Goal: Task Accomplishment & Management: Manage account settings

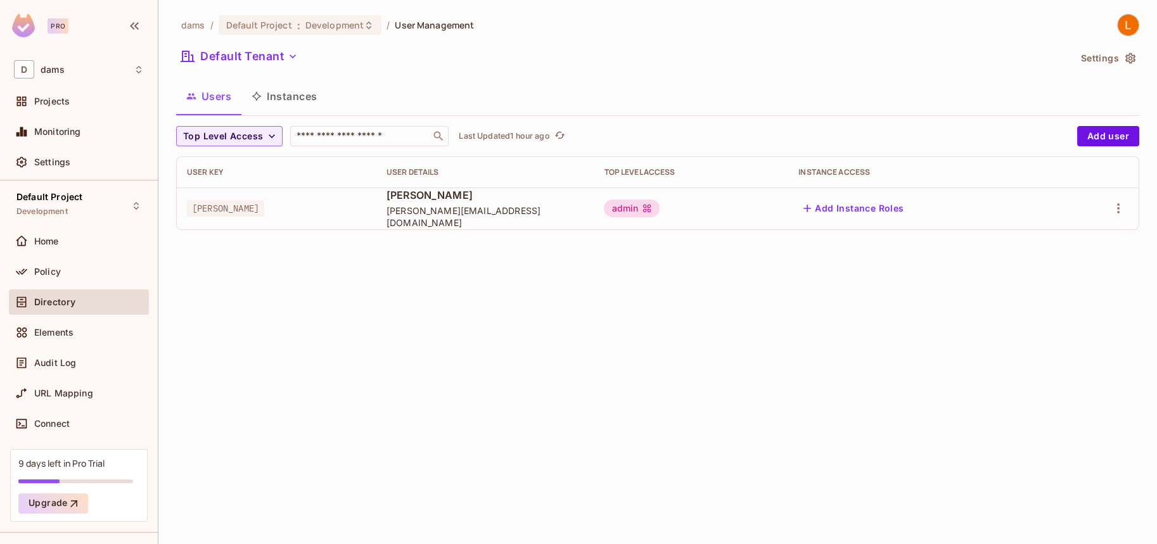
click at [646, 383] on div "dams / Default Project : Development / User Management Default Tenant Settings …" at bounding box center [657, 272] width 999 height 544
click at [90, 276] on div "Policy" at bounding box center [79, 271] width 130 height 15
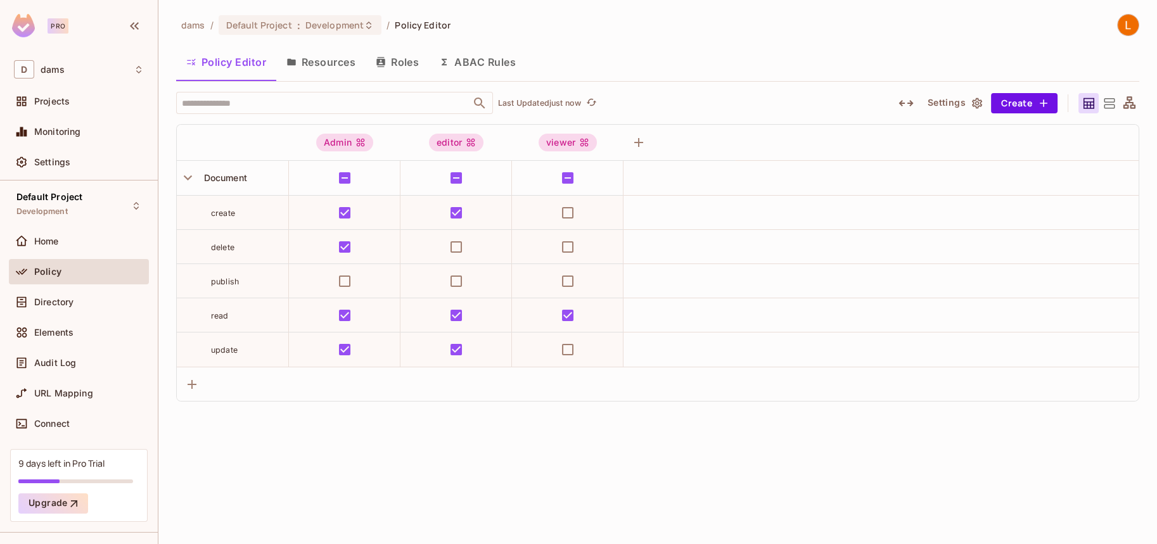
click at [362, 66] on button "Resources" at bounding box center [320, 62] width 89 height 32
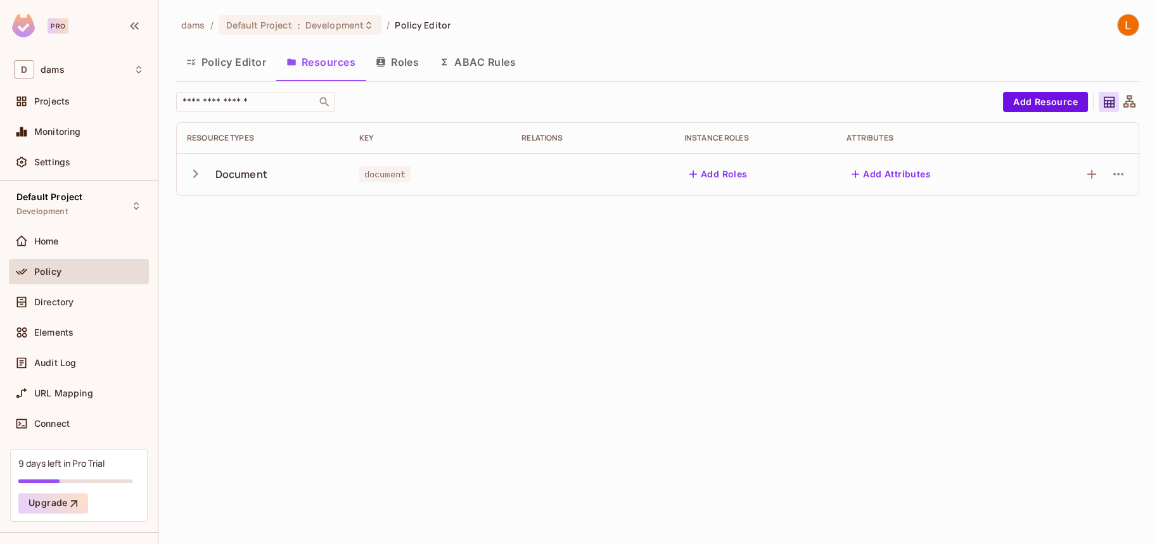
click at [862, 171] on icon "button" at bounding box center [855, 174] width 13 height 13
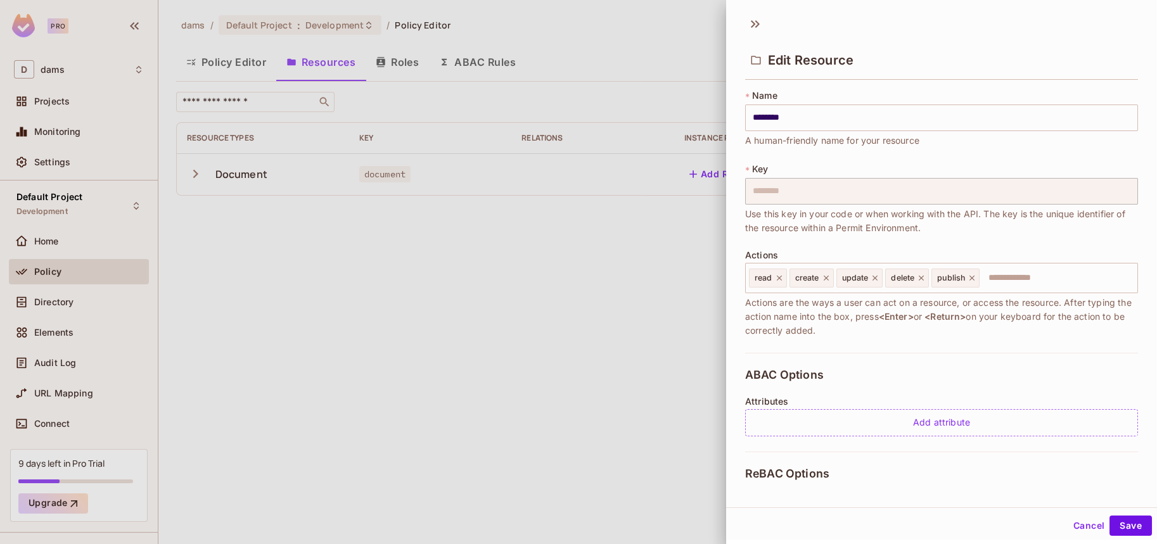
click at [845, 385] on div "ABAC Options Attributes Add attribute" at bounding box center [941, 402] width 393 height 99
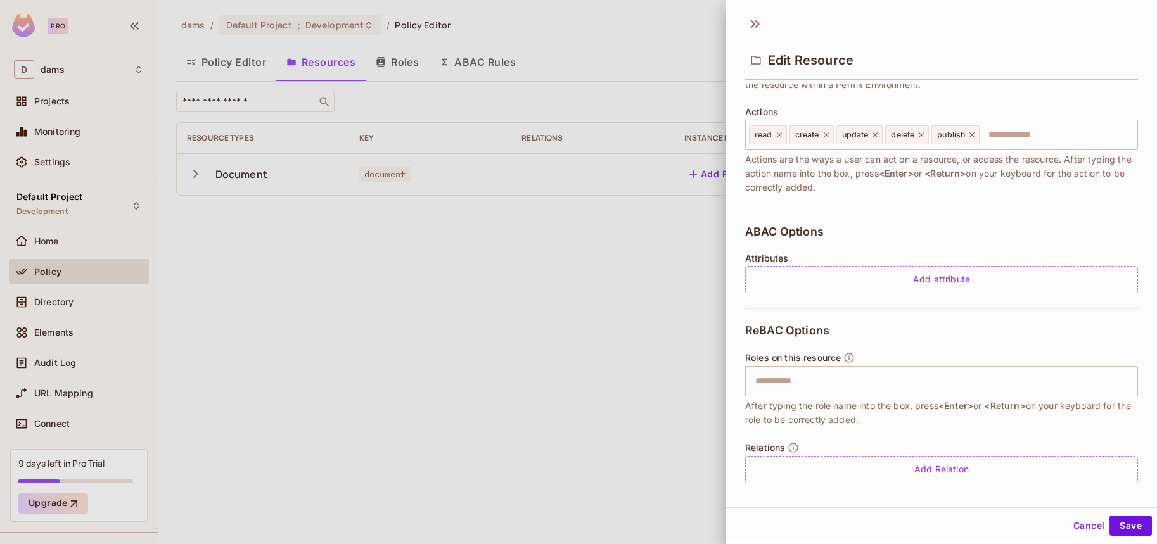
scroll to position [151, 0]
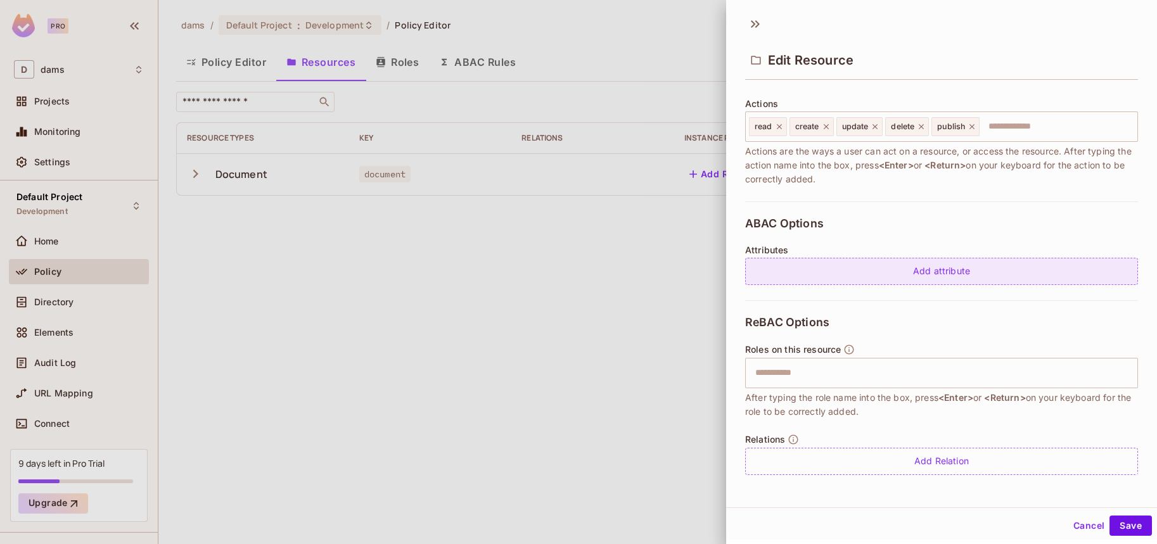
click at [855, 276] on div "Add attribute" at bounding box center [941, 271] width 393 height 27
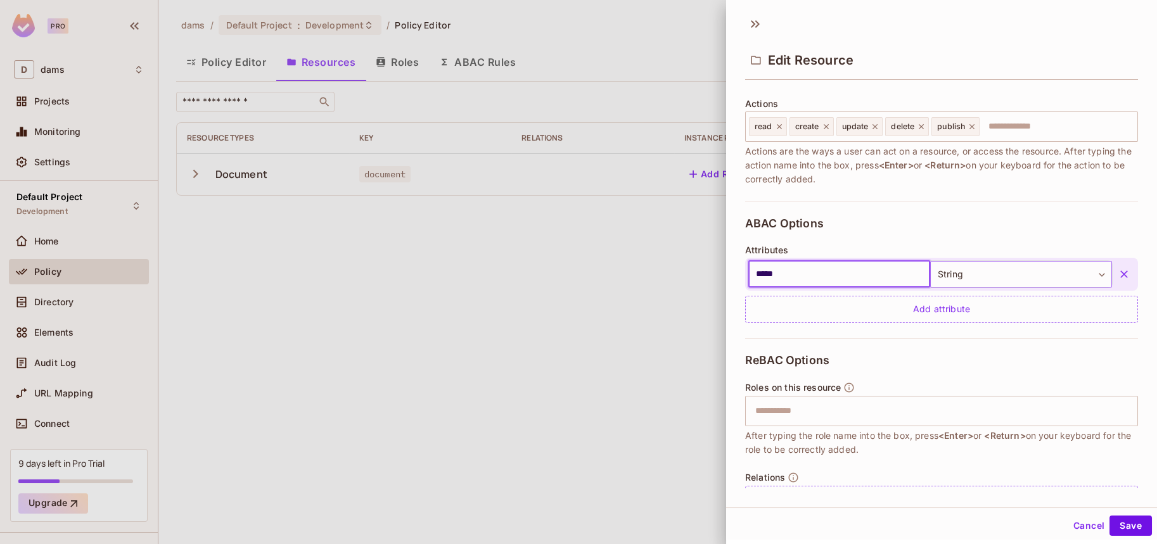
type input "*****"
click at [937, 275] on body "Pro D dams Projects Monitoring Settings Default Project Development Home Policy…" at bounding box center [578, 272] width 1157 height 544
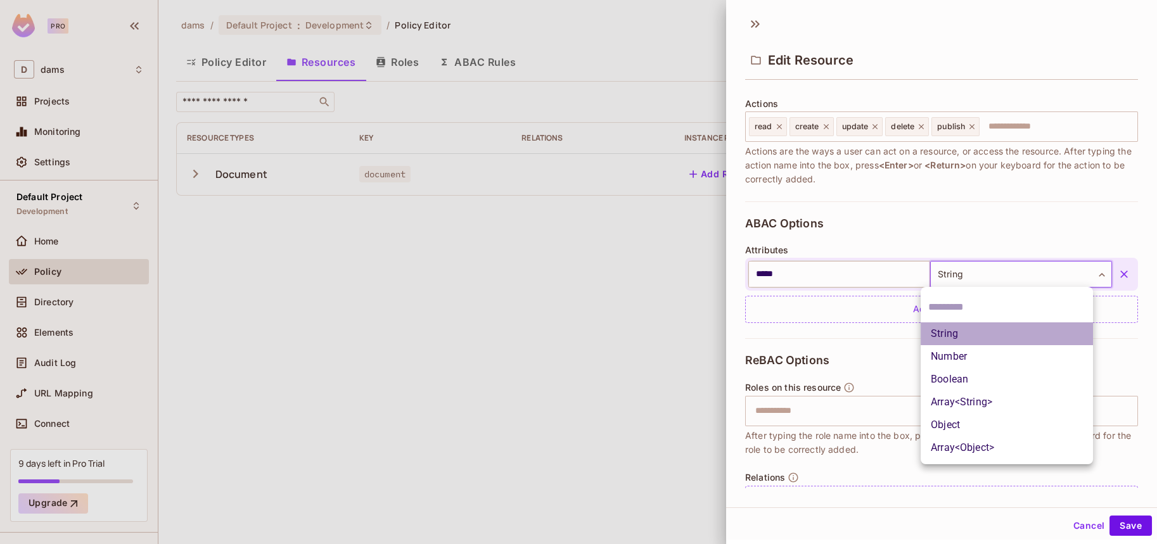
click at [997, 332] on li "String" at bounding box center [1007, 334] width 172 height 23
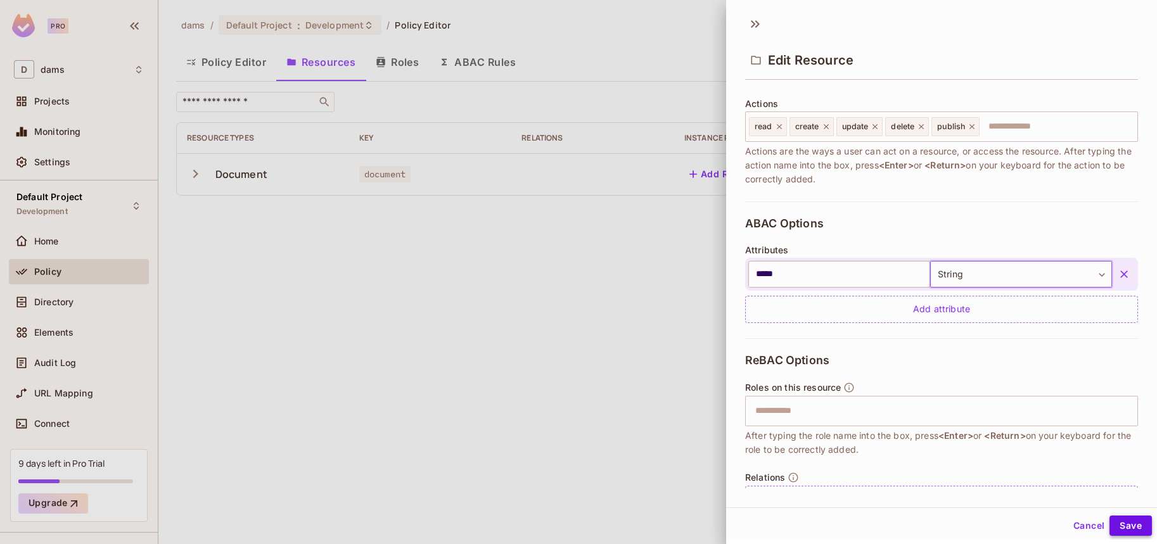
click at [1119, 532] on button "Save" at bounding box center [1131, 526] width 42 height 20
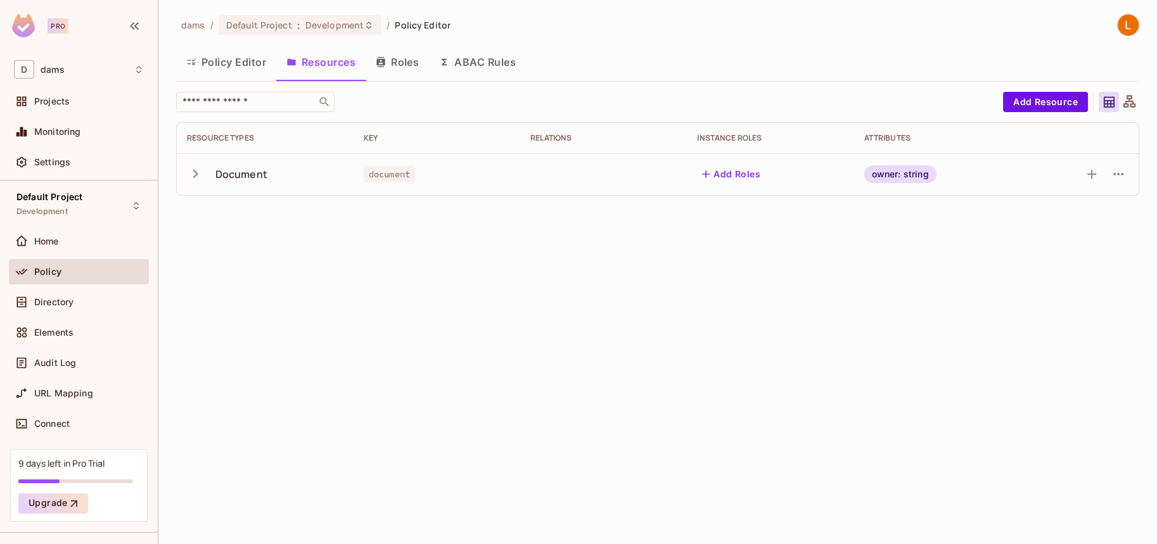
click at [217, 61] on button "Policy Editor" at bounding box center [226, 62] width 100 height 32
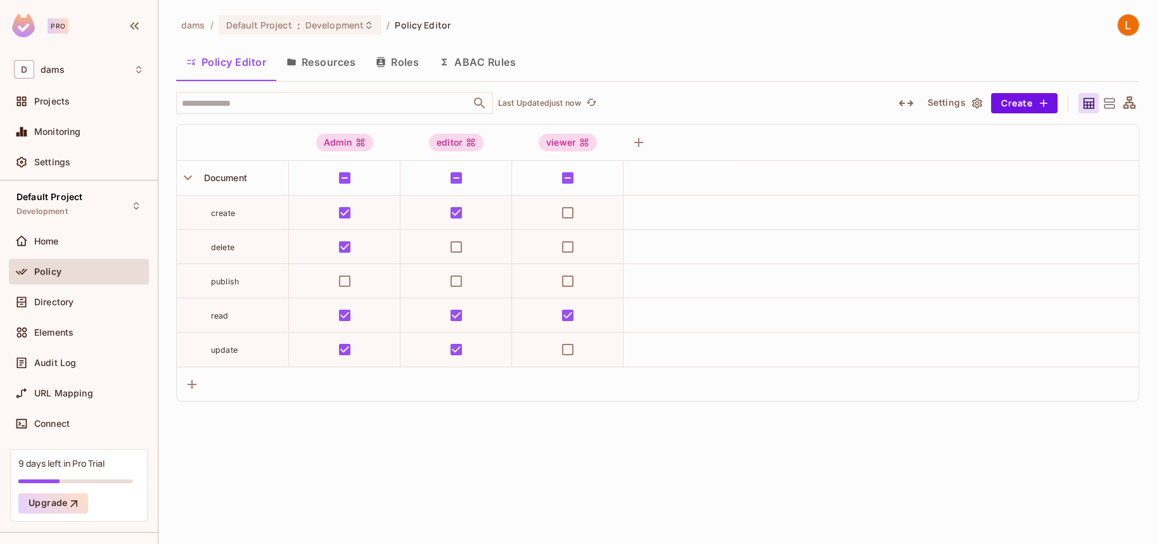
click at [329, 67] on button "Resources" at bounding box center [320, 62] width 89 height 32
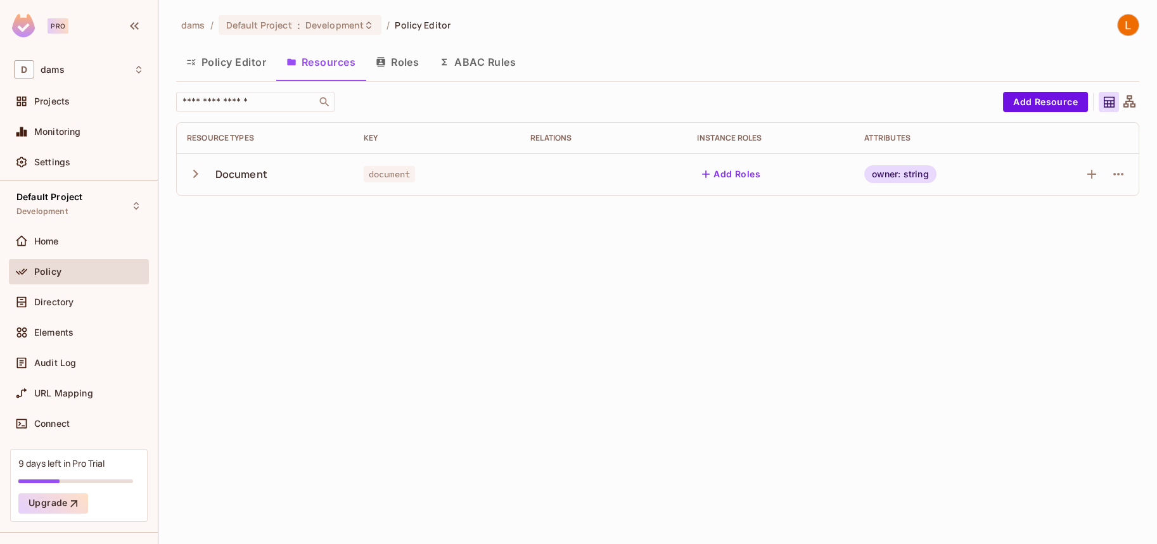
click at [912, 176] on div "owner: string" at bounding box center [900, 174] width 72 height 18
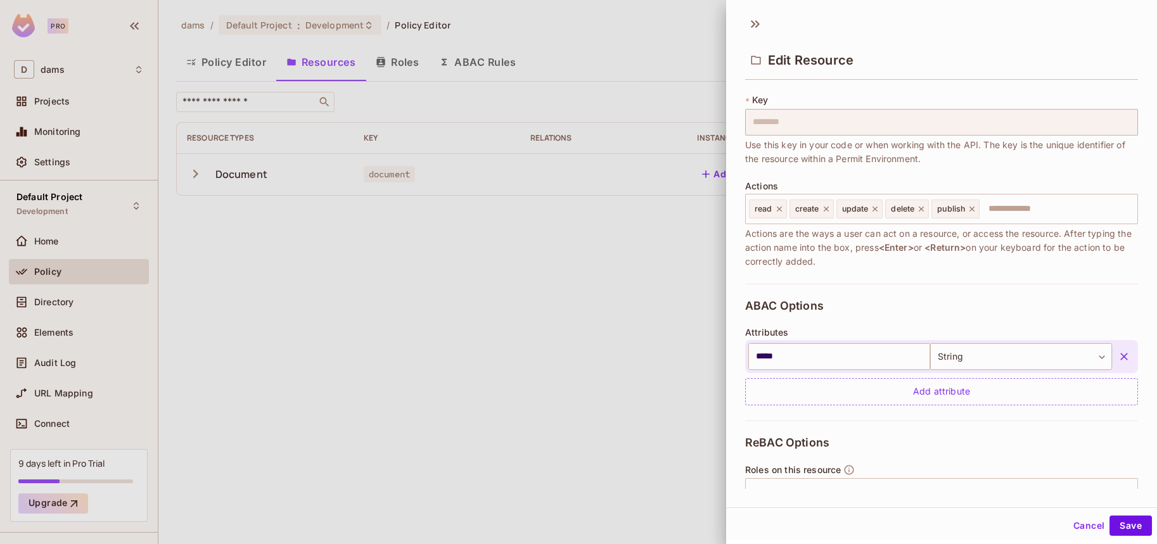
scroll to position [189, 0]
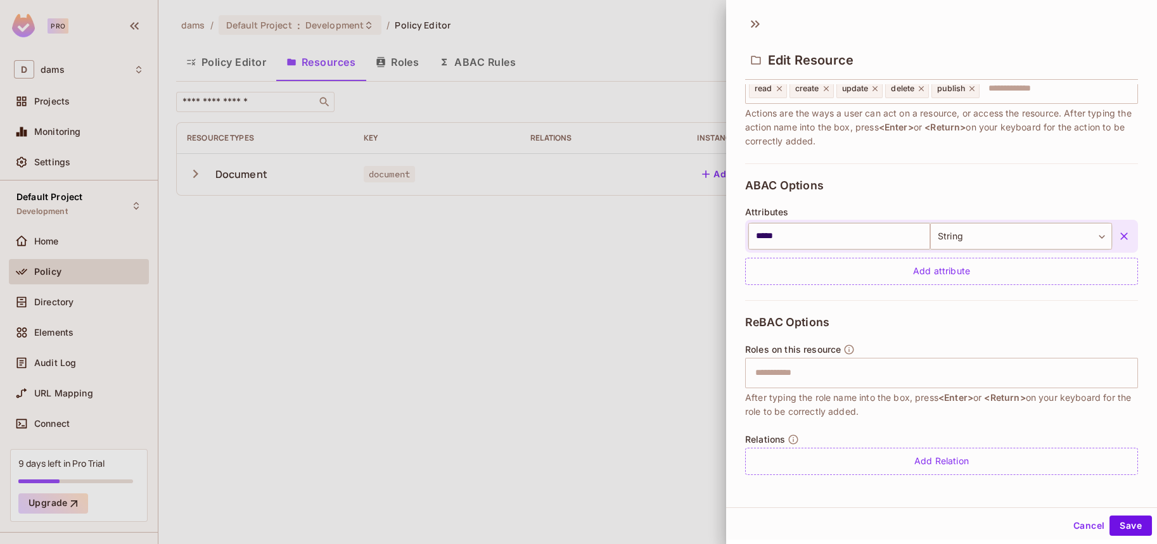
click at [717, 339] on div at bounding box center [578, 272] width 1157 height 544
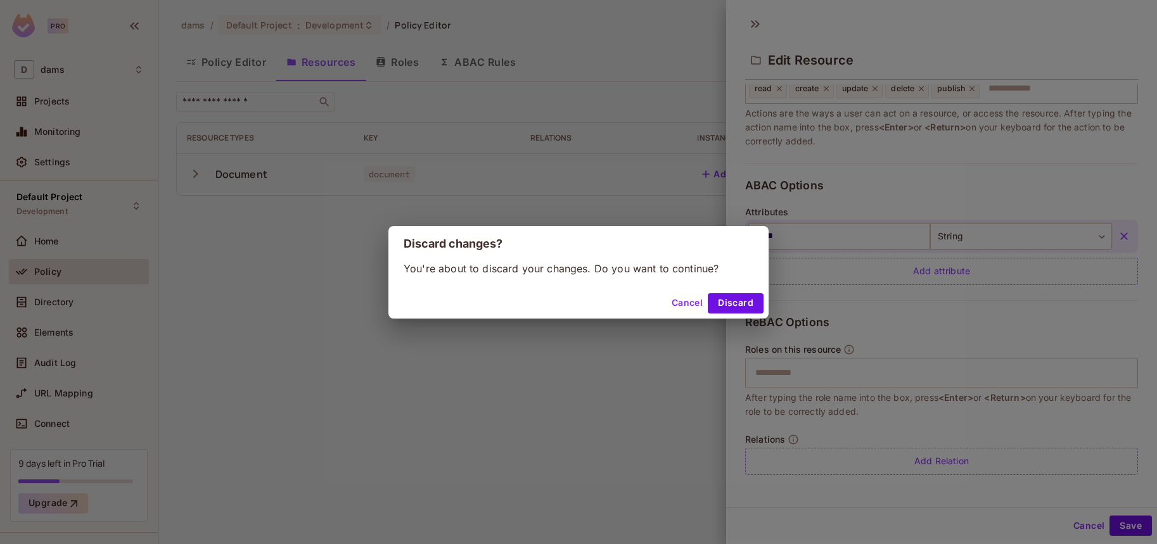
click at [687, 309] on button "Cancel" at bounding box center [687, 303] width 41 height 20
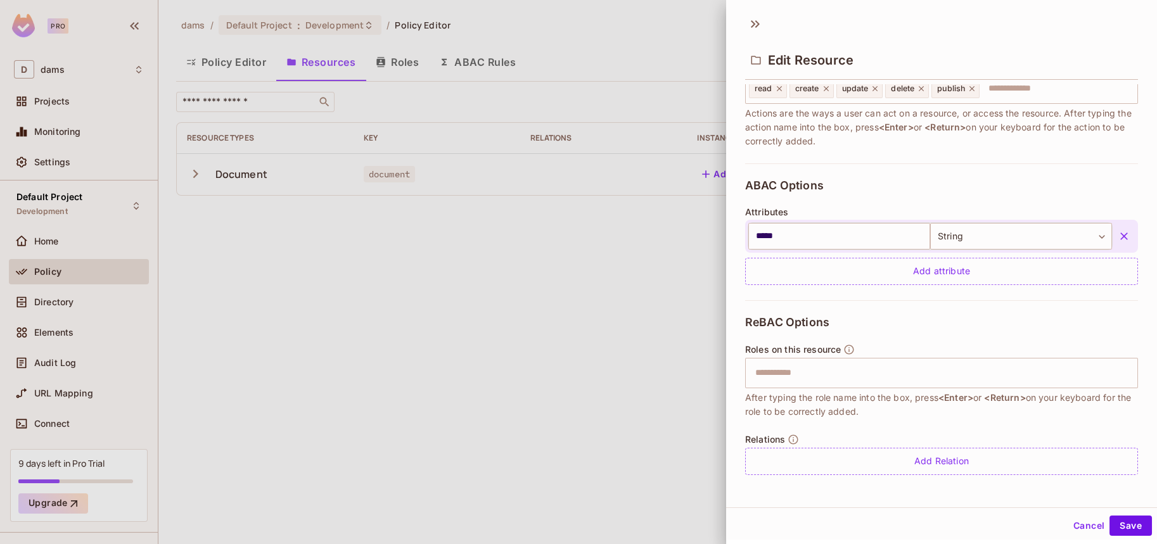
click at [1079, 518] on button "Cancel" at bounding box center [1088, 526] width 41 height 20
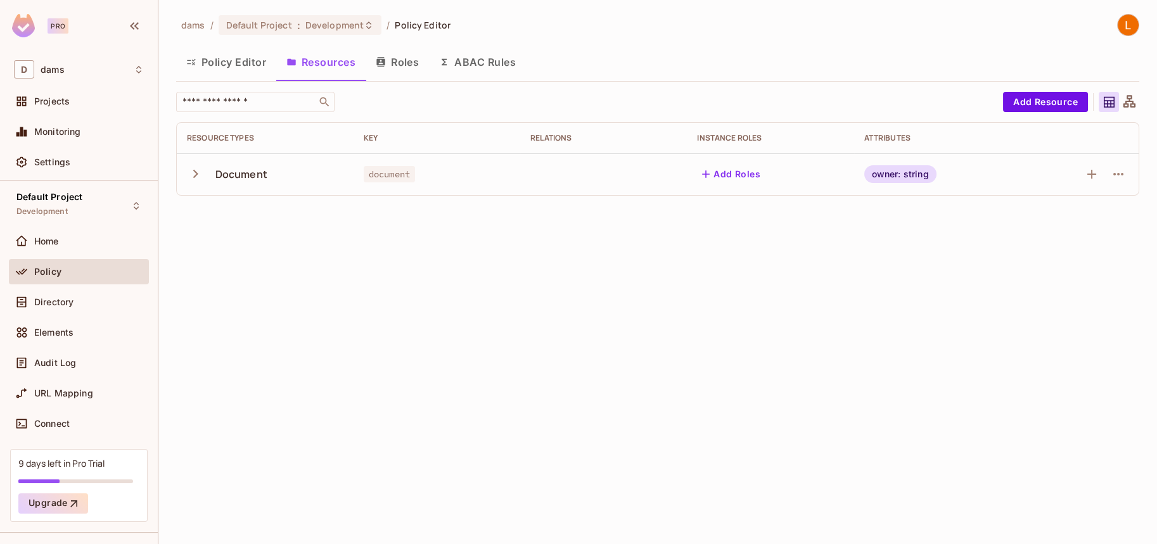
click at [195, 165] on button "button" at bounding box center [198, 173] width 22 height 27
click at [405, 73] on button "Roles" at bounding box center [397, 62] width 63 height 32
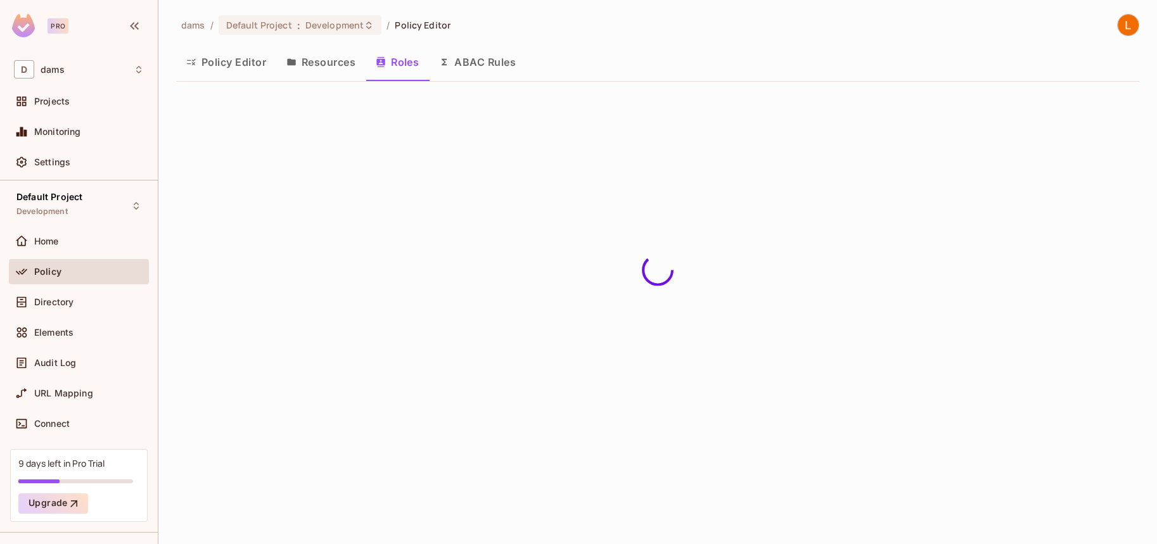
click at [456, 67] on button "ABAC Rules" at bounding box center [477, 62] width 97 height 32
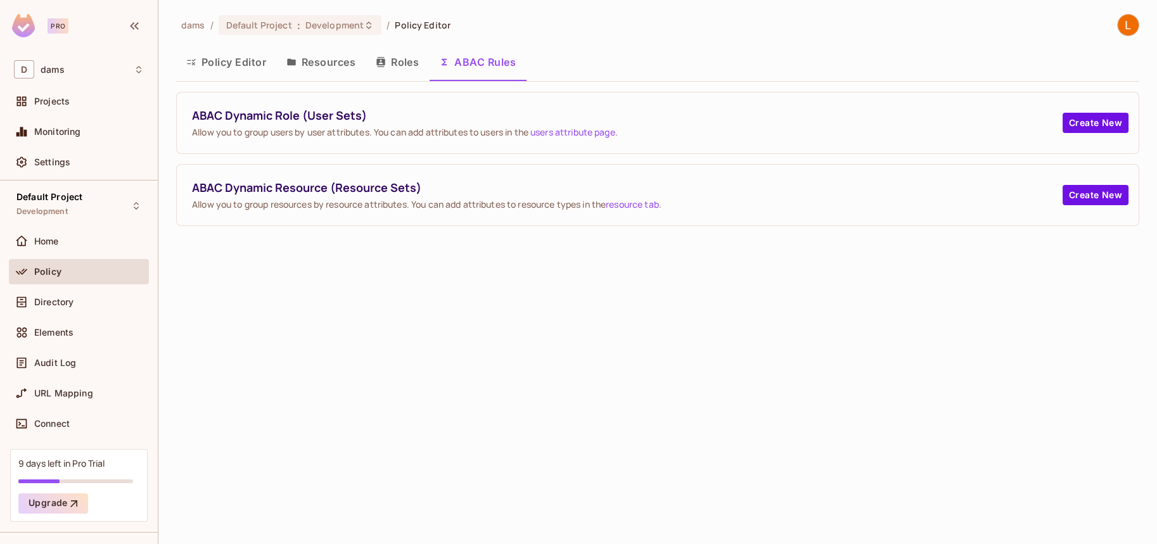
click at [84, 255] on div "Home" at bounding box center [79, 244] width 140 height 30
click at [394, 49] on button "Roles" at bounding box center [397, 62] width 63 height 32
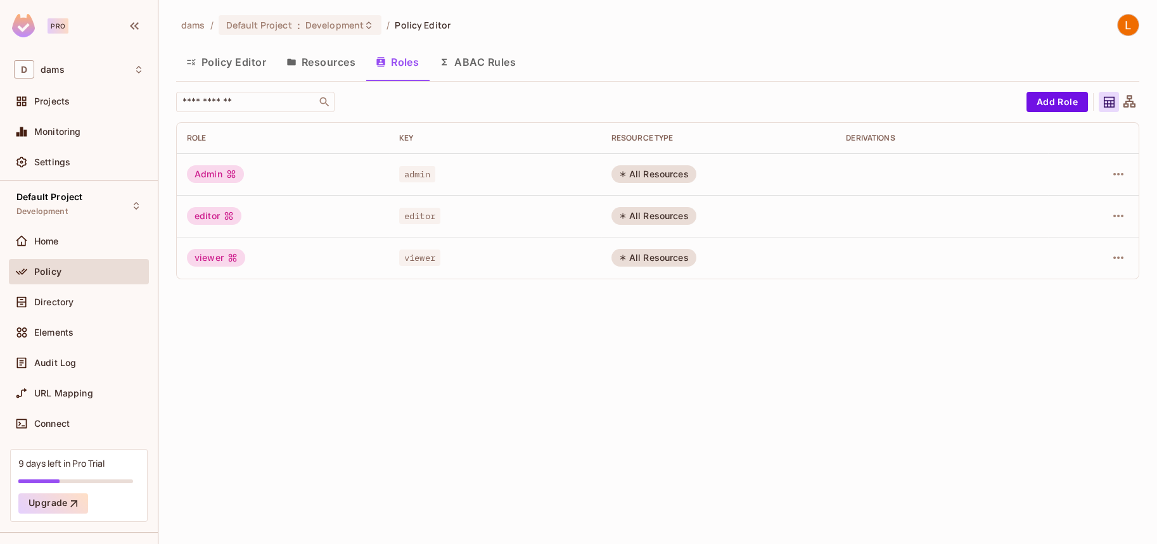
click at [251, 58] on button "Policy Editor" at bounding box center [226, 62] width 100 height 32
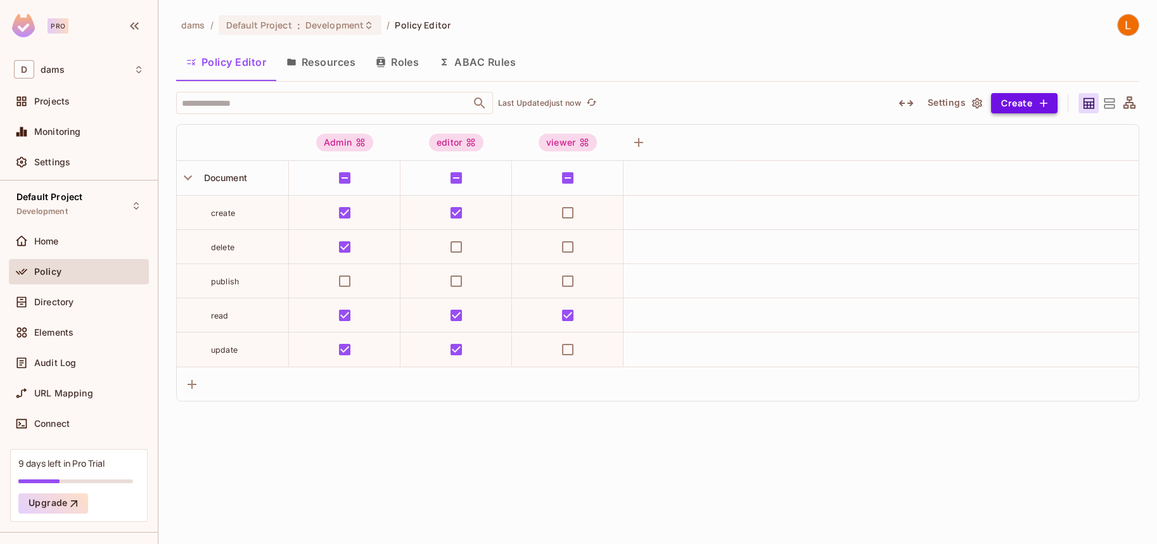
click at [1044, 102] on icon "button" at bounding box center [1044, 103] width 8 height 8
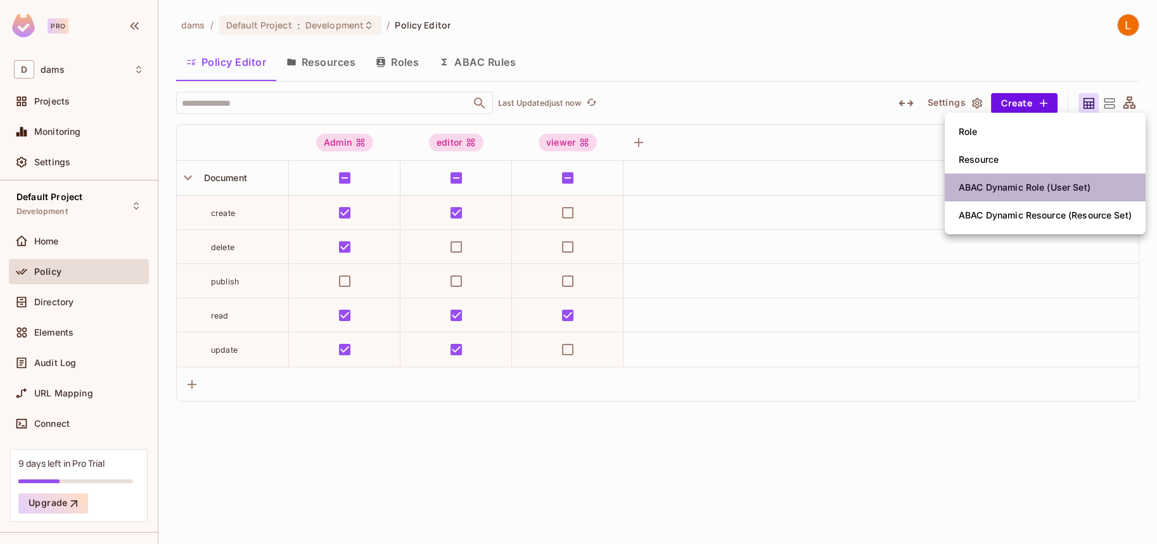
click at [985, 198] on li "ABAC Dynamic Role (User Set)" at bounding box center [1045, 188] width 201 height 28
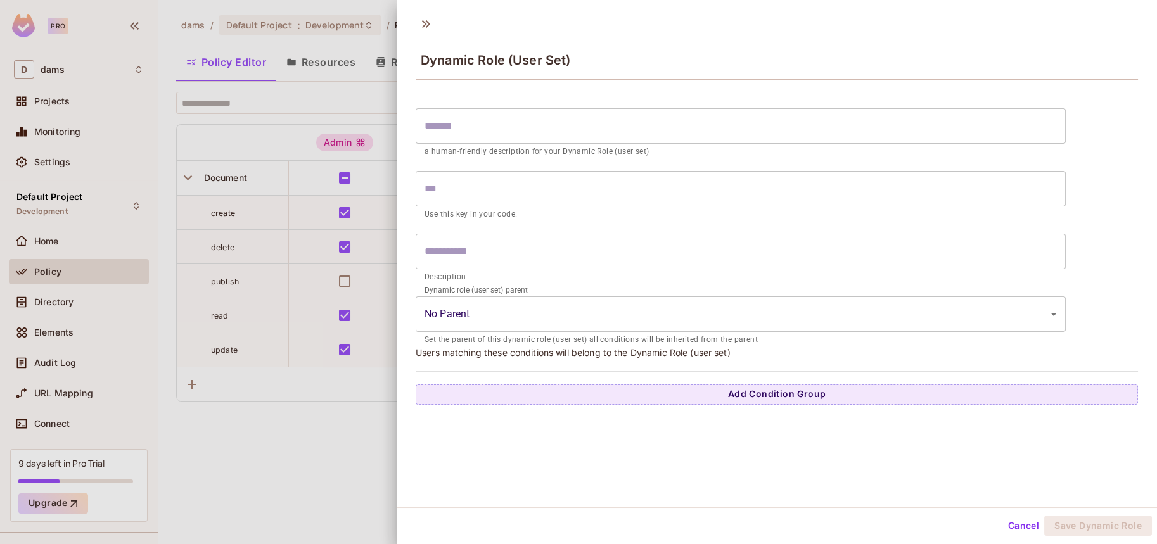
click at [515, 130] on input "text" at bounding box center [741, 125] width 650 height 35
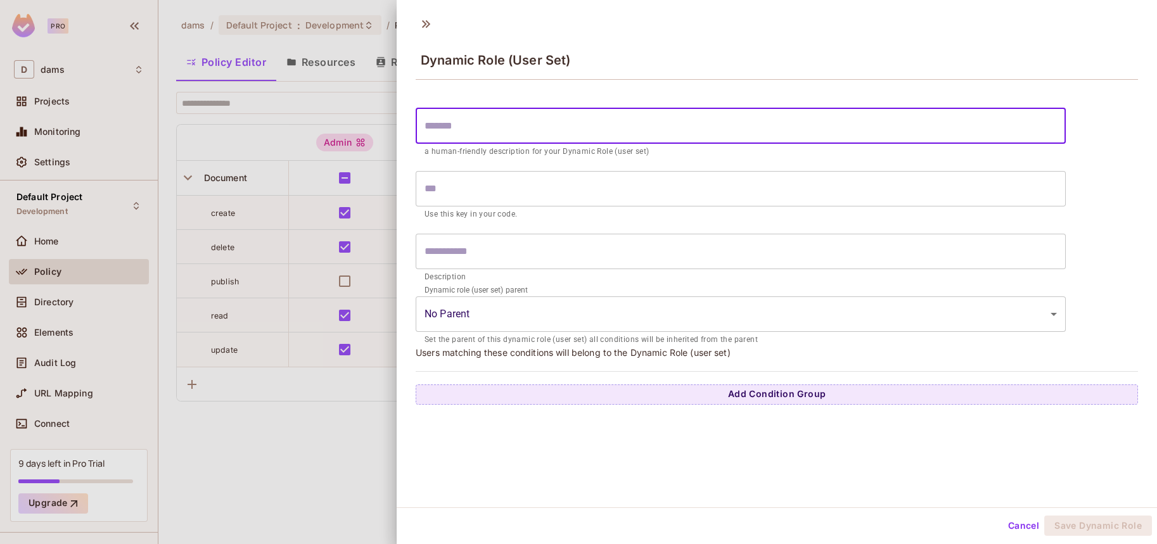
click at [583, 134] on input "text" at bounding box center [741, 125] width 650 height 35
click at [587, 458] on div "Dynamic Role (User Set) ​ a human-friendly description for your Dynamic Role (u…" at bounding box center [777, 258] width 760 height 499
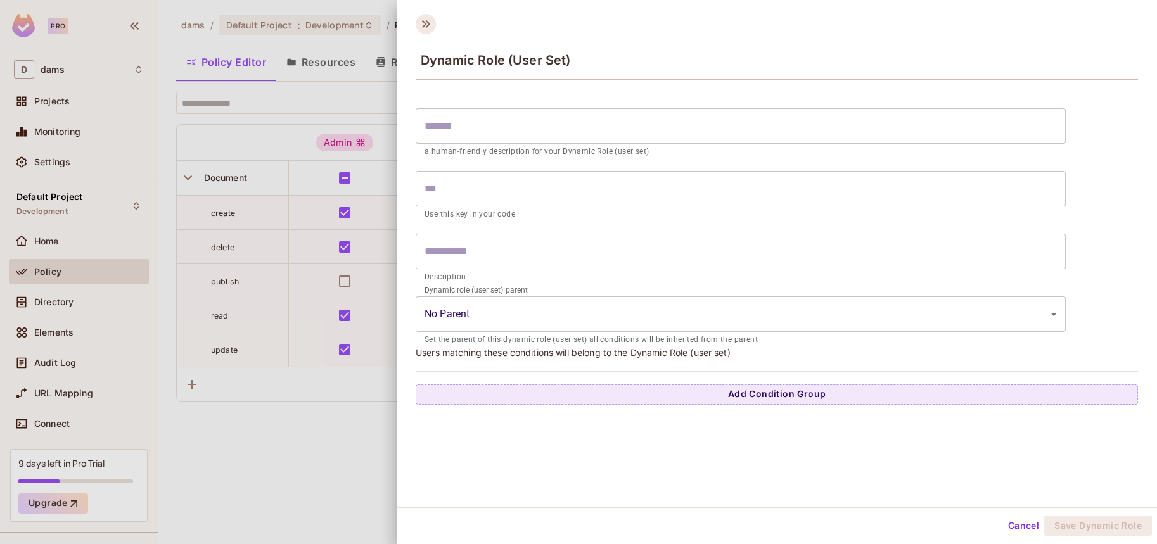
click at [416, 24] on icon at bounding box center [426, 24] width 20 height 20
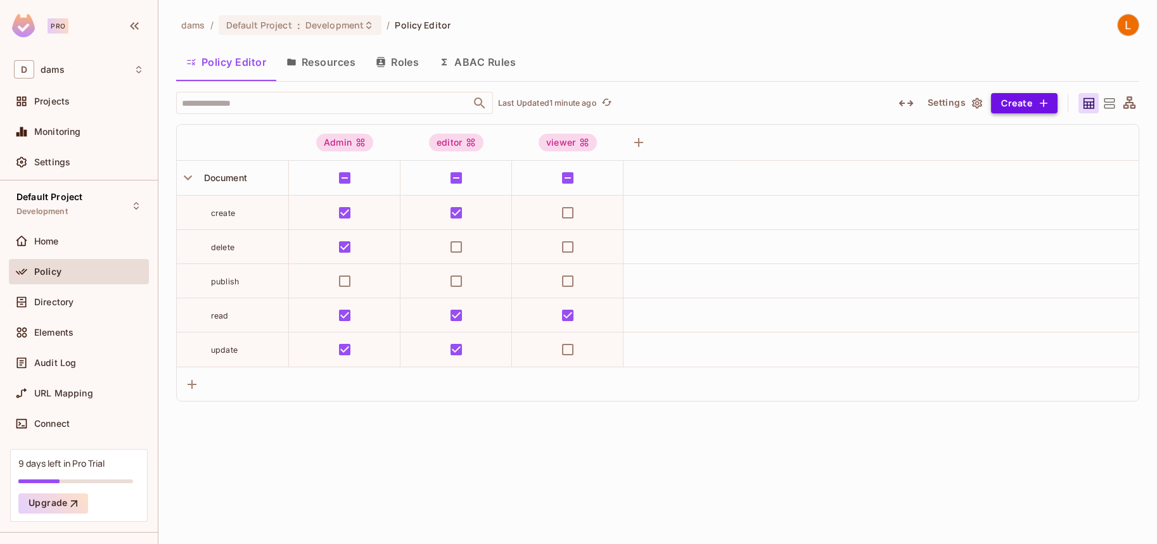
click at [1052, 97] on button "Create" at bounding box center [1024, 103] width 67 height 20
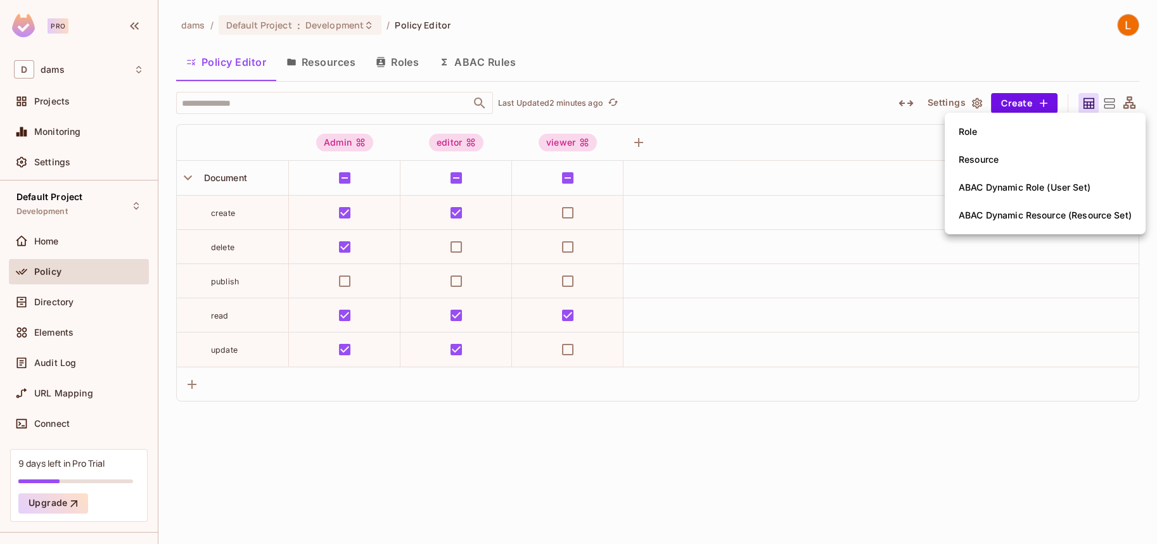
click at [1022, 189] on div "ABAC Dynamic Role (User Set)" at bounding box center [1025, 187] width 132 height 13
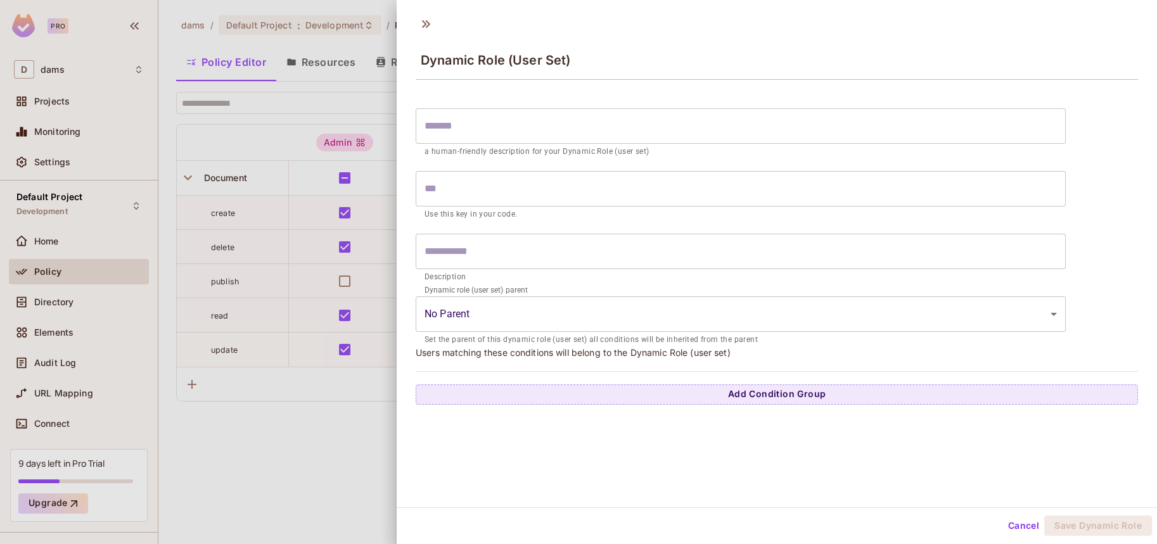
click at [754, 119] on input "text" at bounding box center [741, 125] width 650 height 35
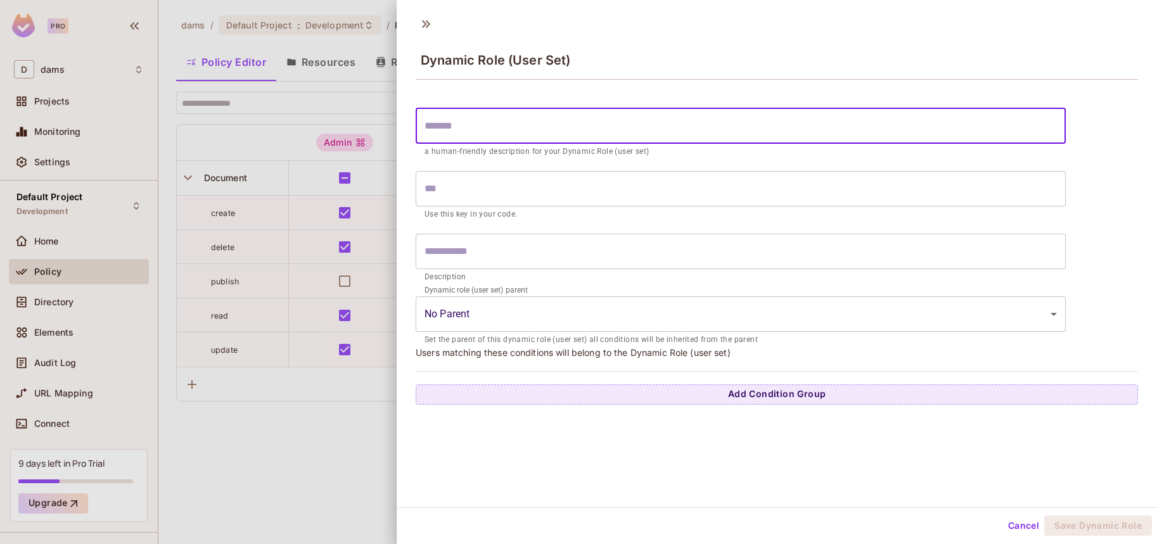
paste input "**********"
type input "**********"
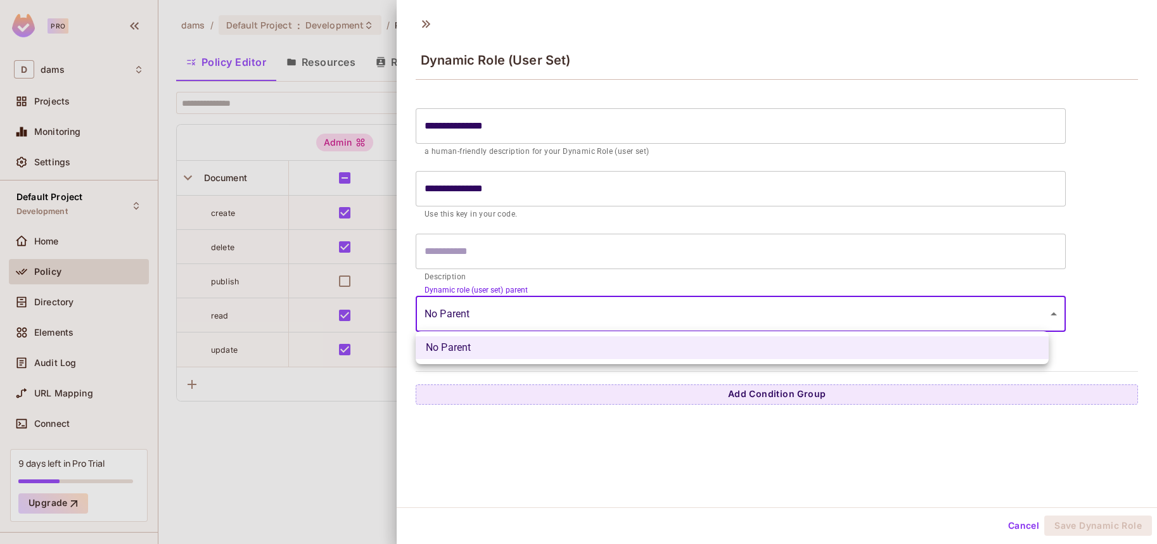
click at [494, 297] on body "**********" at bounding box center [578, 272] width 1157 height 544
click at [533, 183] on div at bounding box center [578, 272] width 1157 height 544
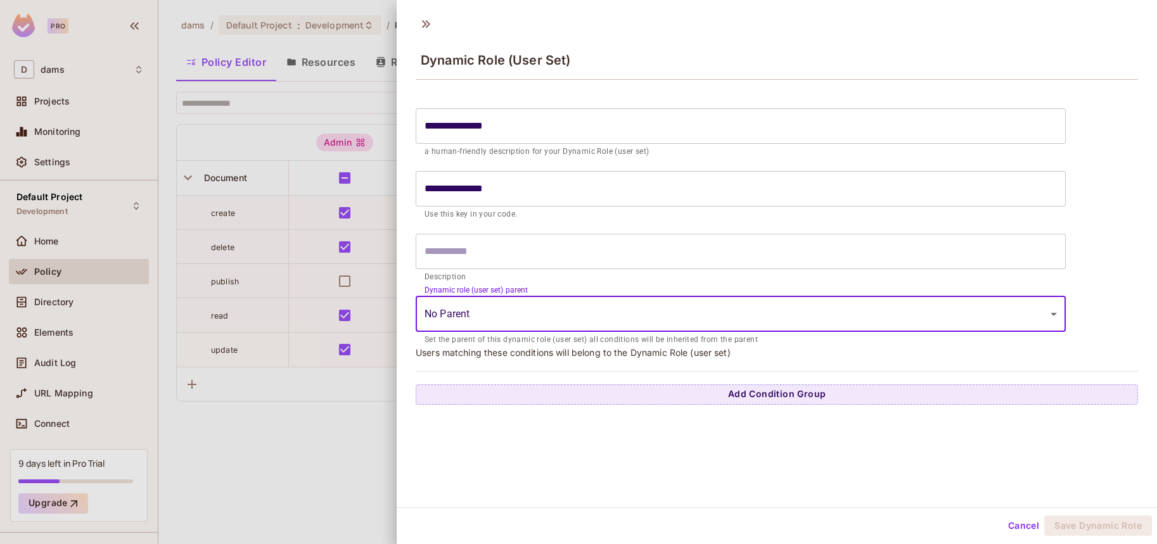
click at [497, 189] on input "**********" at bounding box center [741, 188] width 650 height 35
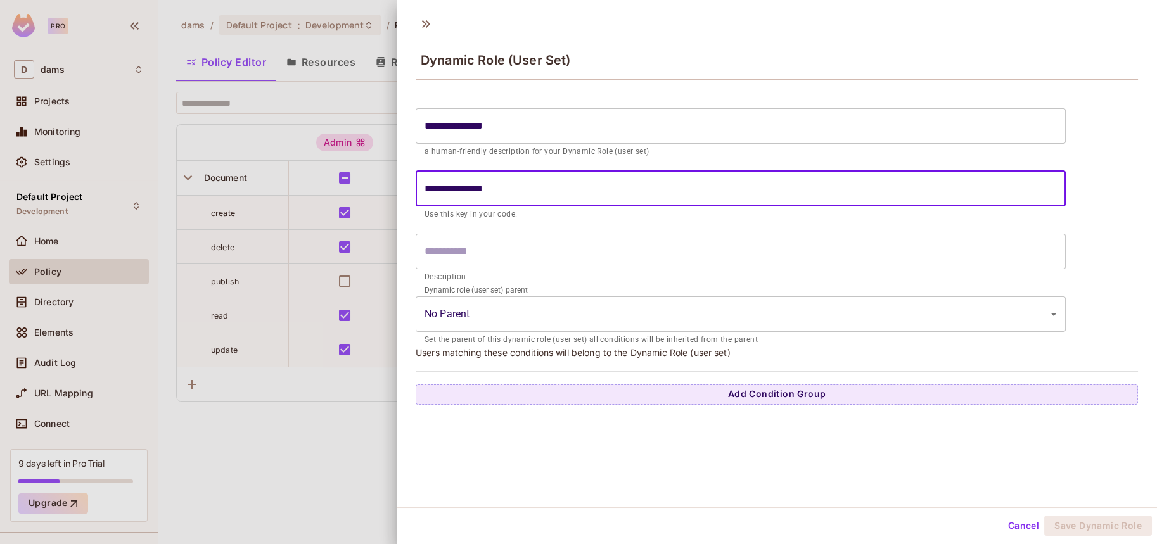
click at [497, 189] on input "**********" at bounding box center [741, 188] width 650 height 35
paste input "text"
type input "**********"
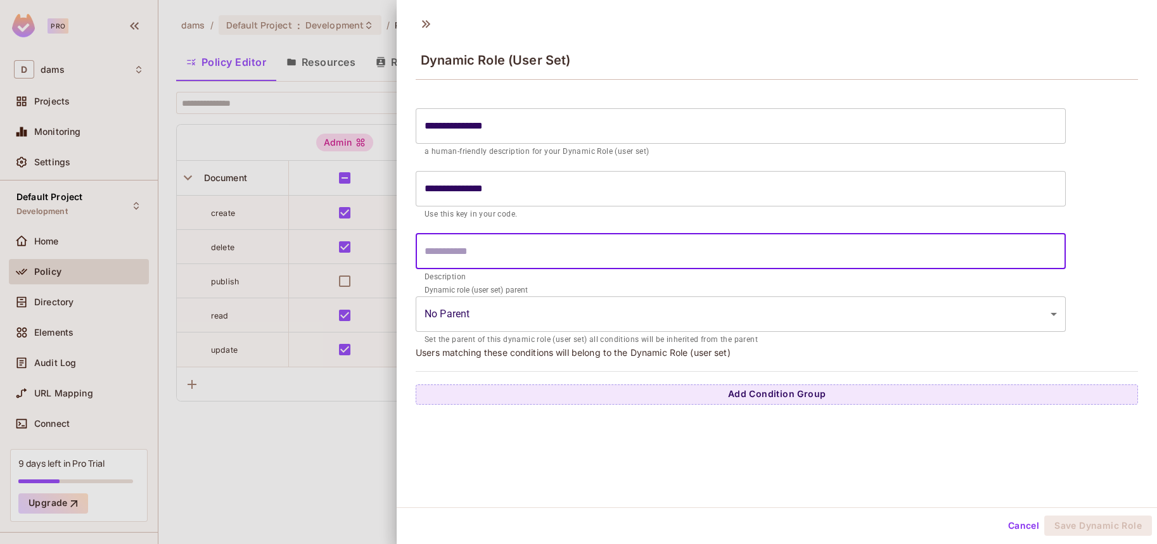
click at [535, 258] on input "text" at bounding box center [741, 251] width 650 height 35
paste input "**********"
type input "**********"
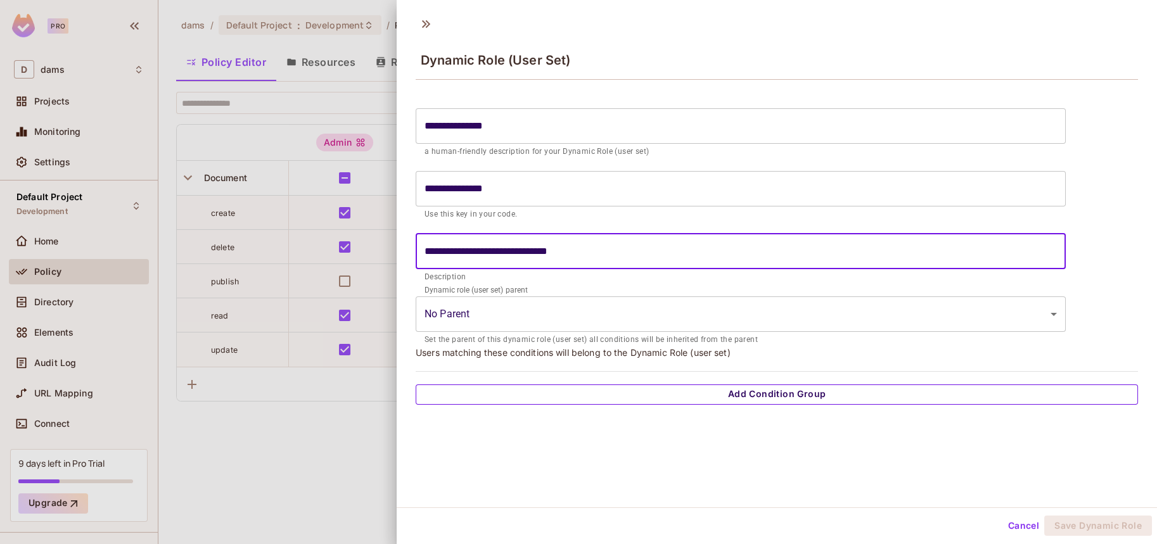
click at [562, 391] on button "Add Condition Group" at bounding box center [777, 395] width 722 height 20
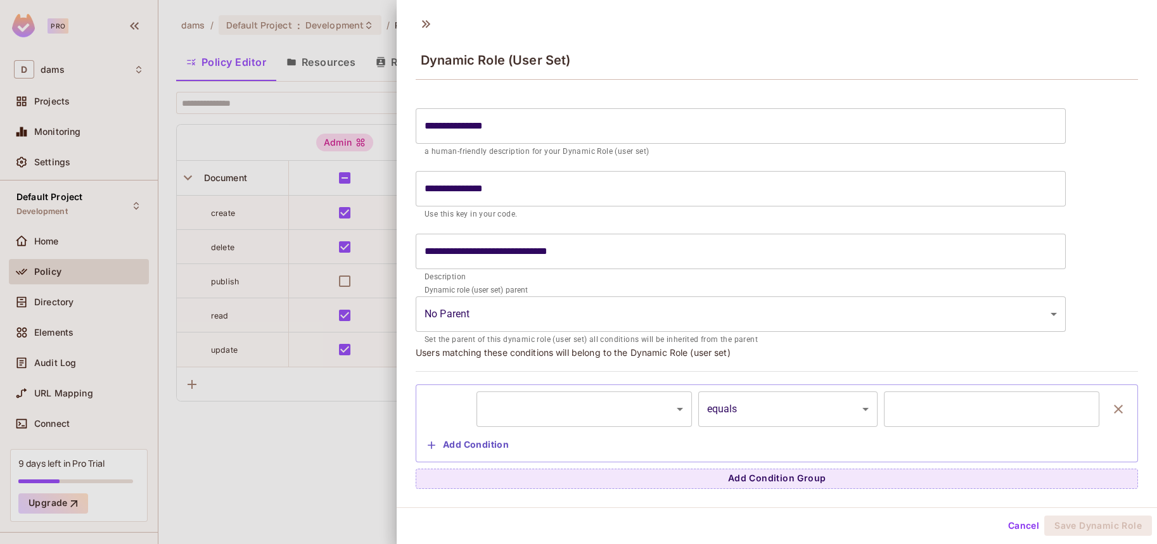
click at [580, 410] on body "**********" at bounding box center [578, 272] width 1157 height 544
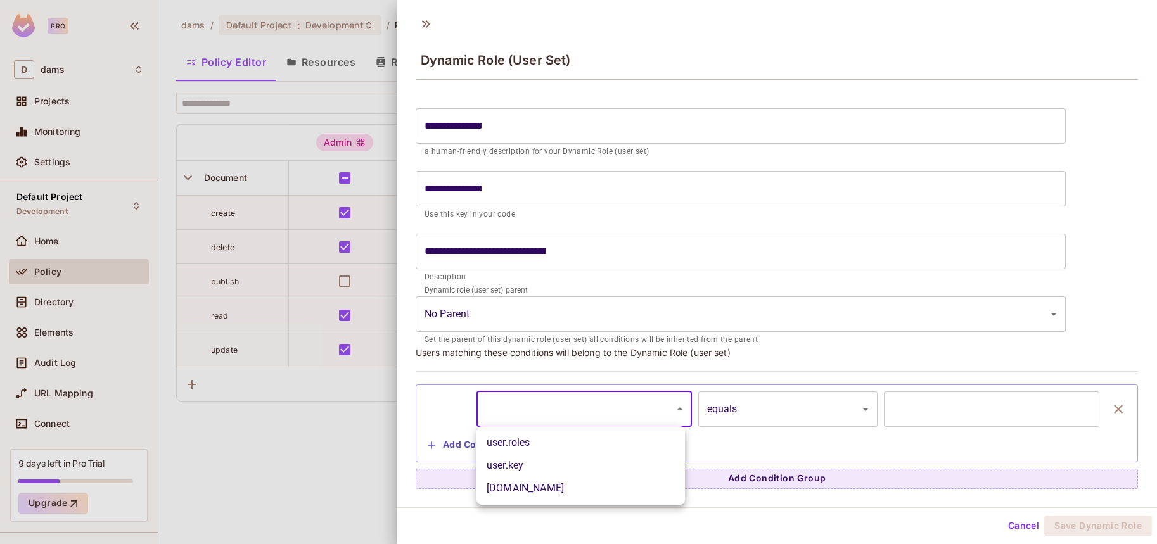
click at [759, 357] on div at bounding box center [578, 272] width 1157 height 544
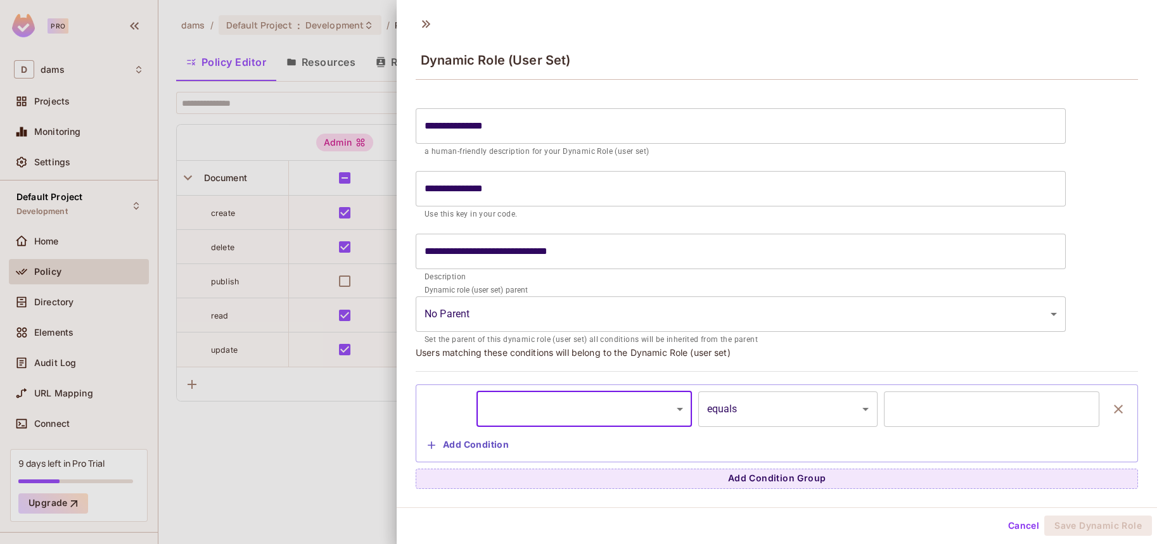
click at [772, 321] on body "**********" at bounding box center [578, 272] width 1157 height 544
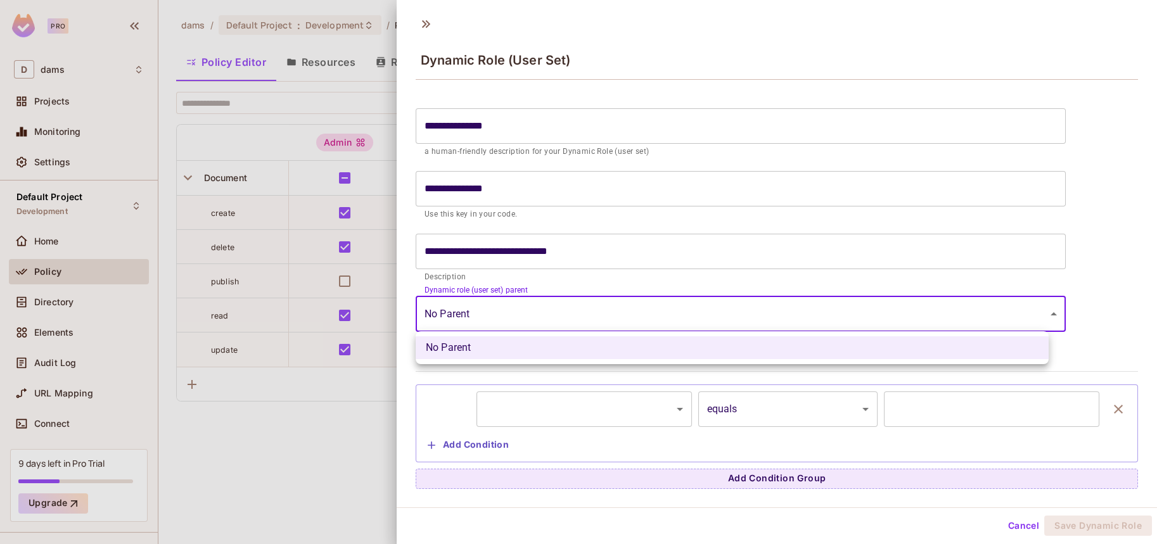
click at [727, 352] on li "No Parent" at bounding box center [732, 348] width 633 height 23
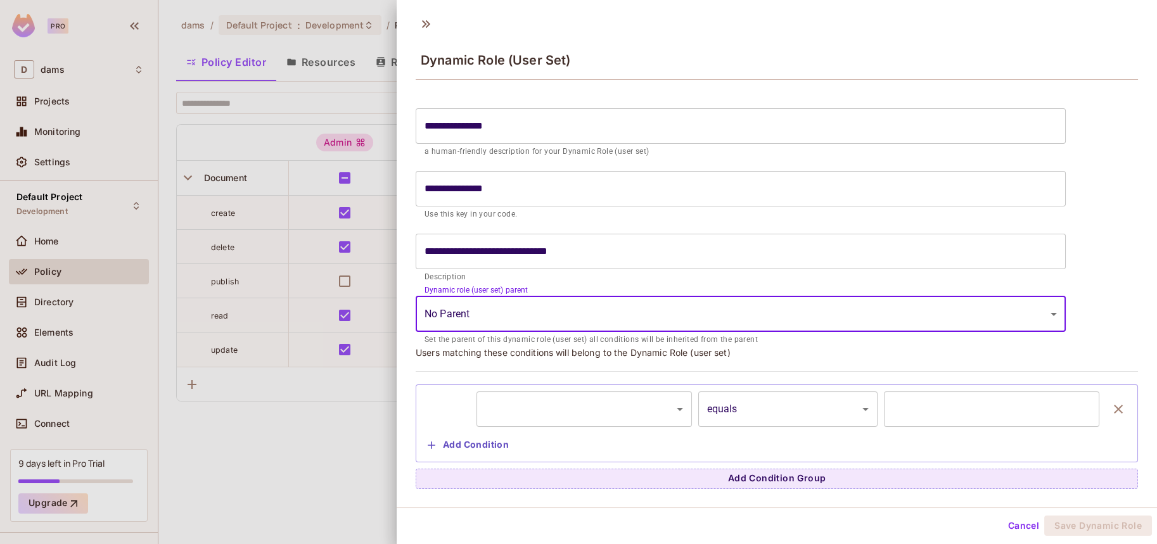
click at [630, 399] on body "**********" at bounding box center [578, 272] width 1157 height 544
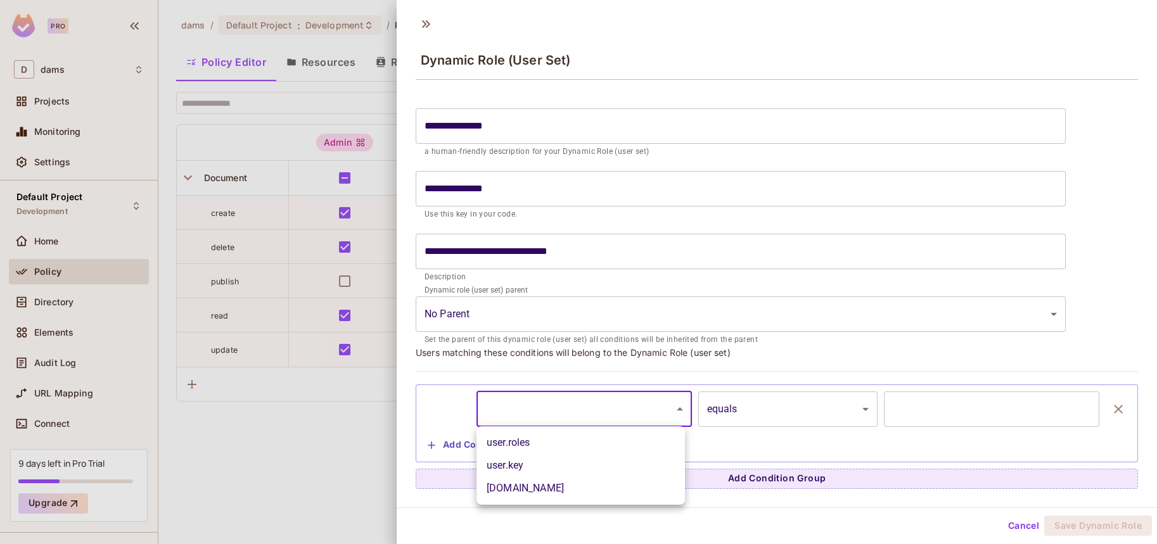
click at [203, 474] on div at bounding box center [578, 272] width 1157 height 544
click at [654, 421] on body "**********" at bounding box center [578, 272] width 1157 height 544
drag, startPoint x: 1010, startPoint y: 528, endPoint x: 831, endPoint y: 264, distance: 318.7
click at [842, 271] on div at bounding box center [578, 272] width 1157 height 544
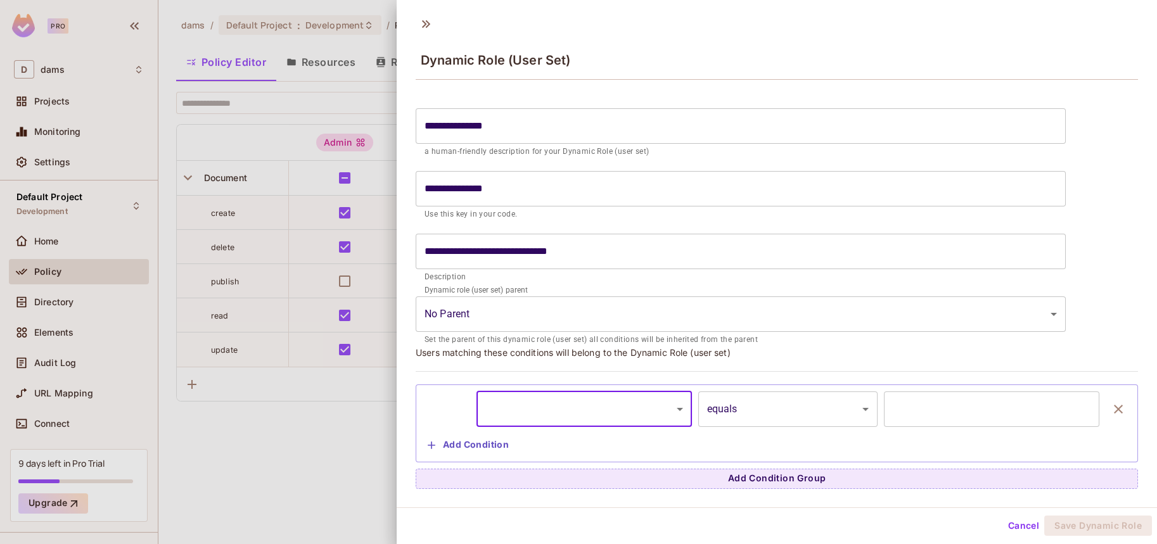
click at [674, 180] on input "**********" at bounding box center [741, 188] width 650 height 35
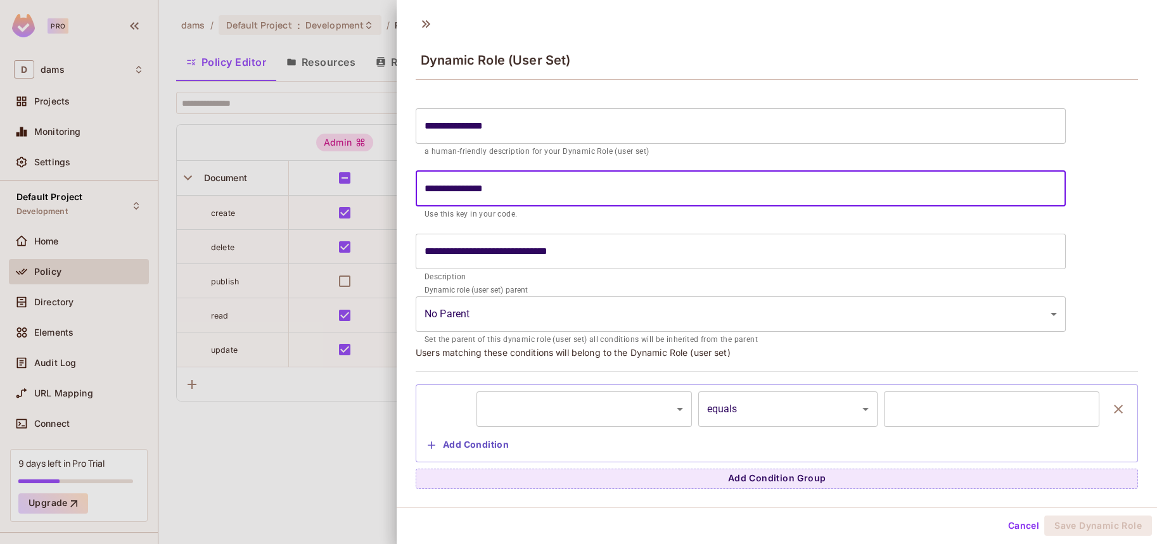
click at [1003, 527] on button "Cancel" at bounding box center [1023, 526] width 41 height 20
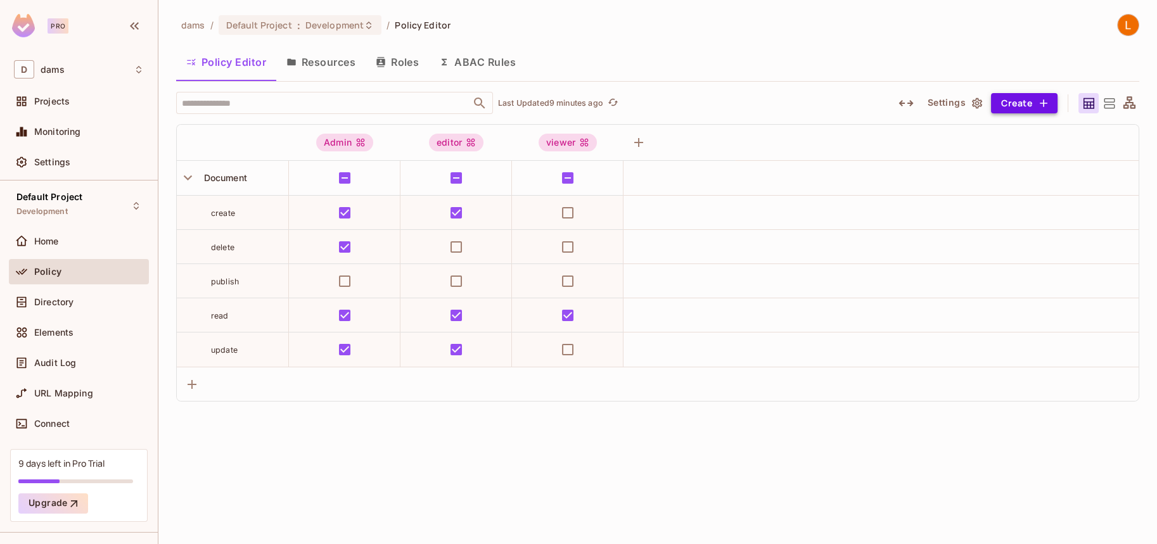
click at [1044, 97] on icon "button" at bounding box center [1043, 103] width 13 height 13
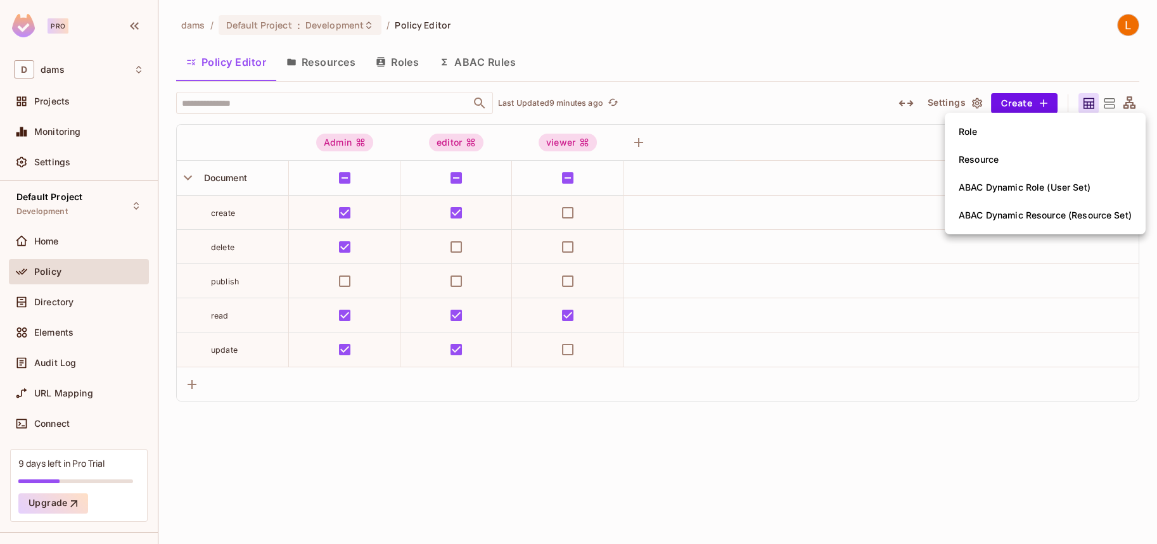
click at [992, 181] on div "ABAC Dynamic Role (User Set)" at bounding box center [1025, 187] width 132 height 13
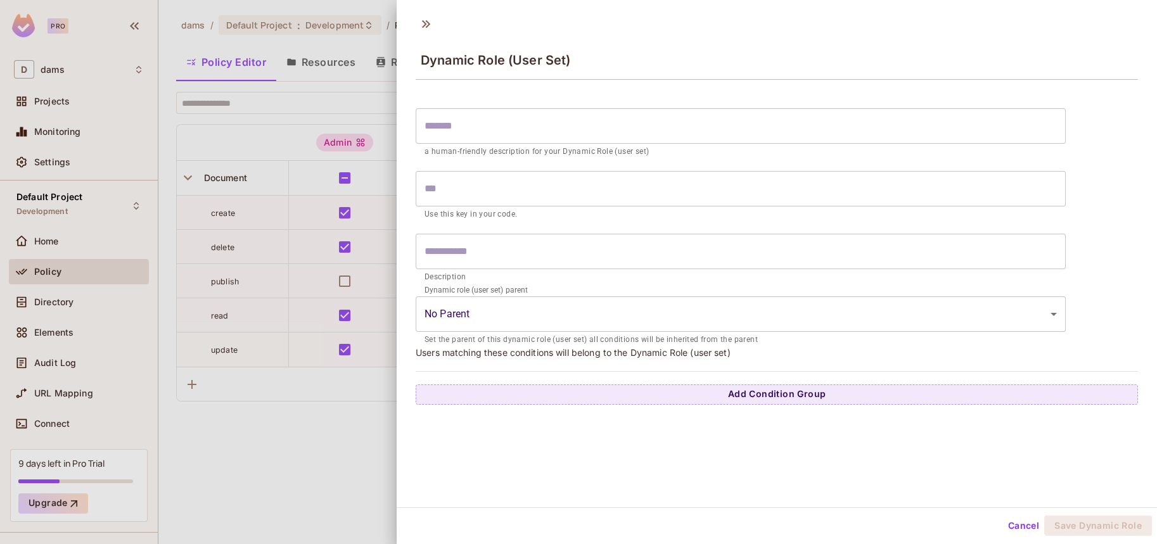
click at [548, 378] on div "​ a human-friendly description for your Dynamic Role (user set) ​ Use this key …" at bounding box center [777, 253] width 722 height 303
click at [548, 380] on div "​ a human-friendly description for your Dynamic Role (user set) ​ Use this key …" at bounding box center [777, 253] width 722 height 303
click at [544, 390] on button "Add Condition Group" at bounding box center [777, 395] width 722 height 20
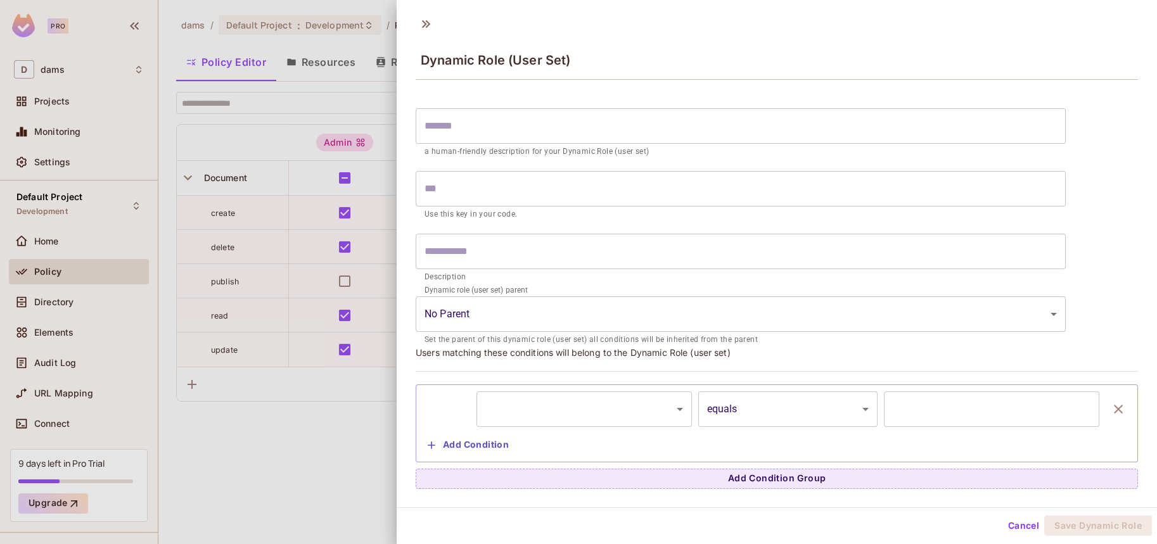
click at [534, 417] on body "Pro D dams Projects Monitoring Settings Default Project Development Home Policy…" at bounding box center [578, 272] width 1157 height 544
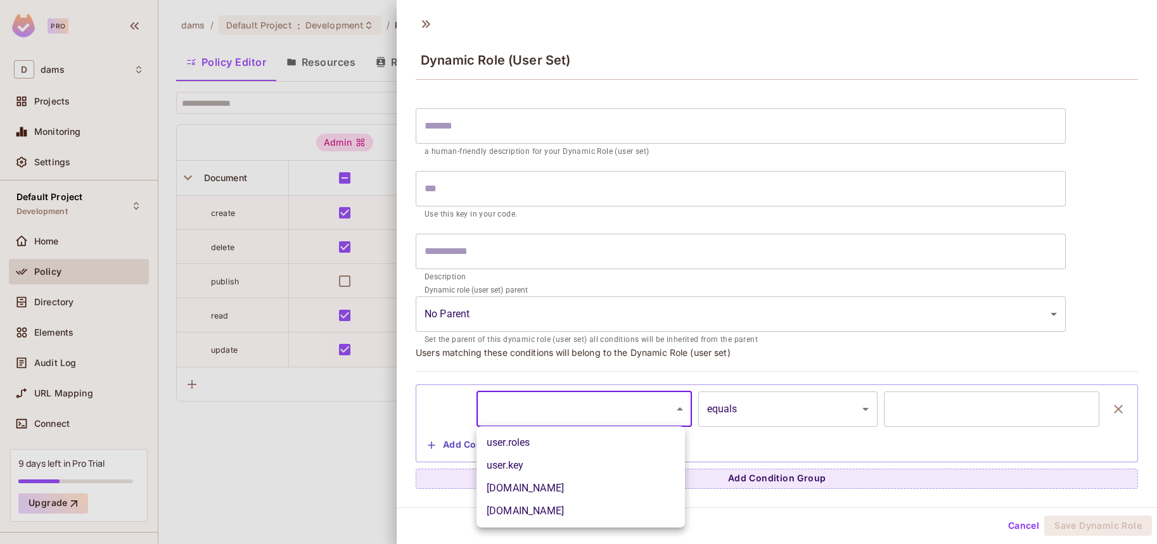
click at [551, 509] on li "[DOMAIN_NAME]" at bounding box center [581, 511] width 208 height 23
type input "*******"
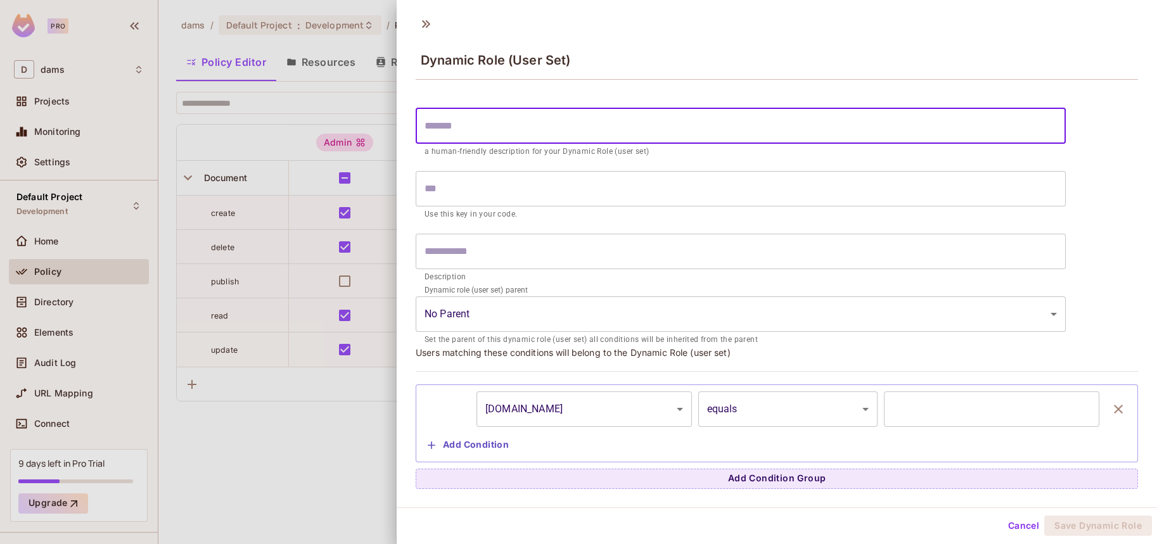
click at [662, 127] on input "text" at bounding box center [741, 125] width 650 height 35
paste input "**********"
type input "**********"
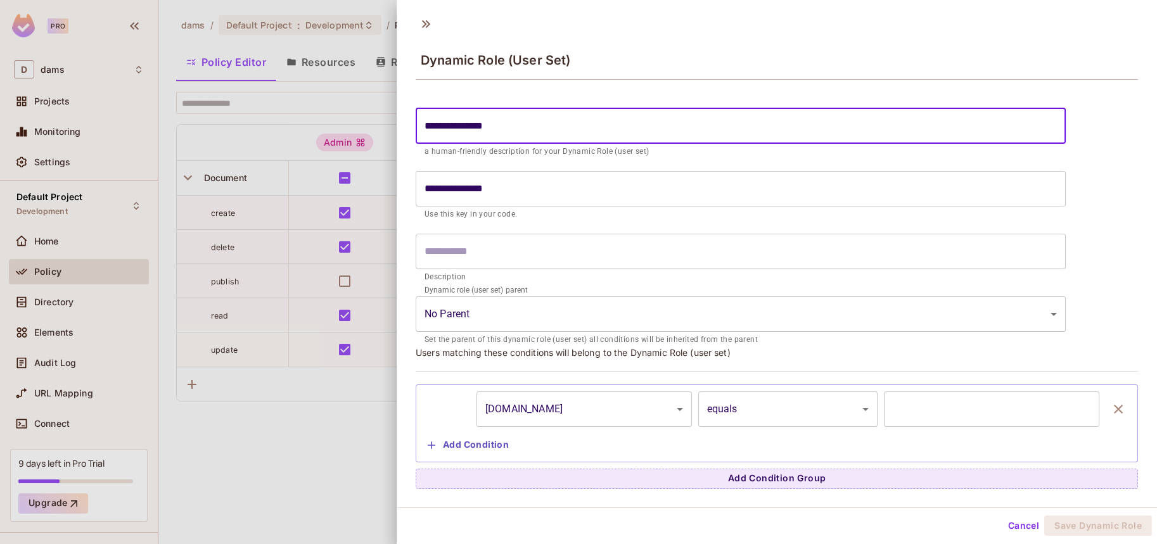
type input "**********"
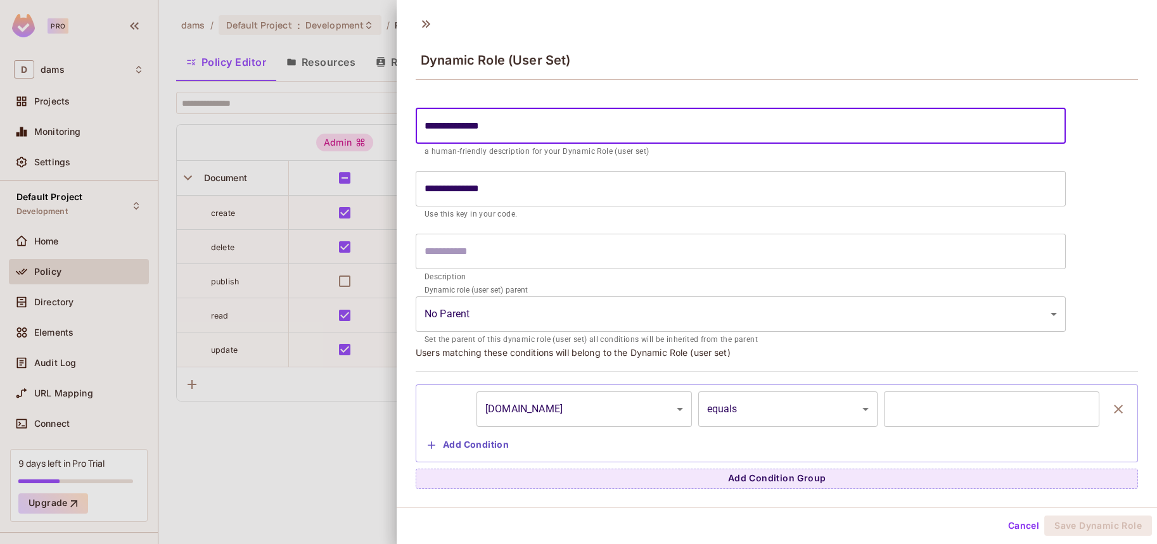
type input "**********"
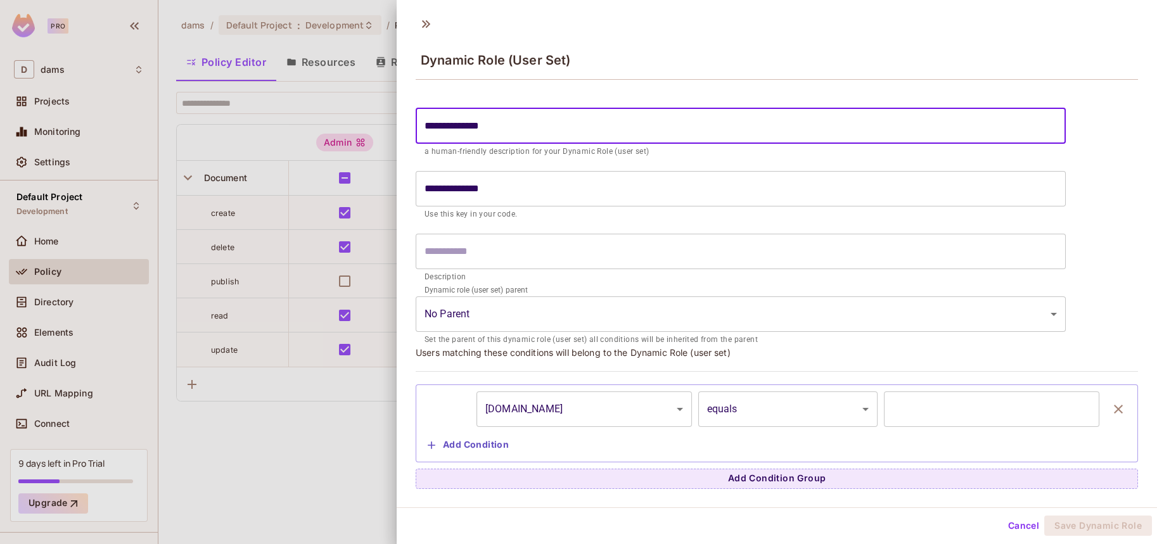
type input "**********"
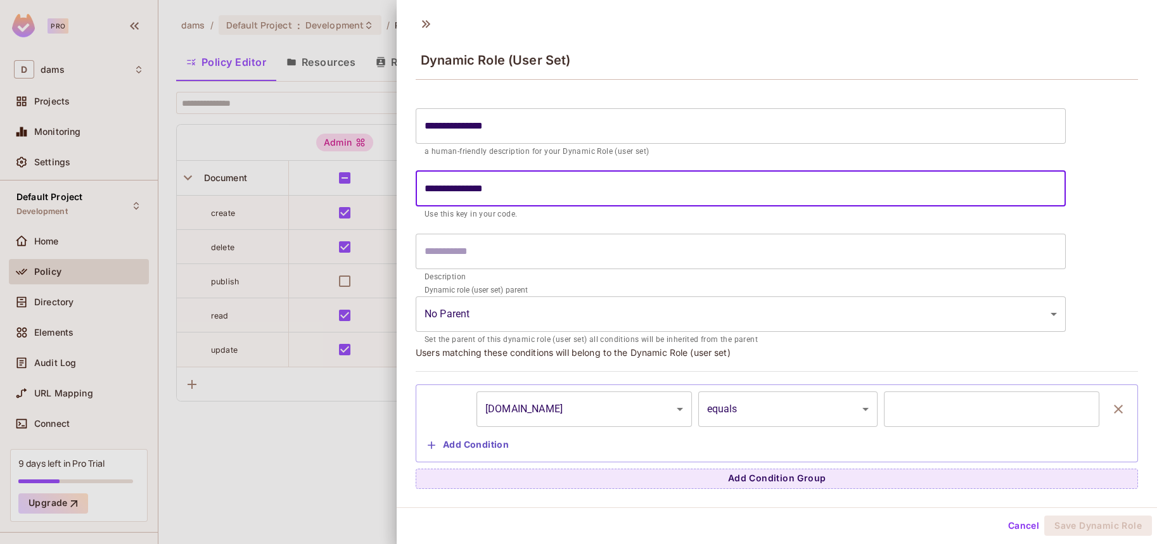
paste input "text"
type input "**********"
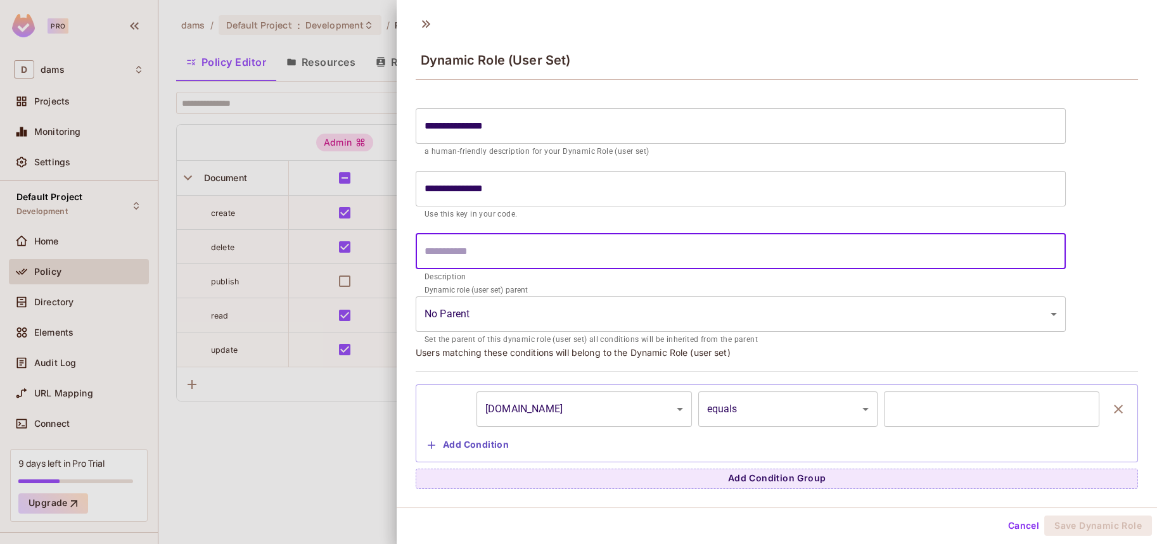
paste input "**********"
type input "**********"
paste input "**********"
type input "**********"
click at [735, 416] on body "**********" at bounding box center [578, 272] width 1157 height 544
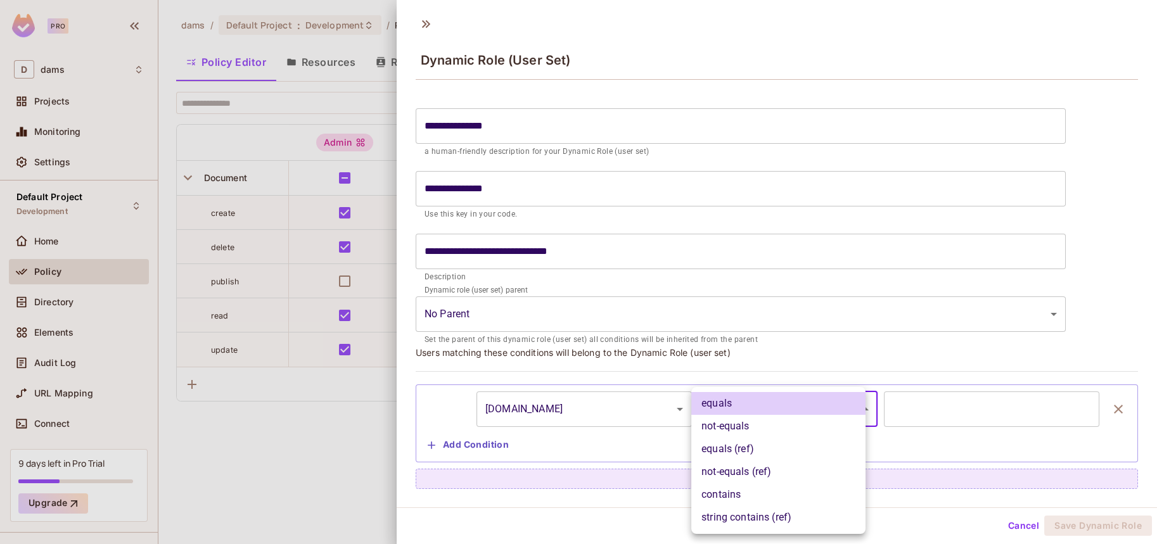
click at [918, 408] on div at bounding box center [578, 272] width 1157 height 544
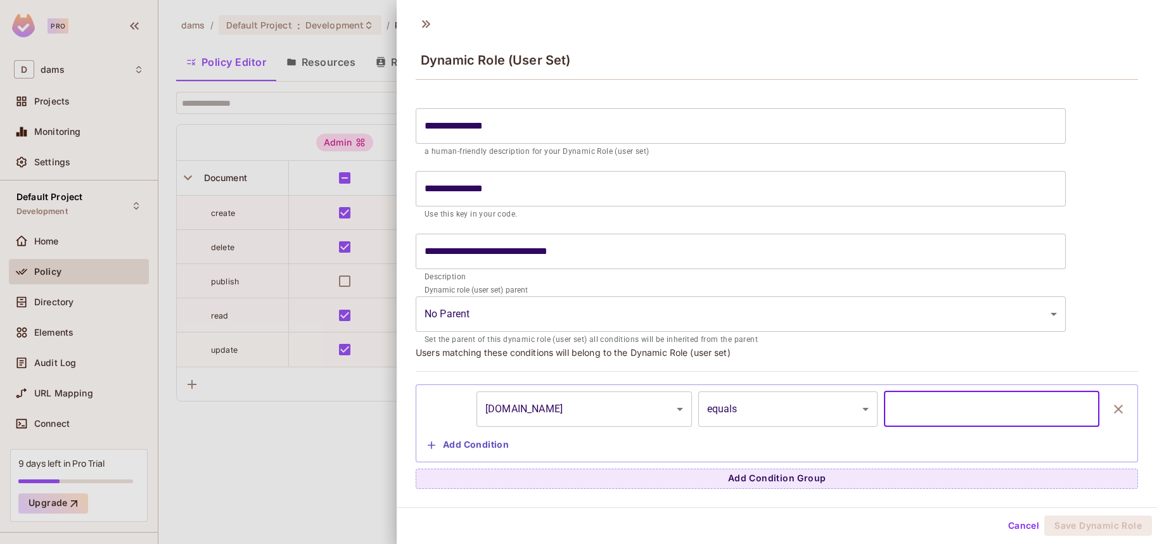
click at [918, 408] on input "text" at bounding box center [991, 409] width 215 height 35
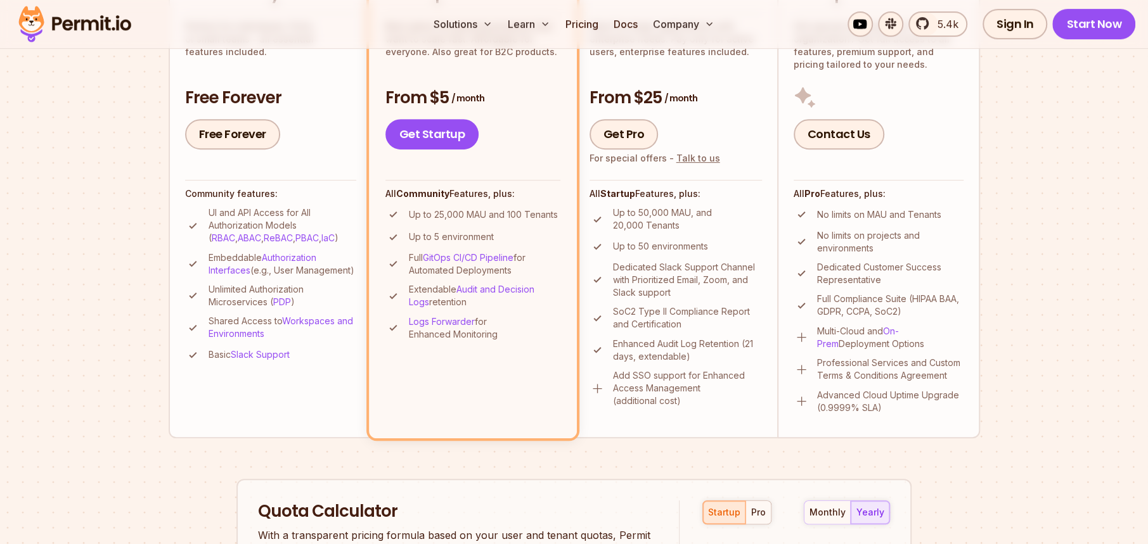
scroll to position [190, 0]
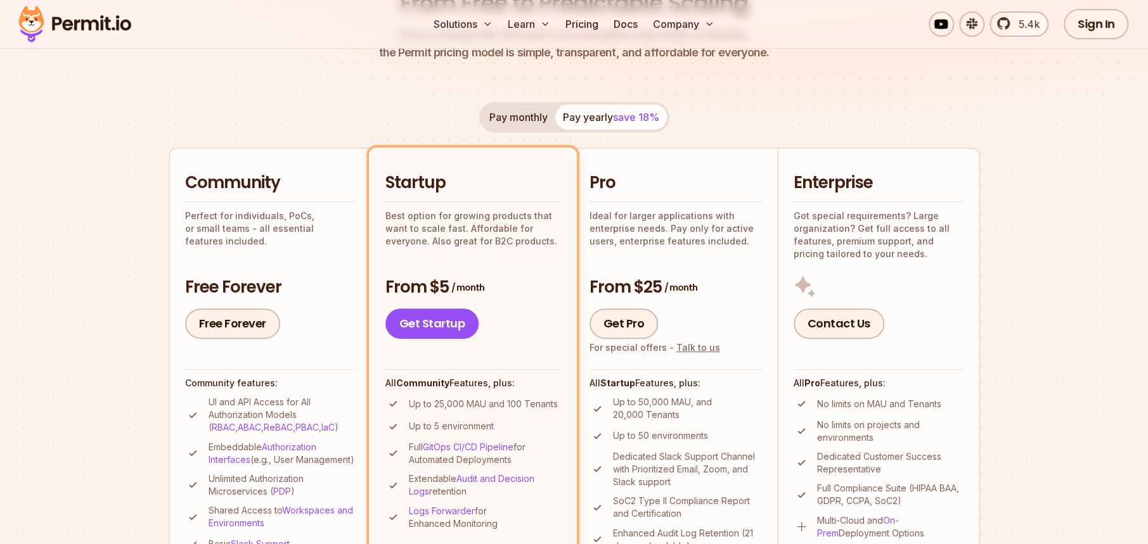
click at [1141, 250] on section "Permit Pricing From Free to Predictable Scaling From a startup with 100 users t…" at bounding box center [574, 528] width 1148 height 1371
click at [996, 226] on section "Permit Pricing From Free to Predictable Scaling From a startup with 100 users t…" at bounding box center [574, 528] width 1148 height 1371
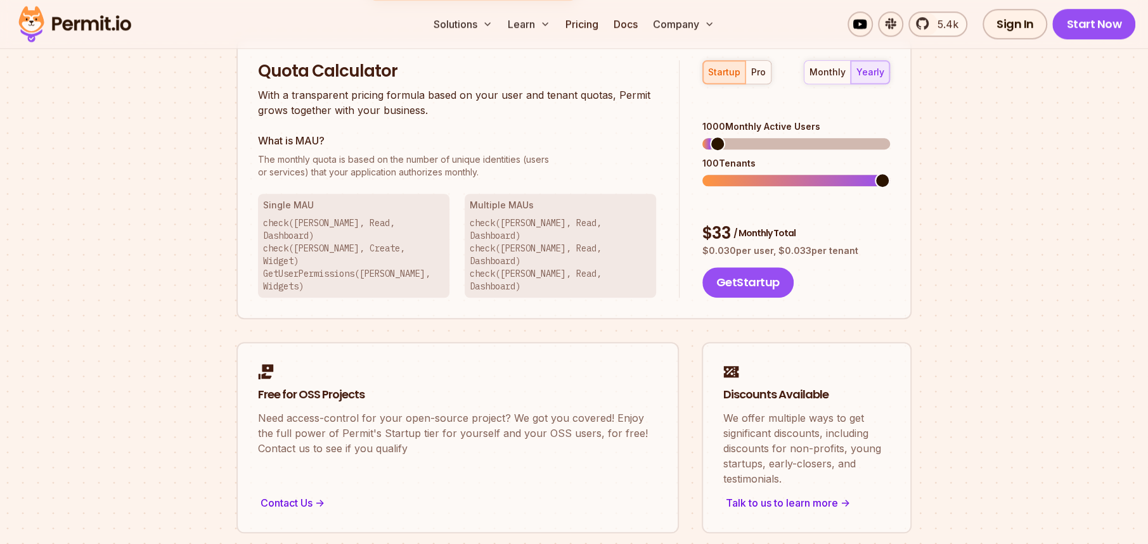
scroll to position [824, 0]
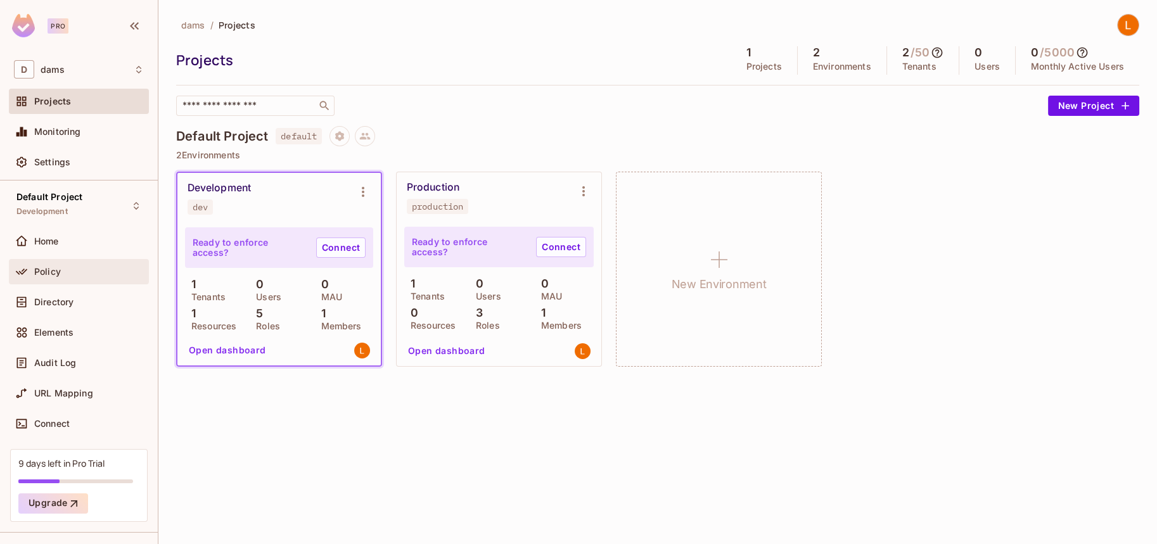
click at [77, 267] on div "Policy" at bounding box center [89, 272] width 110 height 10
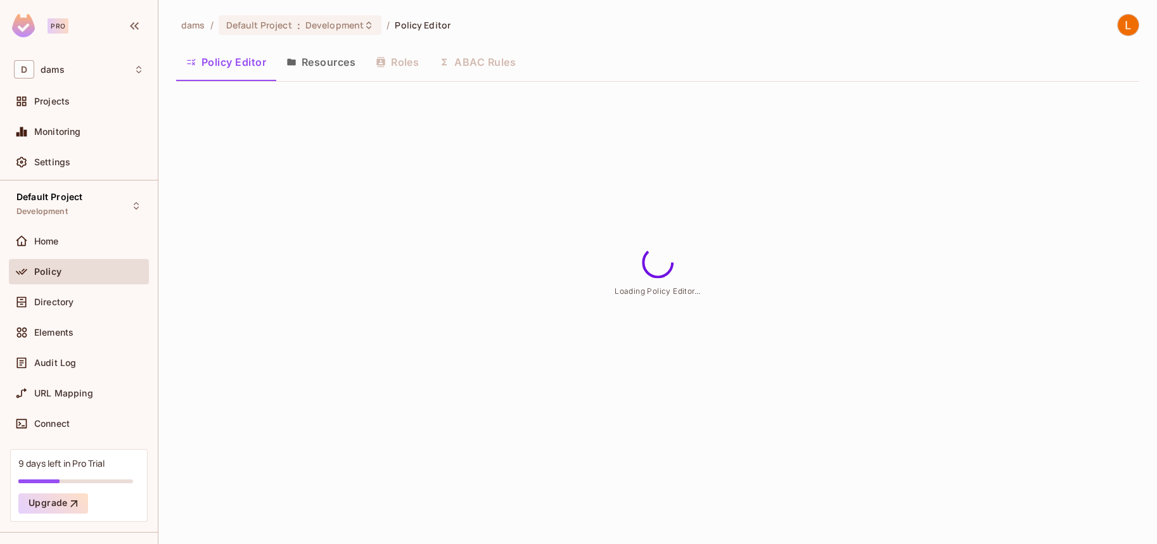
click at [473, 68] on button "ABAC Rules" at bounding box center [477, 62] width 97 height 32
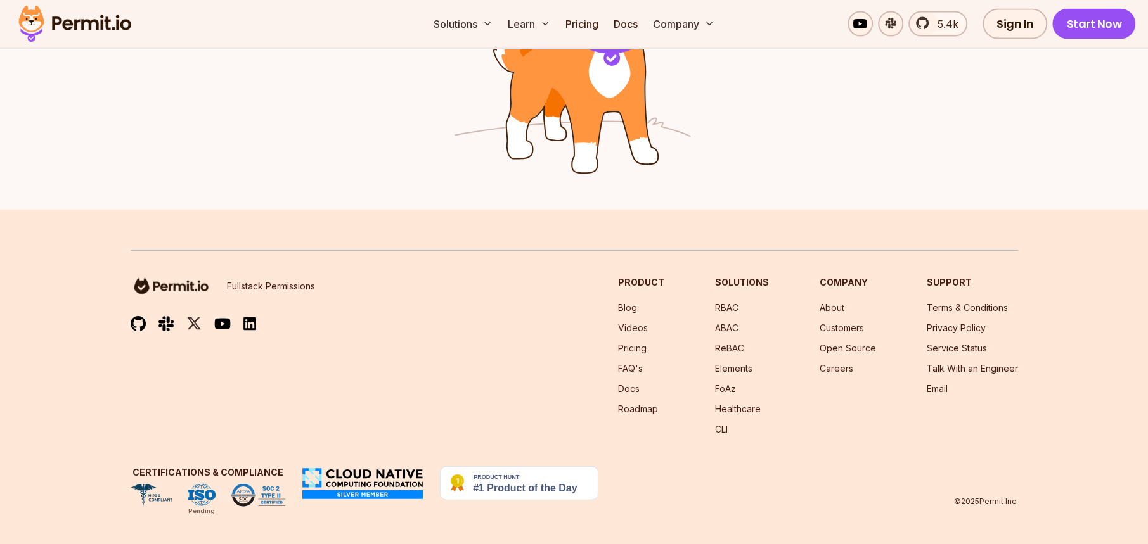
scroll to position [2109, 0]
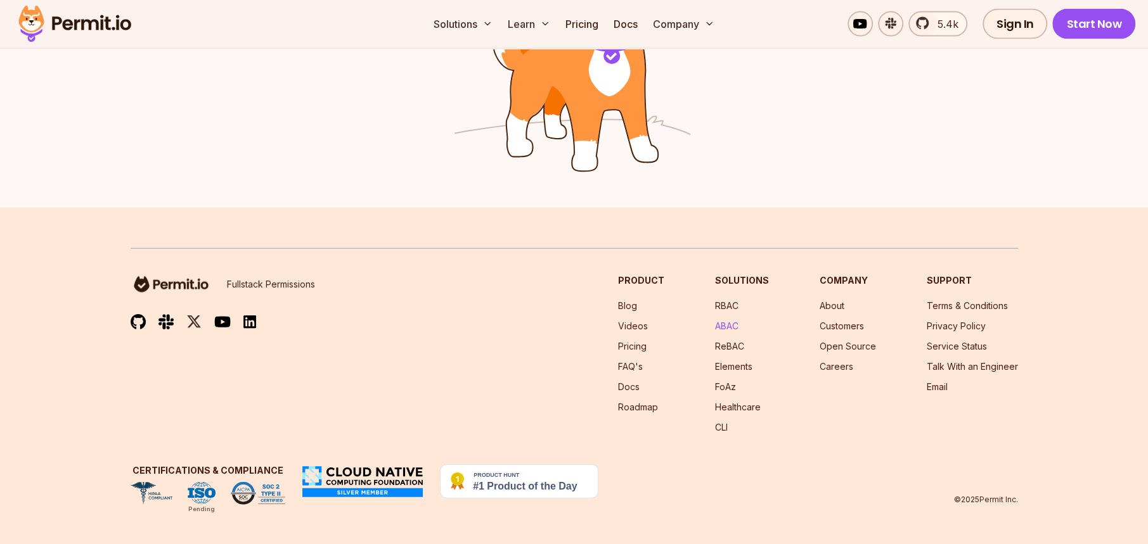
click at [733, 328] on link "ABAC" at bounding box center [726, 326] width 23 height 11
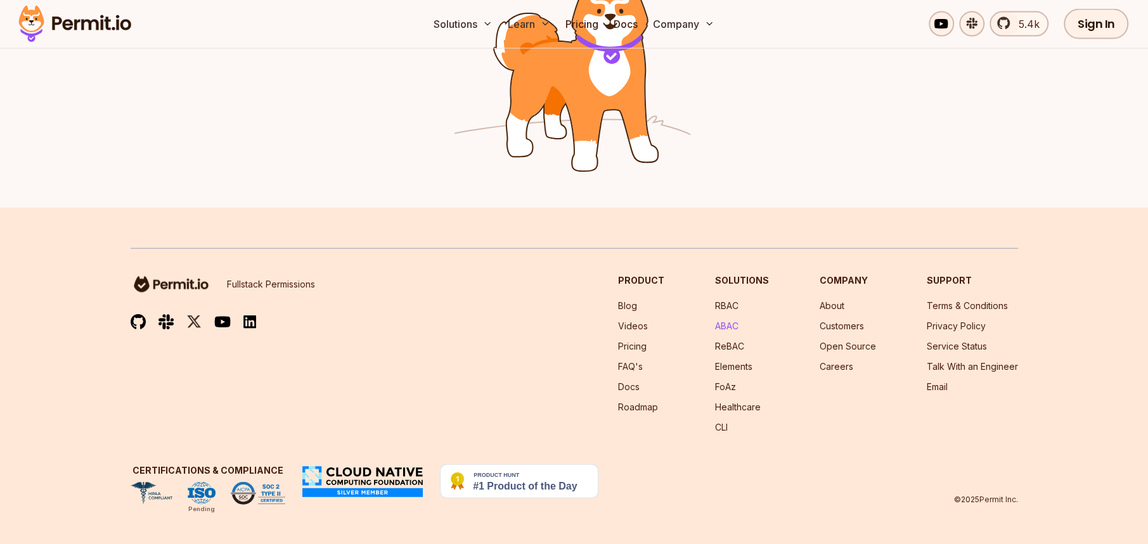
scroll to position [0, 0]
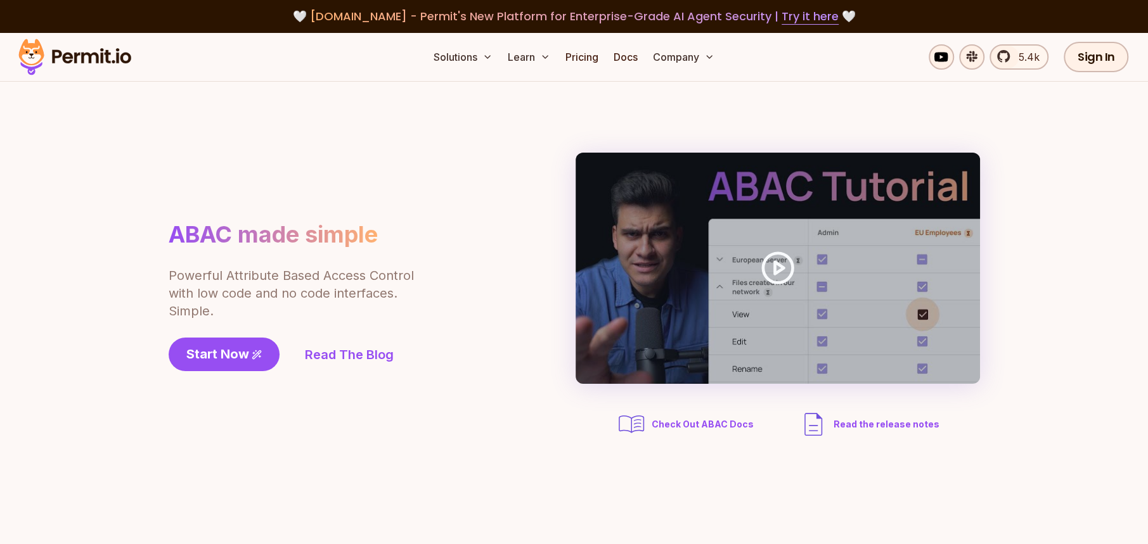
click at [350, 344] on div "Start Now Read The Blog" at bounding box center [281, 355] width 225 height 34
click at [354, 353] on link "Read The Blog" at bounding box center [349, 355] width 89 height 18
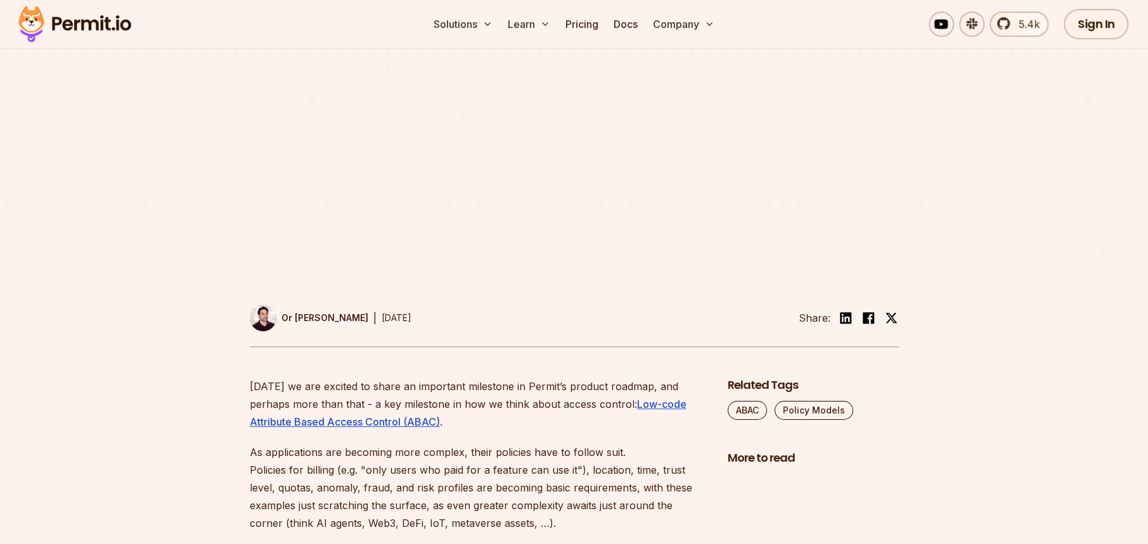
scroll to position [507, 0]
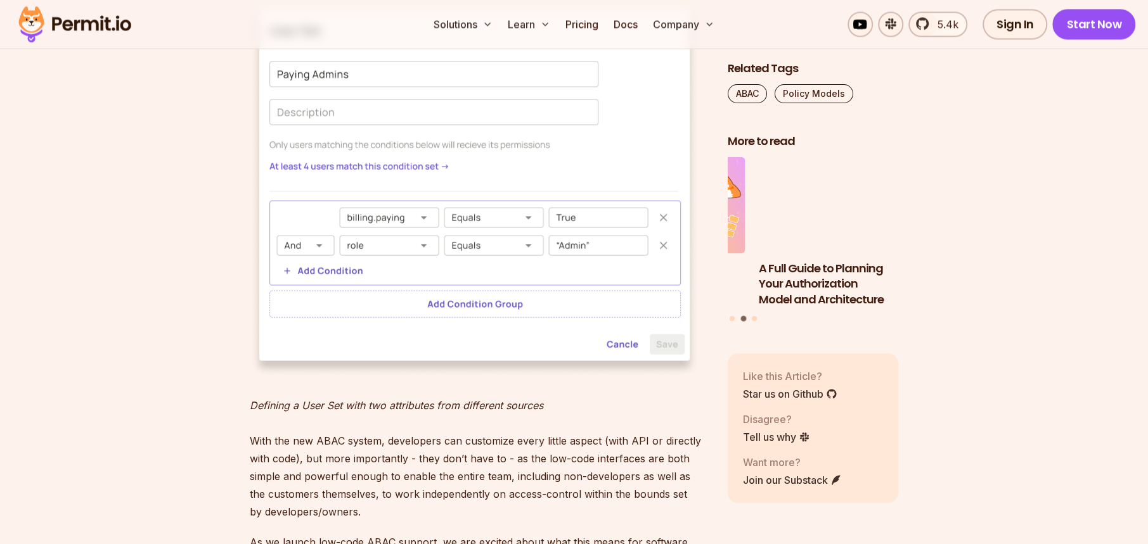
scroll to position [2217, 0]
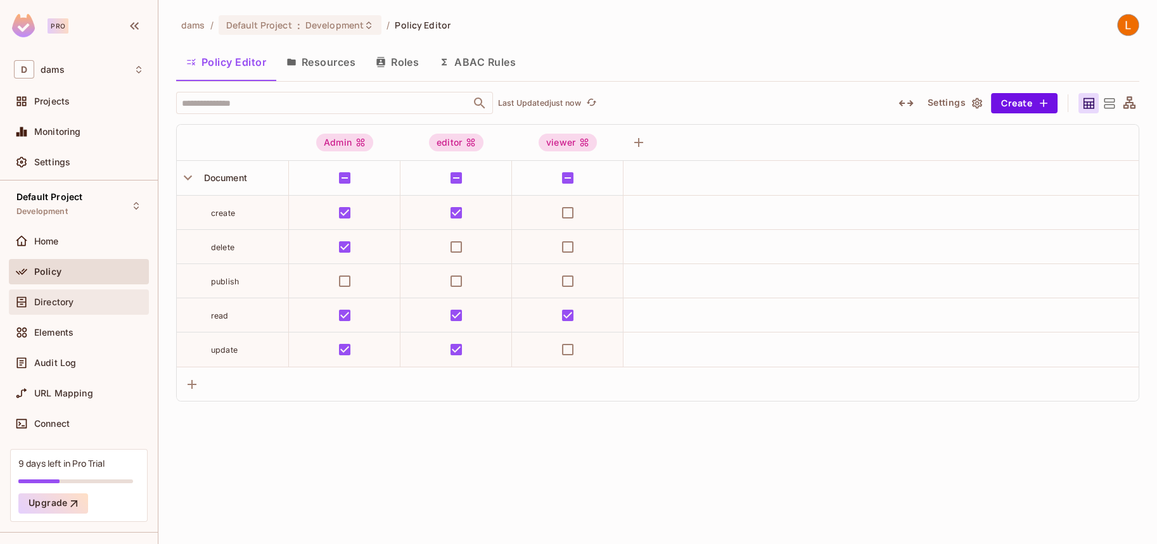
click at [65, 305] on span "Directory" at bounding box center [53, 302] width 39 height 10
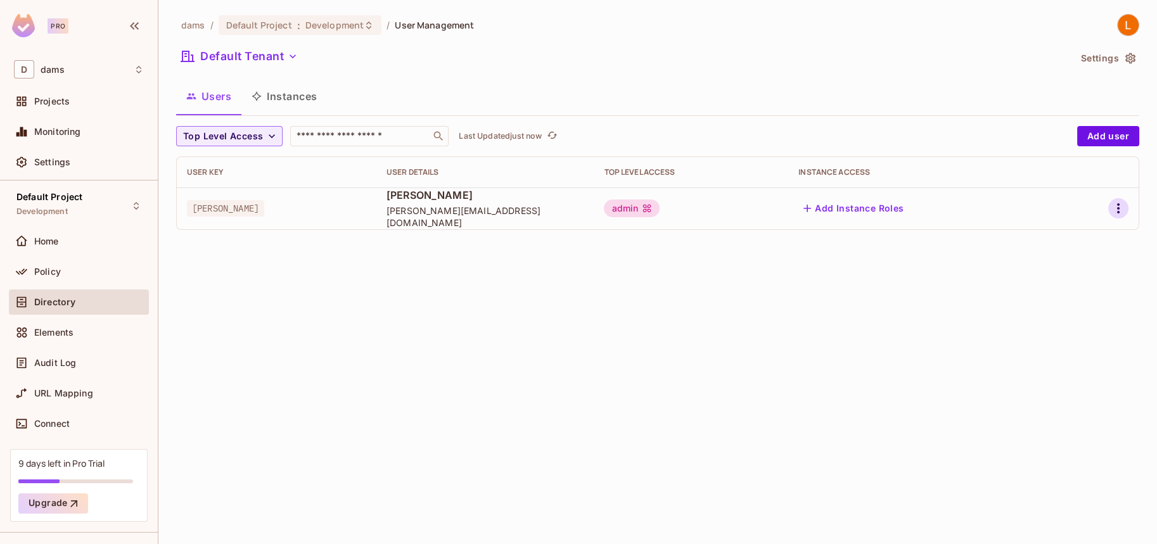
click at [1119, 212] on icon "button" at bounding box center [1118, 208] width 3 height 10
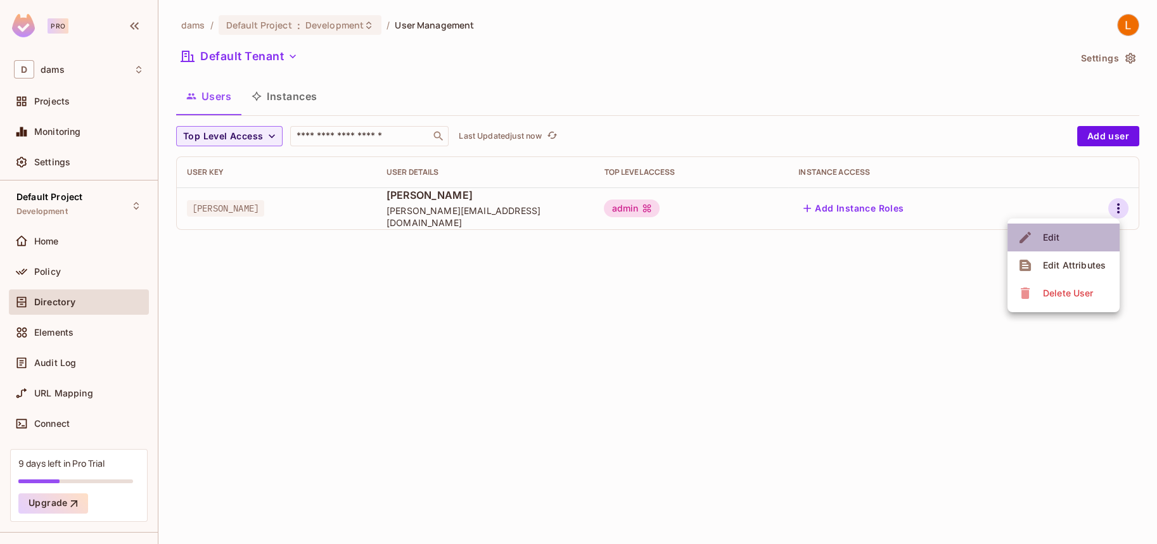
click at [1095, 235] on li "Edit" at bounding box center [1064, 238] width 112 height 28
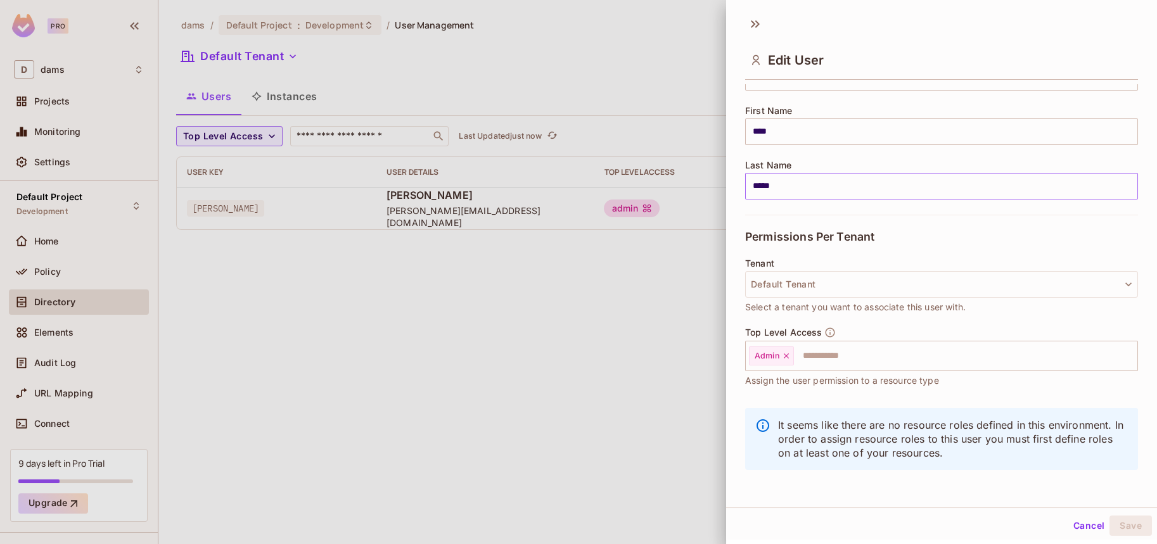
scroll to position [139, 0]
click at [456, 402] on div at bounding box center [578, 272] width 1157 height 544
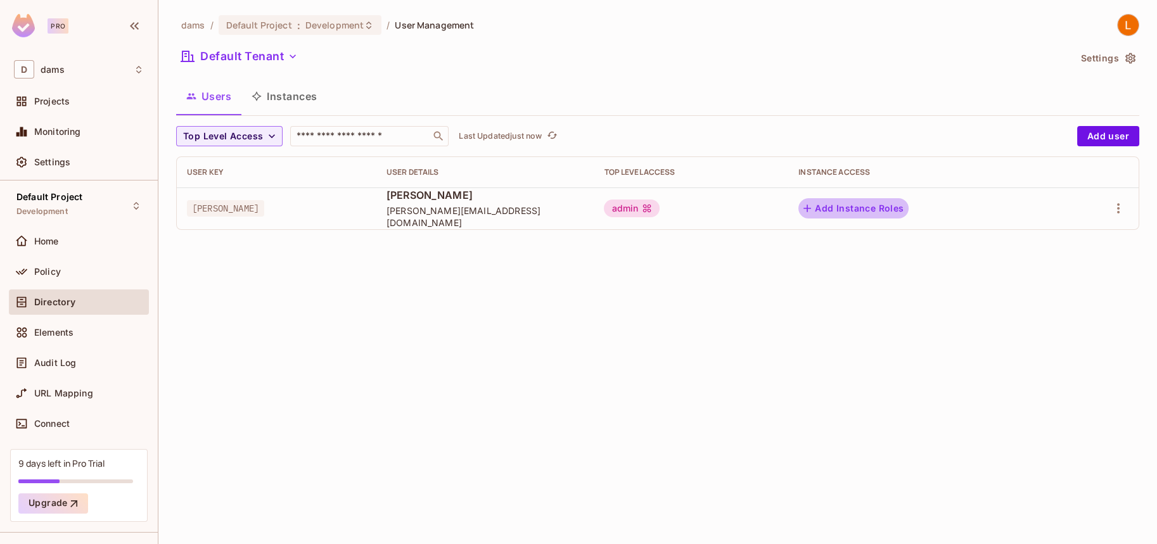
click at [902, 210] on button "Add Instance Roles" at bounding box center [853, 208] width 110 height 20
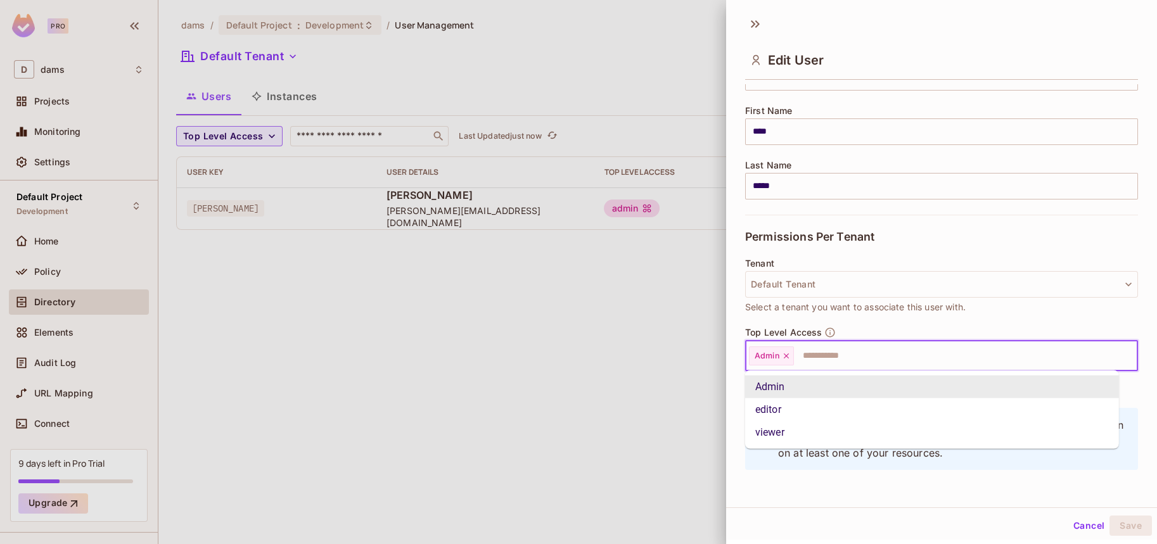
click at [892, 349] on input "text" at bounding box center [954, 355] width 318 height 25
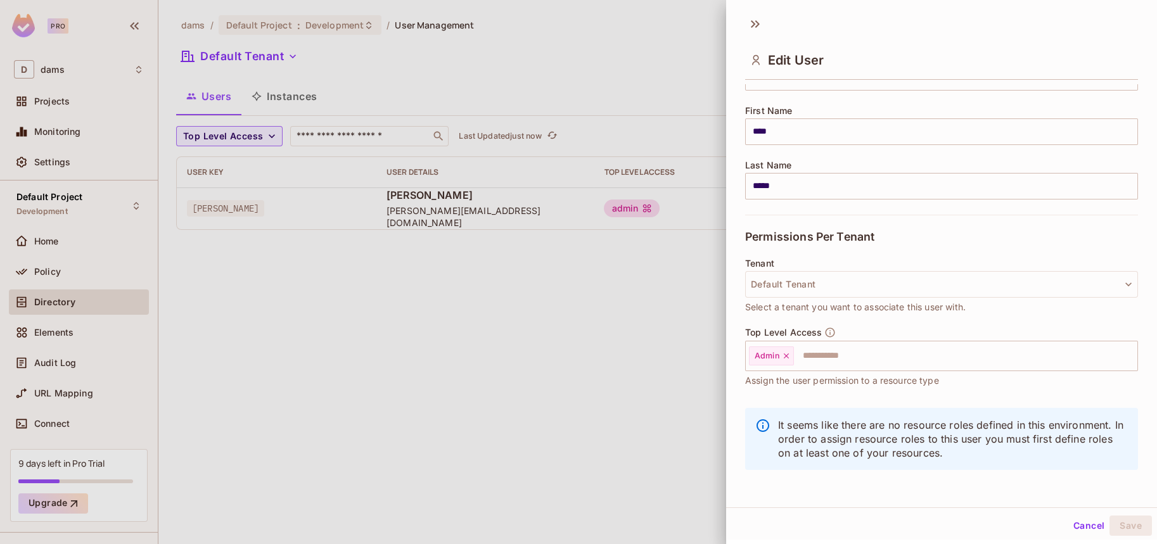
click at [619, 318] on div at bounding box center [578, 272] width 1157 height 544
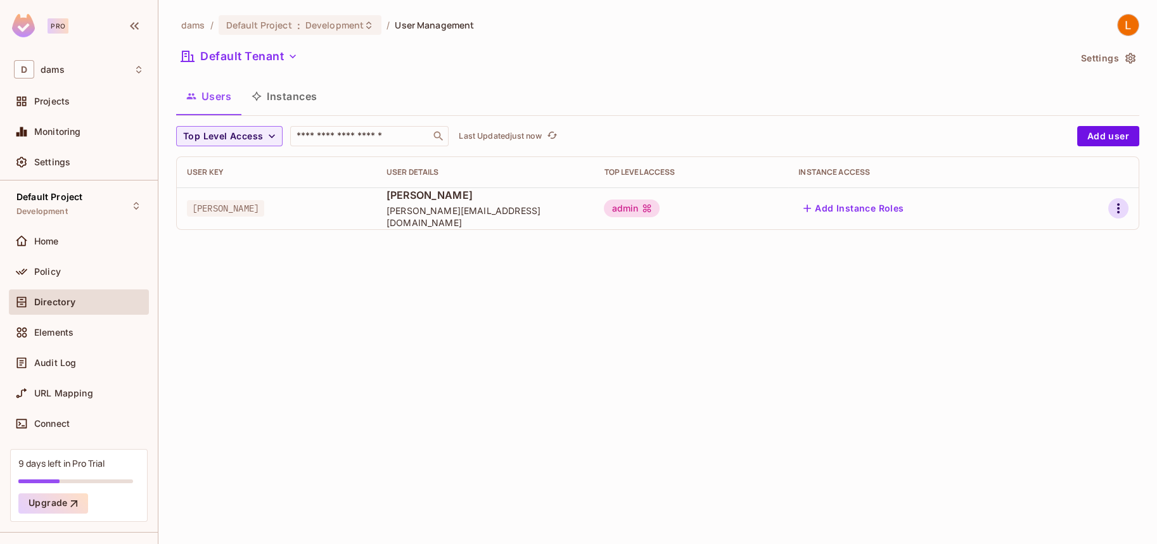
click at [1117, 208] on icon "button" at bounding box center [1118, 208] width 15 height 15
click at [1079, 262] on div "Edit Attributes" at bounding box center [1074, 265] width 63 height 13
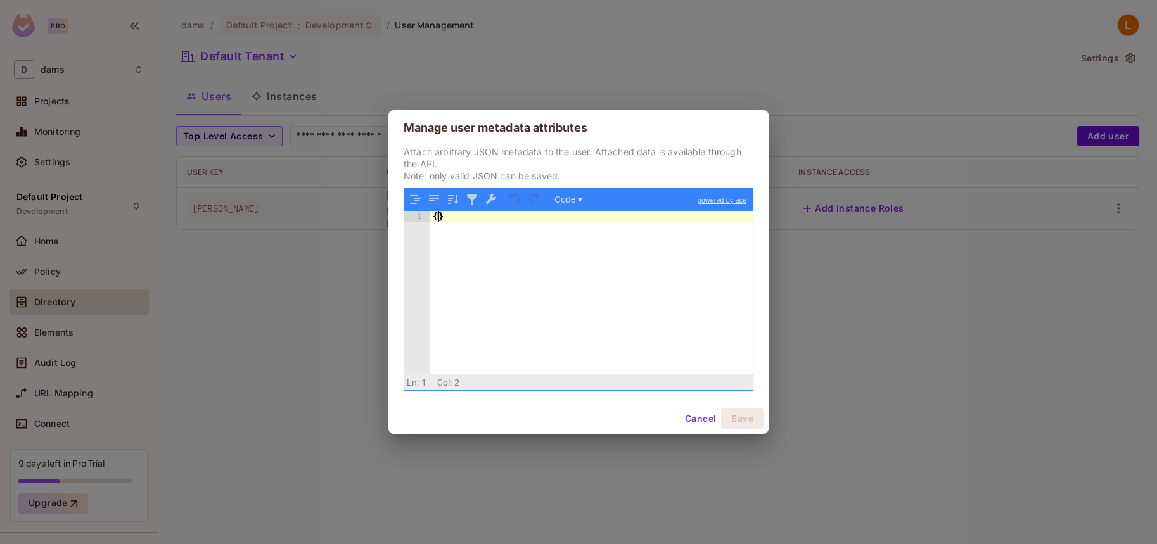
click at [435, 220] on div "{ }" at bounding box center [591, 303] width 323 height 185
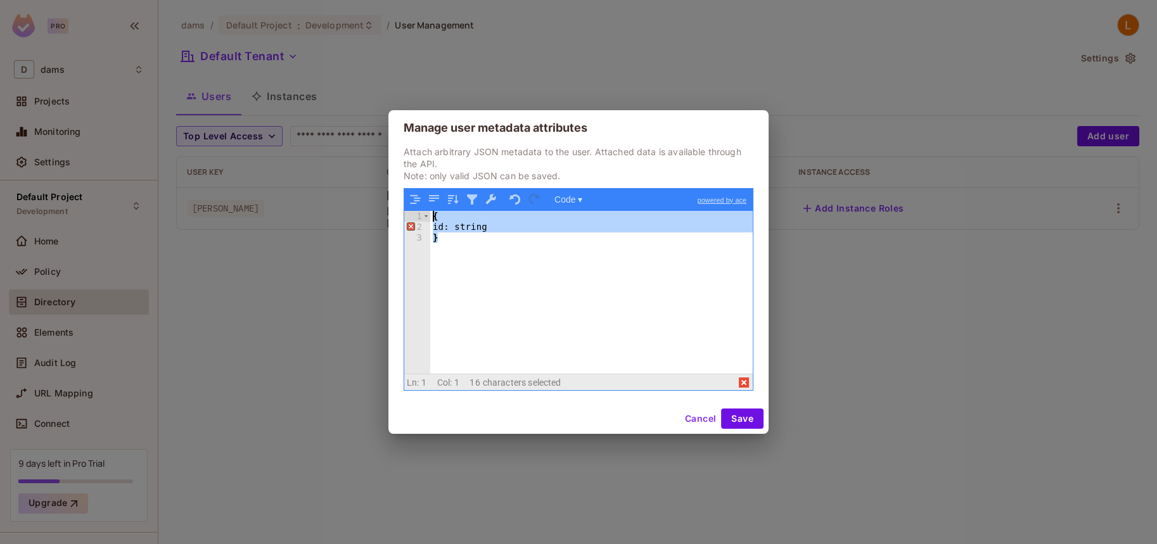
drag, startPoint x: 439, startPoint y: 255, endPoint x: 351, endPoint y: 167, distance: 124.6
click at [351, 167] on div "Manage user metadata attributes Attach arbitrary JSON metadata to the user. Att…" at bounding box center [578, 272] width 1157 height 544
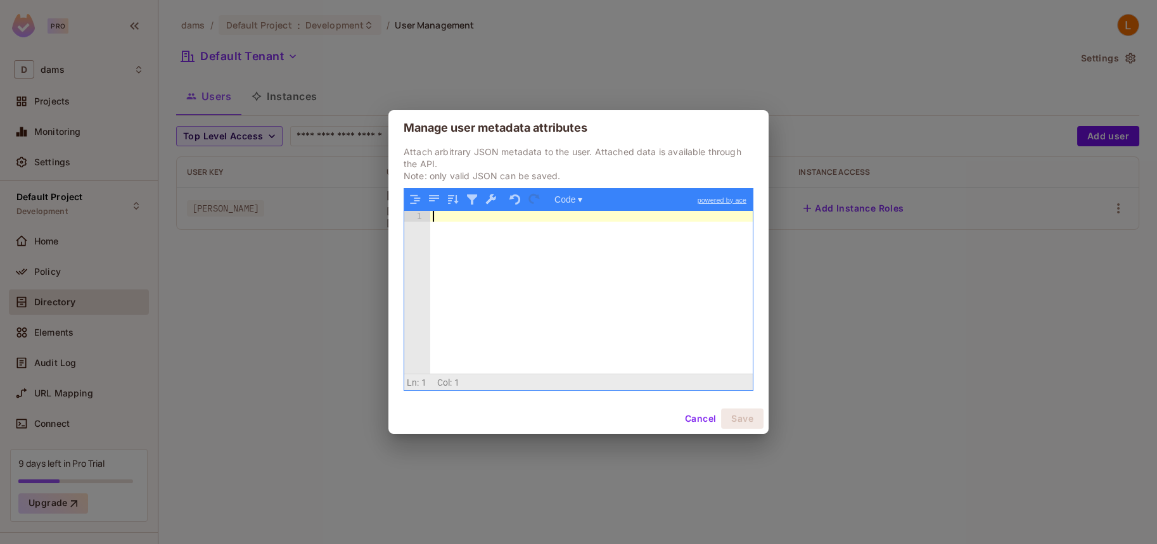
click at [555, 119] on h2 "Manage user metadata attributes" at bounding box center [578, 127] width 380 height 35
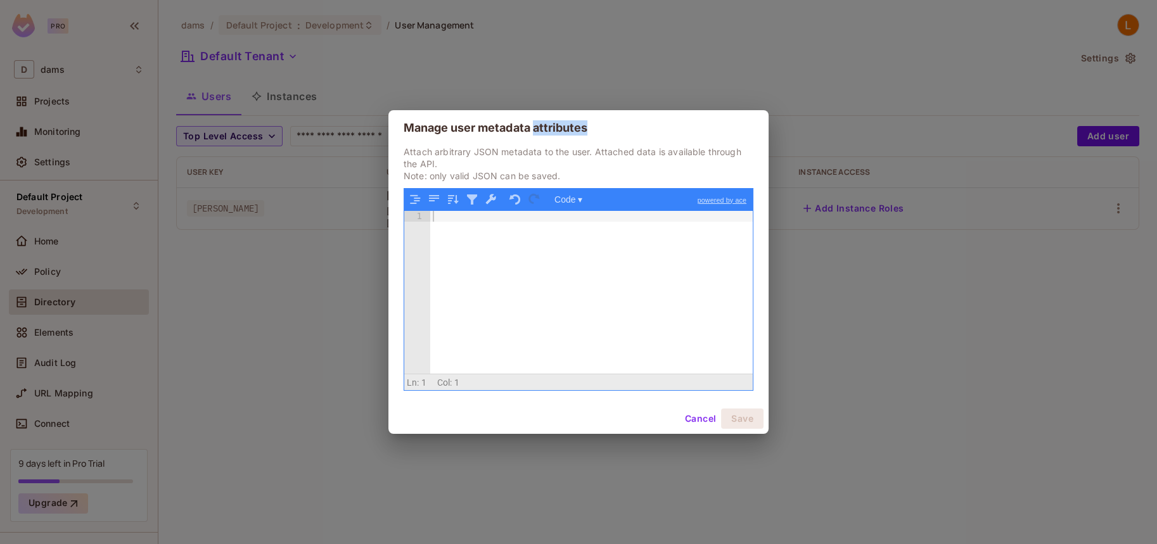
click at [555, 119] on h2 "Manage user metadata attributes" at bounding box center [578, 127] width 380 height 35
copy h2 "Manage user metadata attributes"
click at [747, 66] on div "Manage user metadata attributes Attach arbitrary JSON metadata to the user. Att…" at bounding box center [578, 272] width 1157 height 544
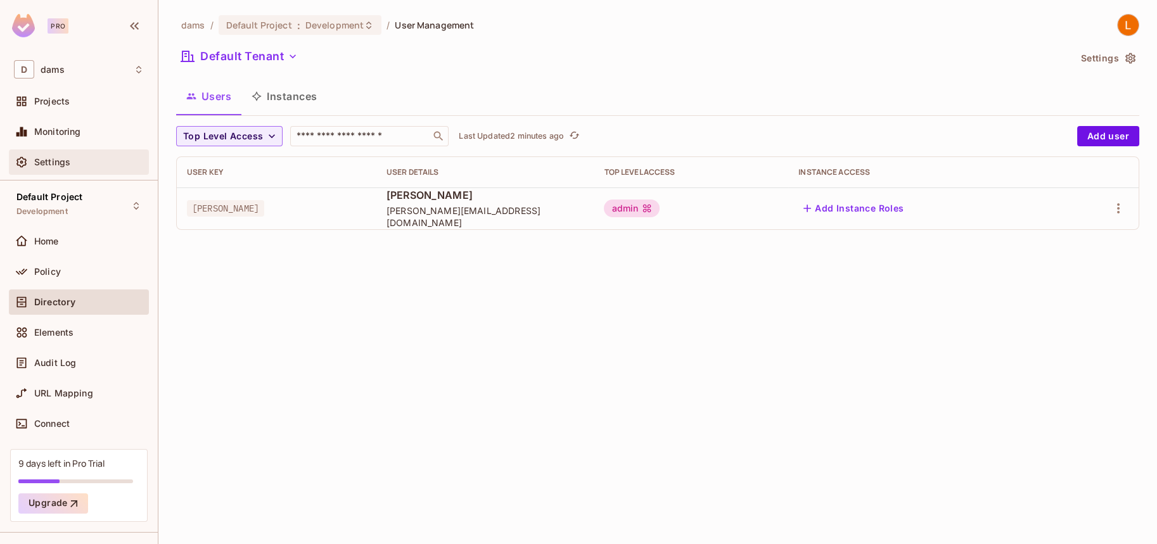
click at [70, 164] on div "Settings" at bounding box center [89, 162] width 110 height 10
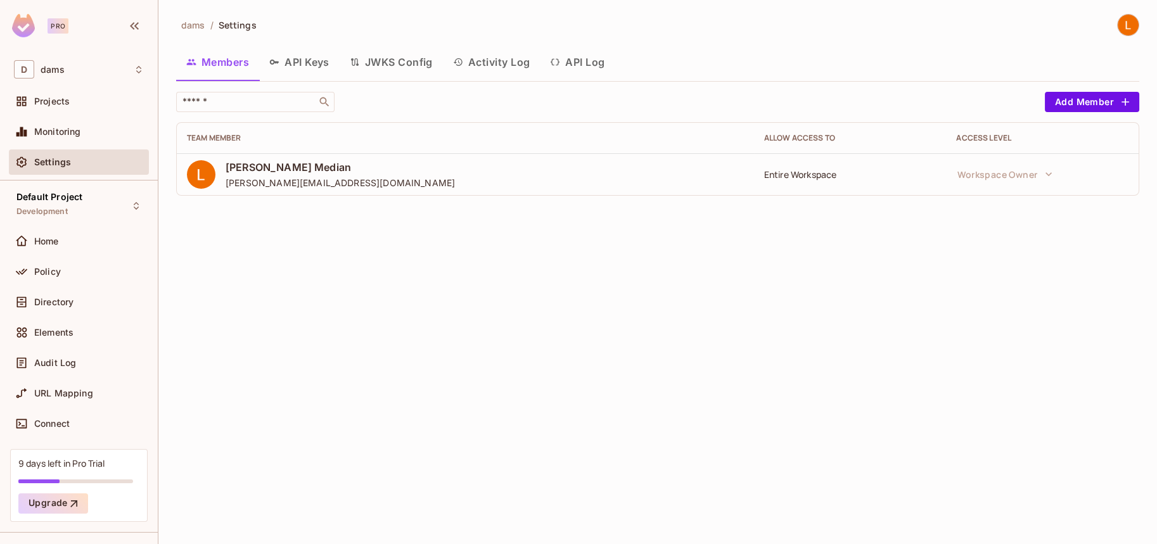
click at [318, 69] on button "API Keys" at bounding box center [299, 62] width 80 height 32
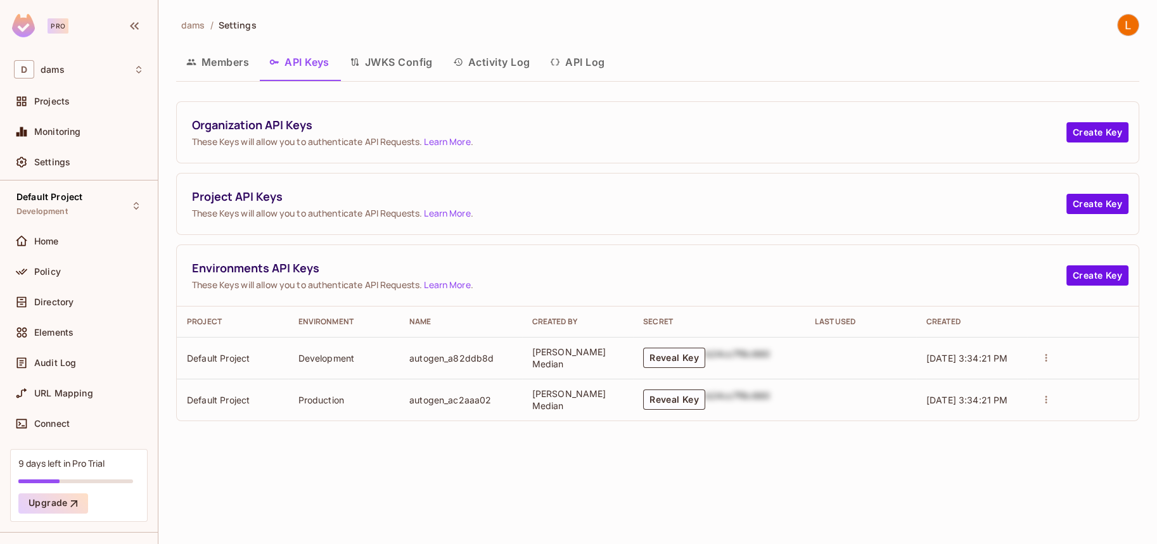
click at [372, 64] on button "JWKS Config" at bounding box center [391, 62] width 103 height 32
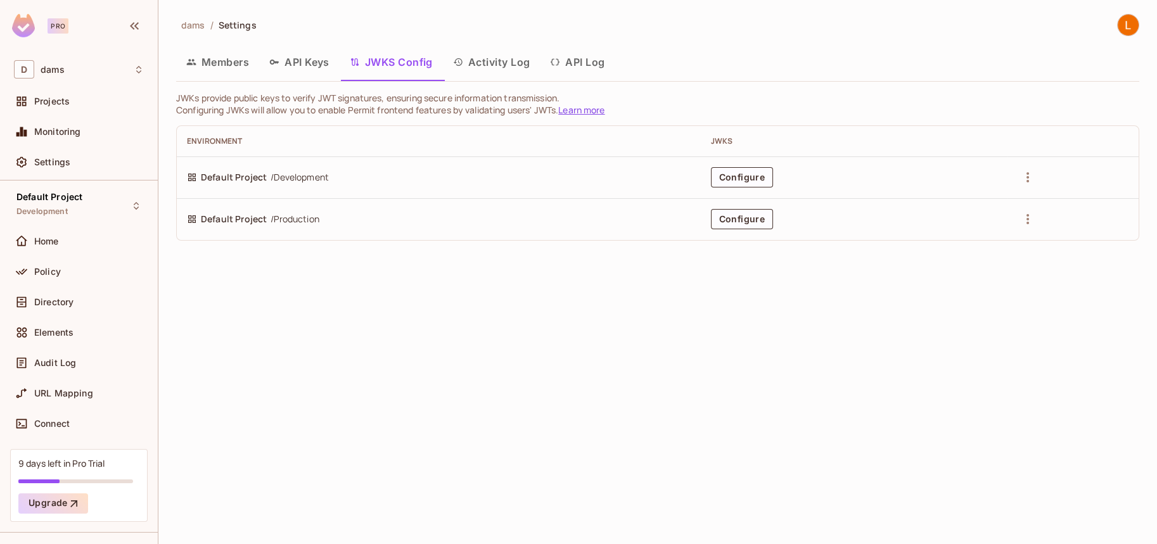
click at [511, 61] on button "Activity Log" at bounding box center [492, 62] width 98 height 32
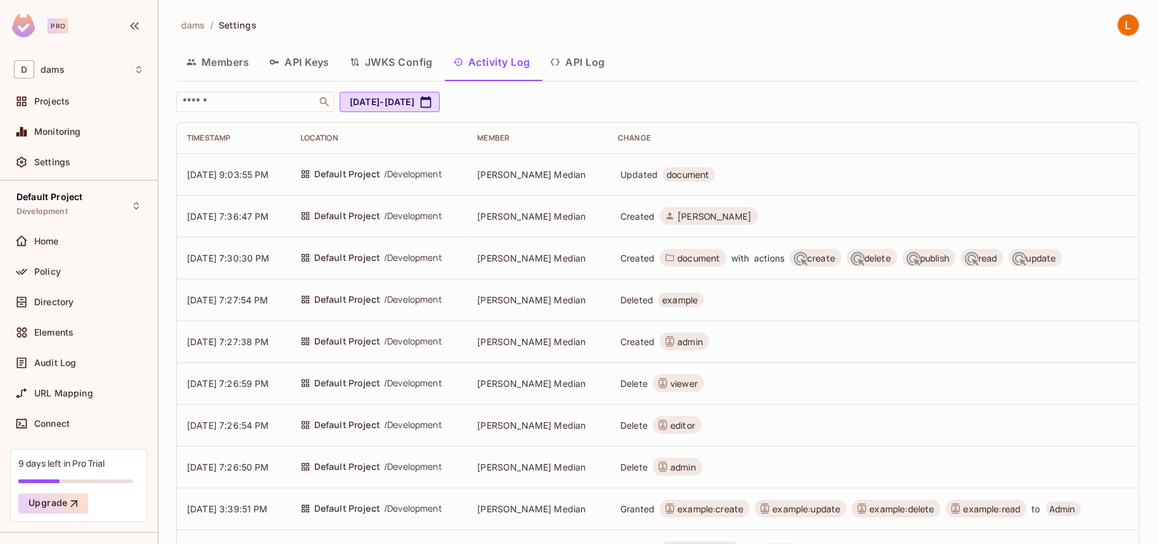
click at [587, 68] on button "API Log" at bounding box center [577, 62] width 75 height 32
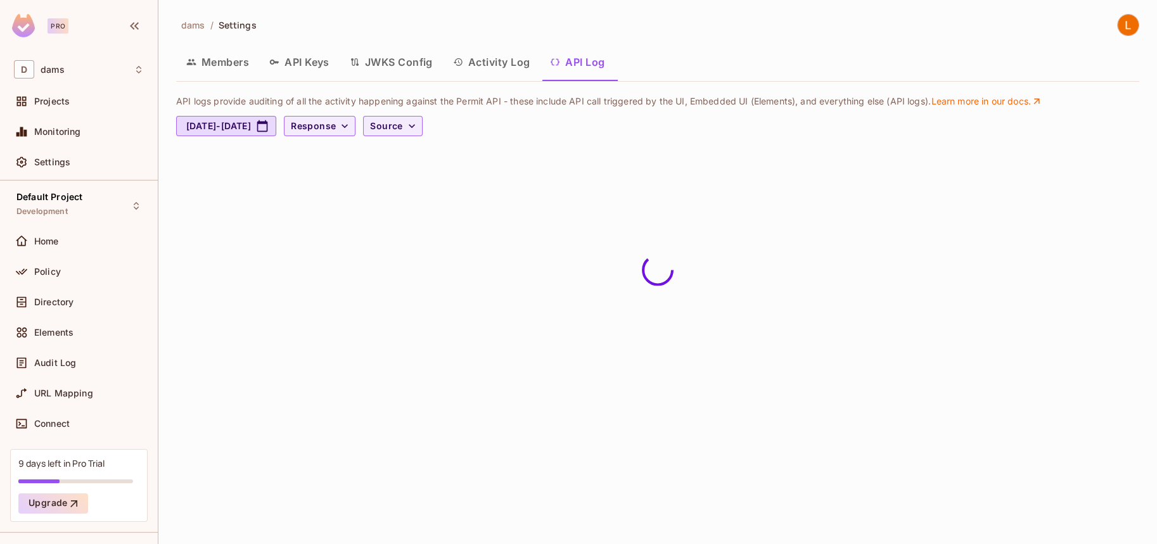
click at [486, 65] on button "Activity Log" at bounding box center [492, 62] width 98 height 32
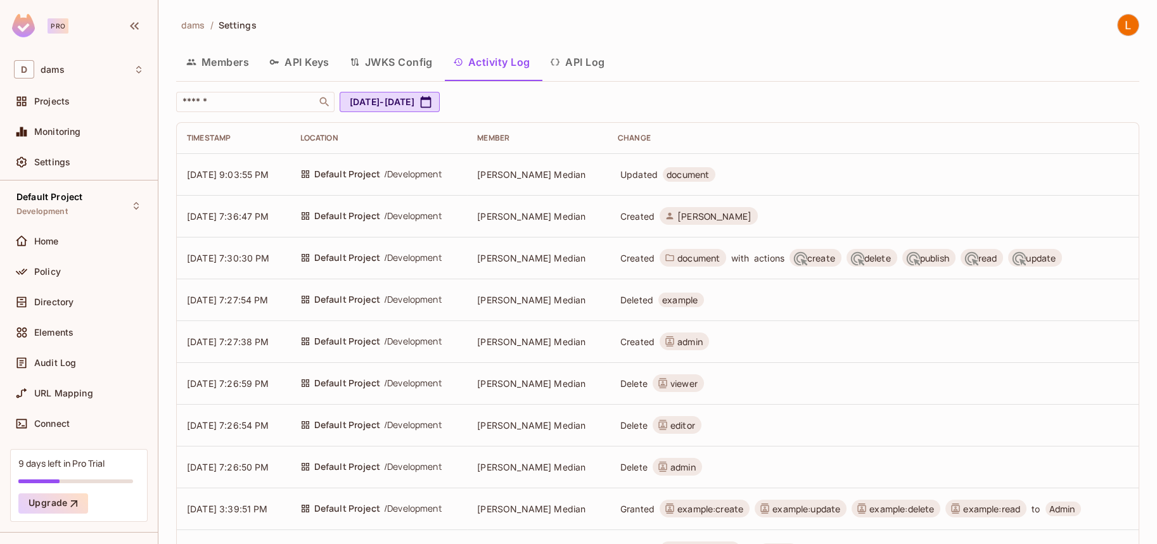
click at [604, 70] on button "API Log" at bounding box center [577, 62] width 75 height 32
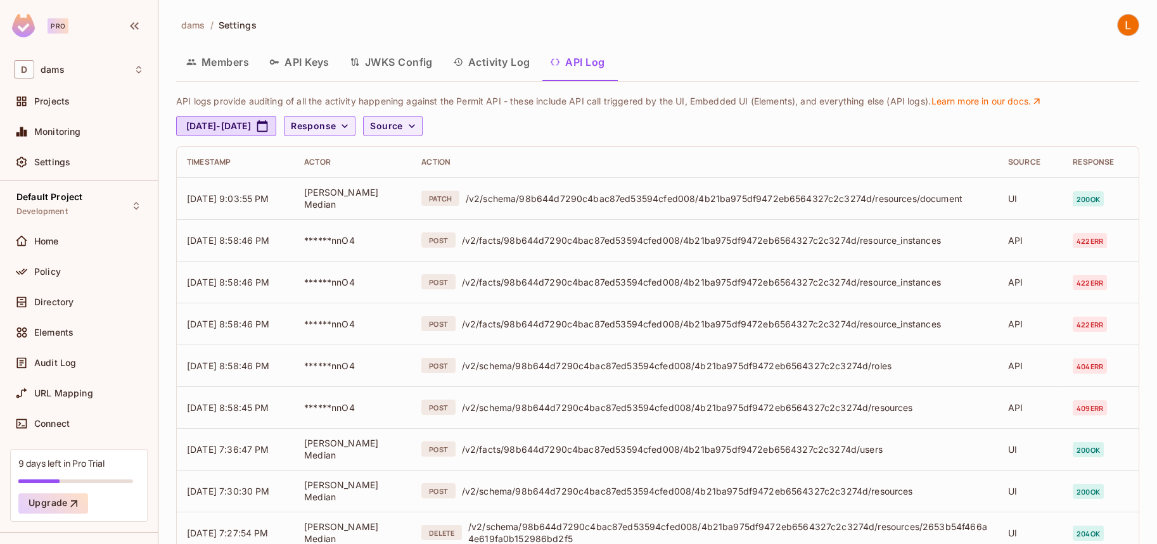
click at [225, 65] on button "Members" at bounding box center [217, 62] width 83 height 32
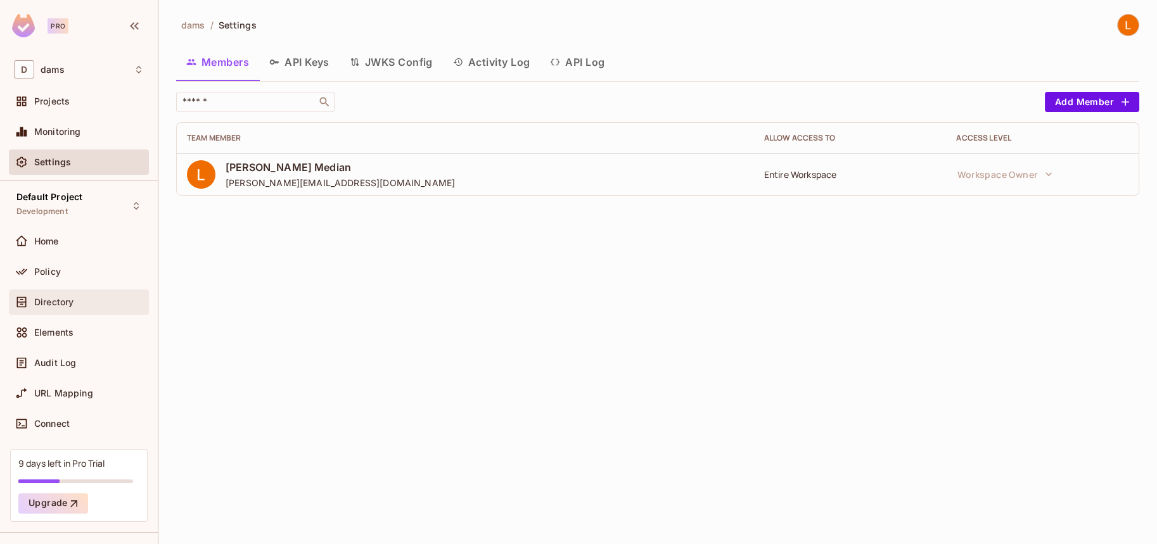
click at [80, 295] on div "Directory" at bounding box center [79, 302] width 130 height 15
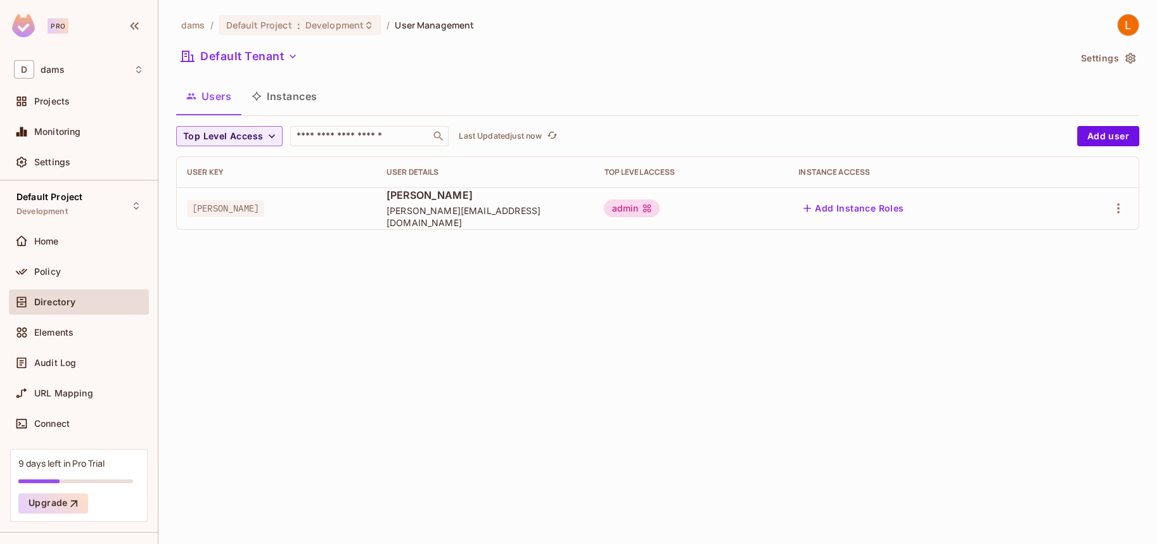
click at [290, 101] on button "Instances" at bounding box center [284, 96] width 86 height 32
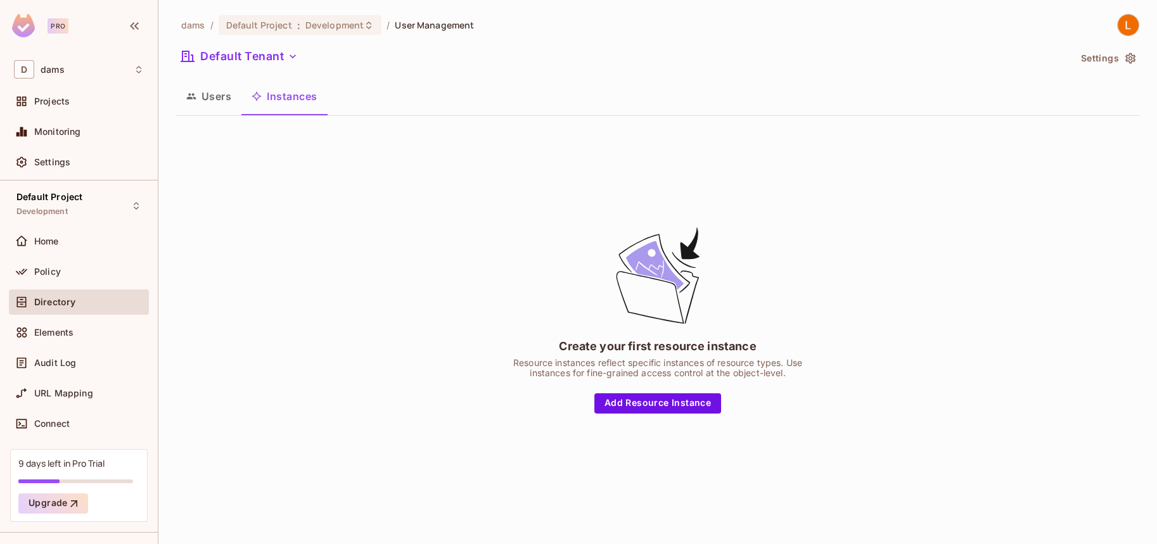
click at [222, 103] on button "Users" at bounding box center [208, 96] width 65 height 32
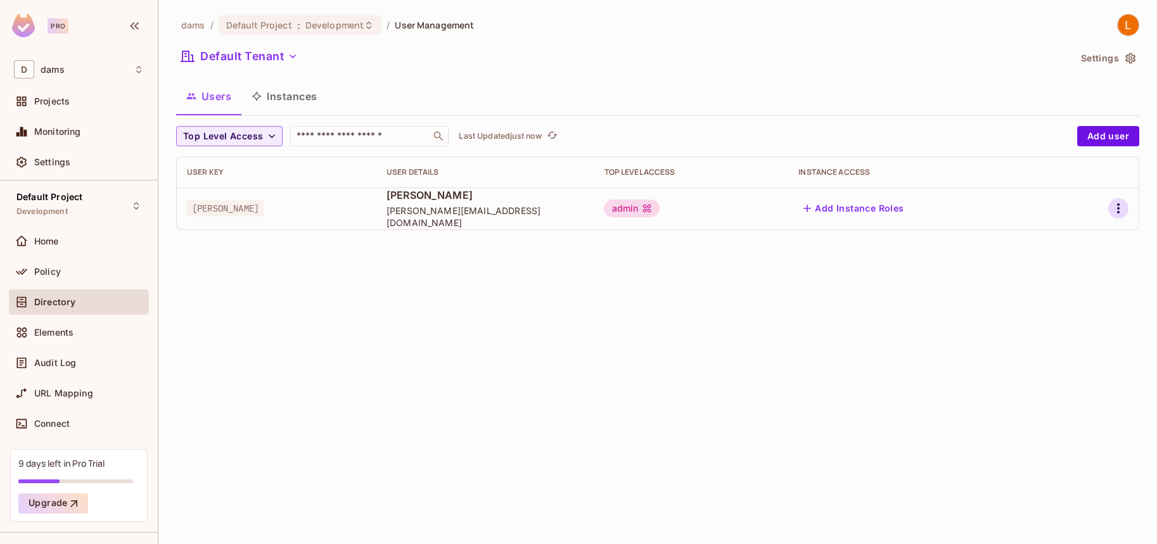
click at [1125, 205] on icon "button" at bounding box center [1118, 208] width 15 height 15
click at [1093, 236] on li "Edit" at bounding box center [1064, 238] width 112 height 28
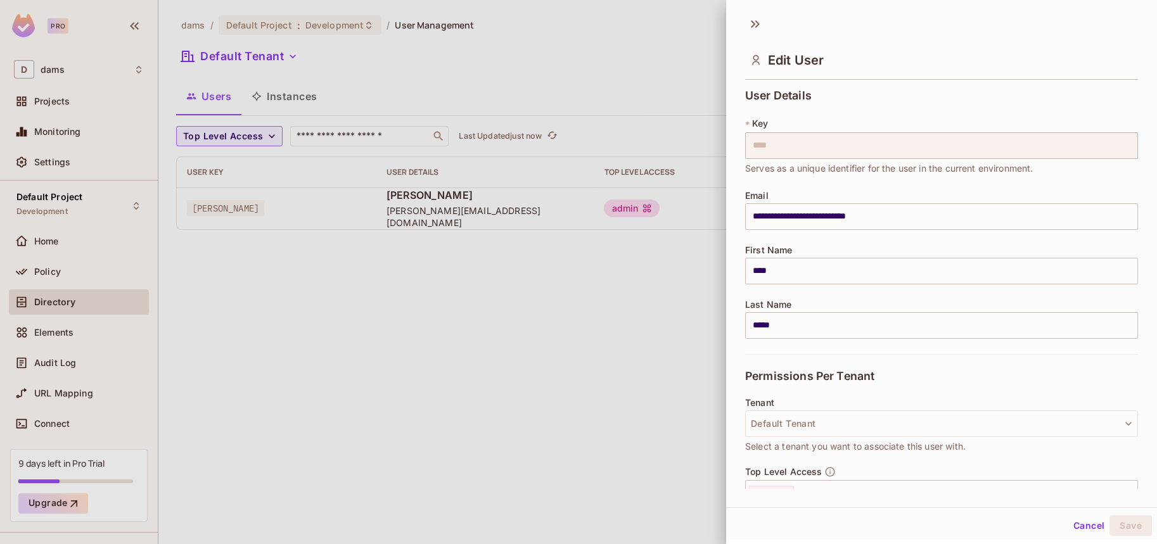
click at [708, 349] on div at bounding box center [578, 272] width 1157 height 544
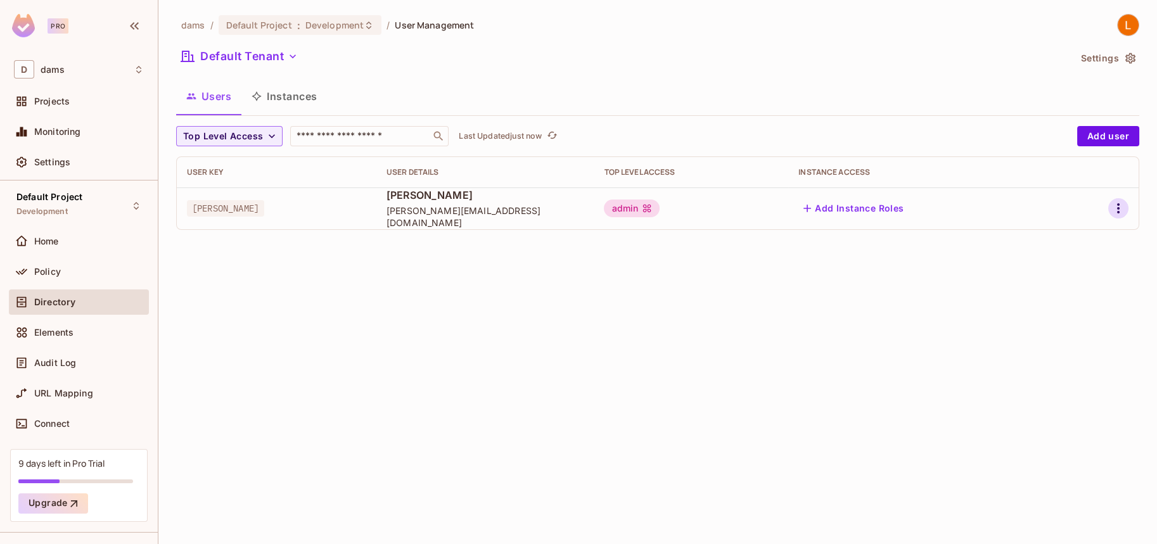
click at [1126, 209] on button "button" at bounding box center [1118, 208] width 20 height 20
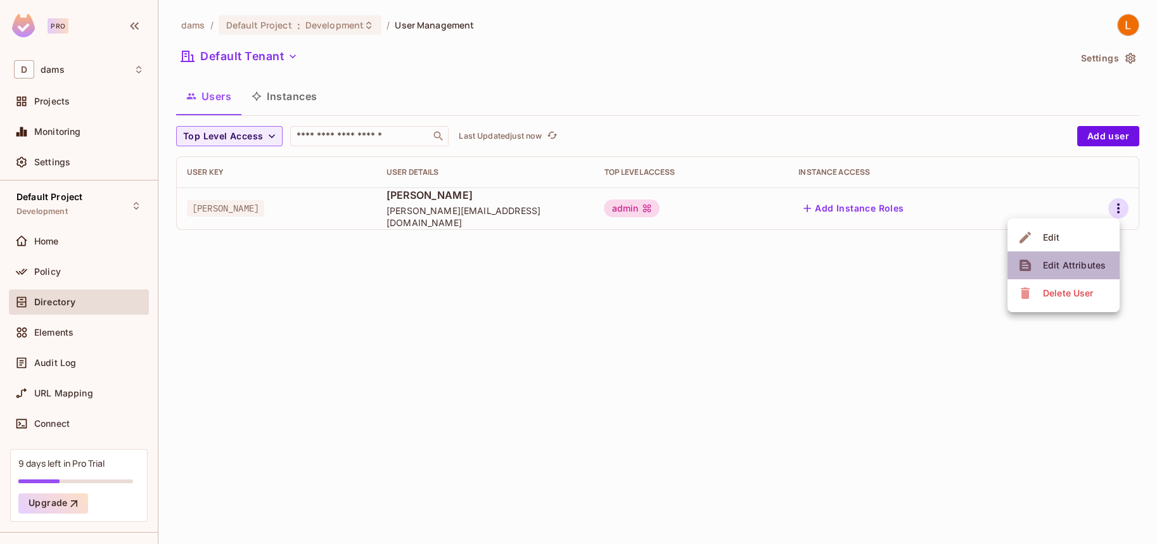
click at [1070, 255] on span "Edit Attributes" at bounding box center [1074, 265] width 70 height 20
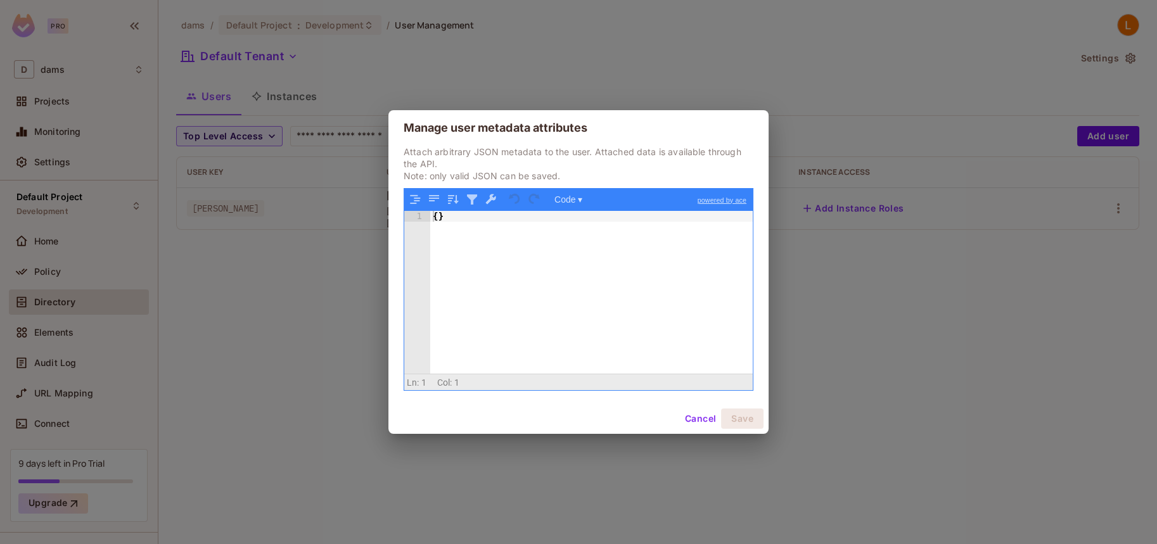
click at [878, 304] on div "Manage user metadata attributes Attach arbitrary JSON metadata to the user. Att…" at bounding box center [578, 272] width 1157 height 544
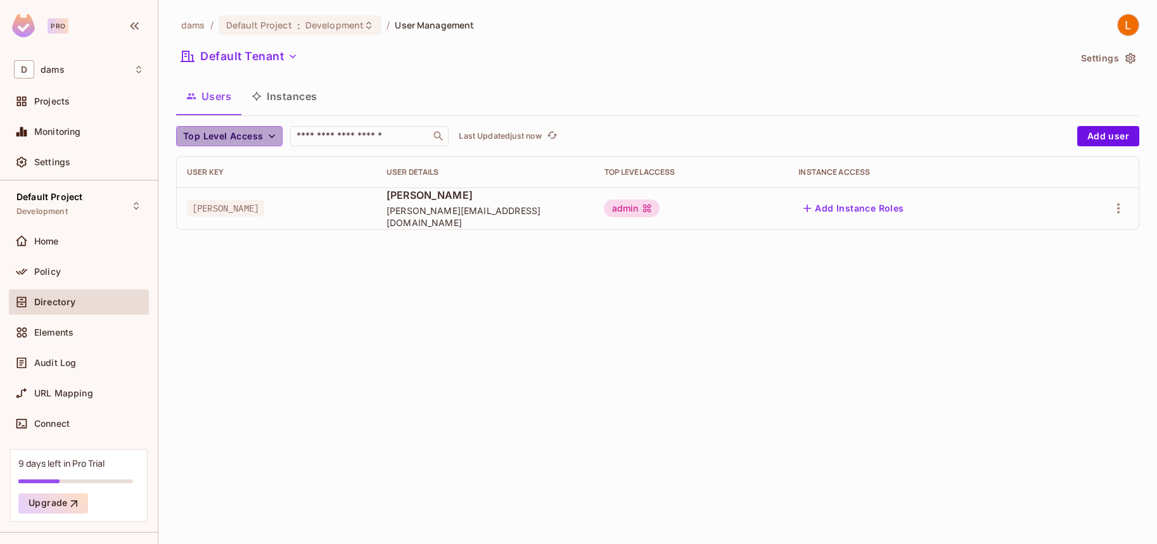
click at [262, 131] on button "Top Level Access" at bounding box center [229, 136] width 106 height 20
click at [620, 106] on div at bounding box center [578, 272] width 1157 height 544
click at [297, 106] on button "Instances" at bounding box center [284, 96] width 86 height 32
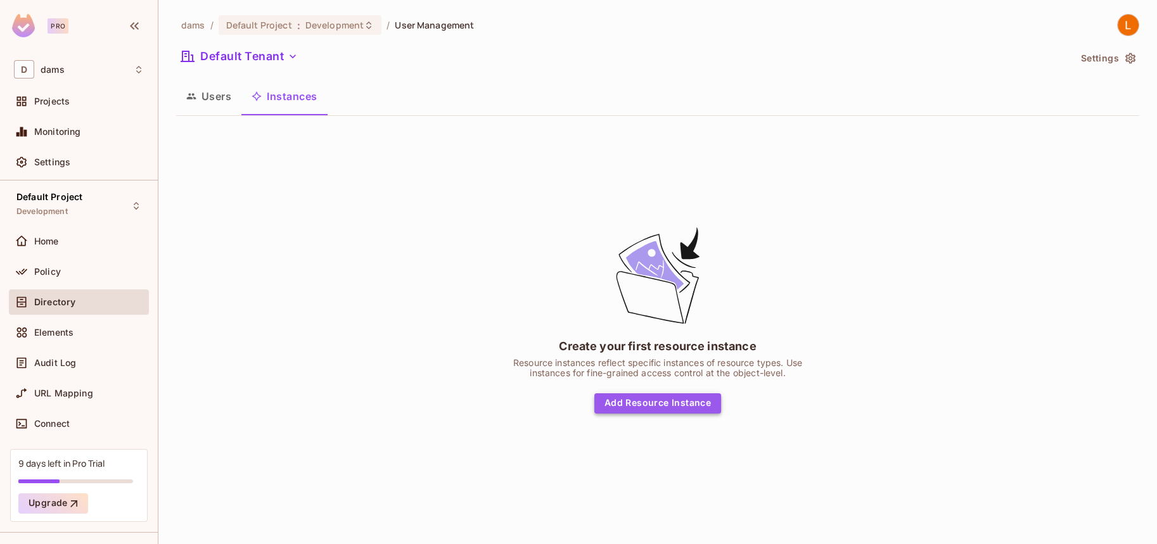
click at [699, 407] on button "Add Resource Instance" at bounding box center [657, 404] width 127 height 20
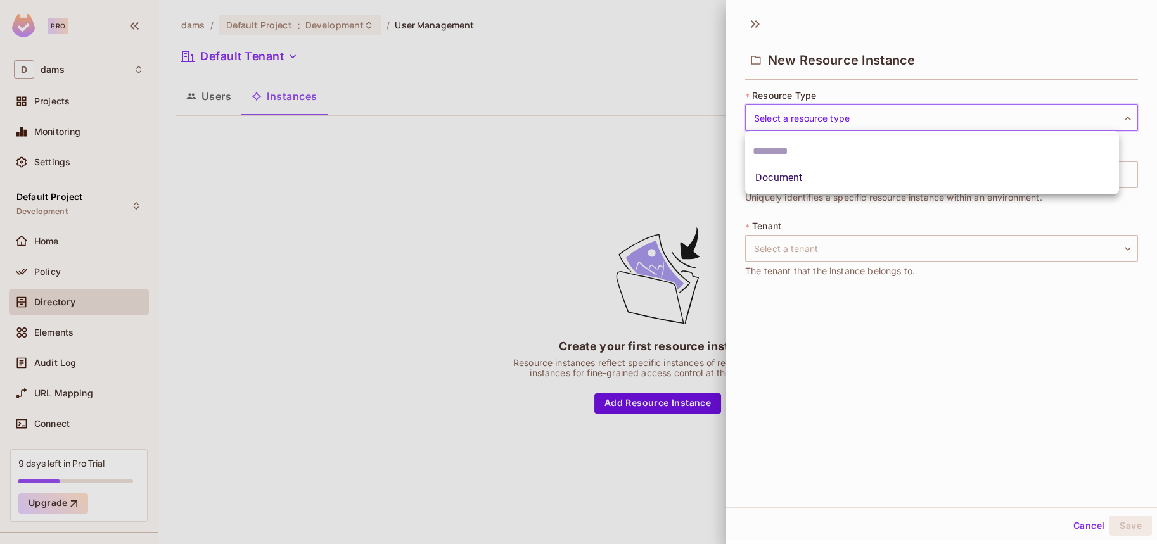
click at [824, 115] on body "Pro D dams Projects Monitoring Settings Default Project Development Home Policy…" at bounding box center [578, 272] width 1157 height 544
click at [891, 425] on div at bounding box center [578, 272] width 1157 height 544
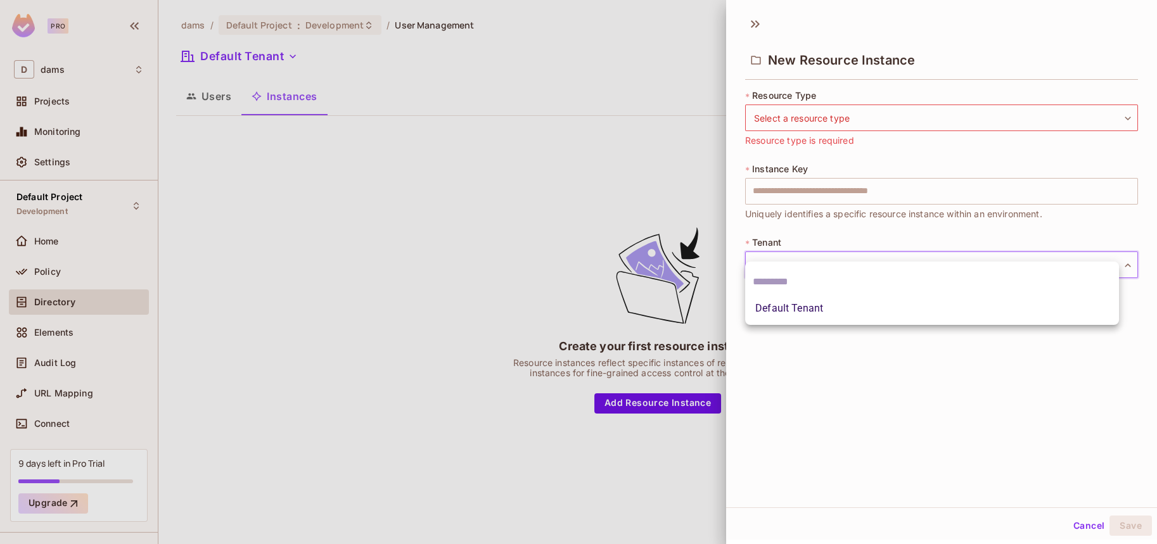
click at [876, 247] on body "Pro D dams Projects Monitoring Settings Default Project Development Home Policy…" at bounding box center [578, 272] width 1157 height 544
click at [880, 392] on div at bounding box center [578, 272] width 1157 height 544
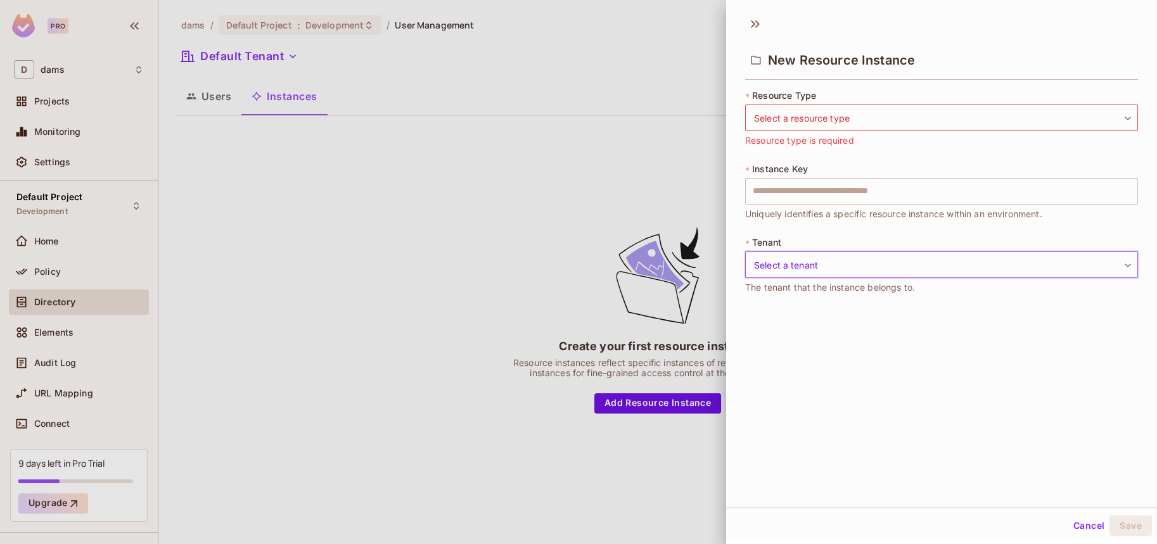
click at [300, 253] on div at bounding box center [578, 272] width 1157 height 544
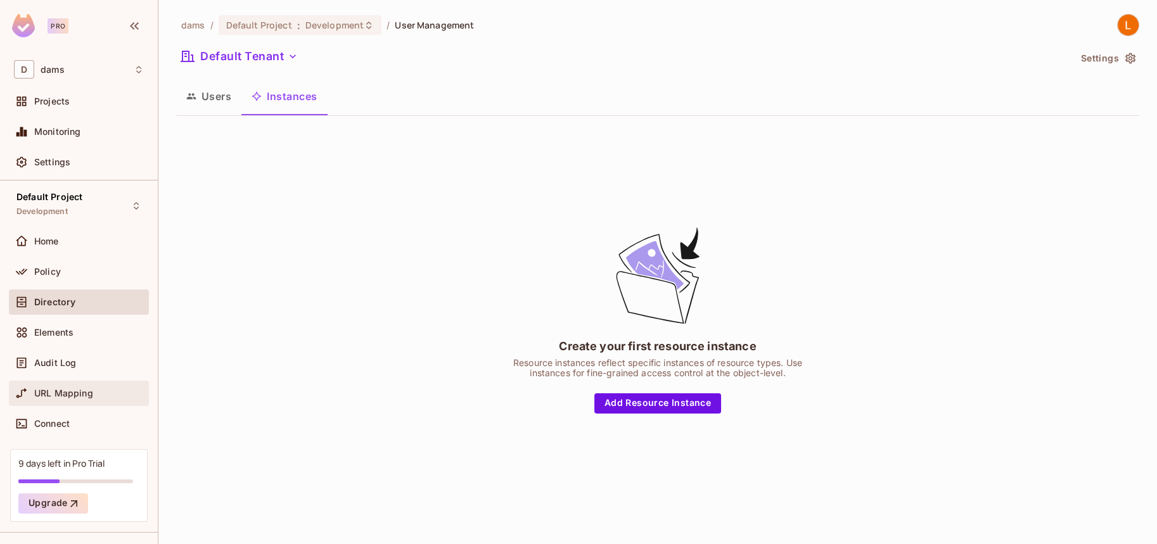
click at [62, 390] on span "URL Mapping" at bounding box center [63, 393] width 59 height 10
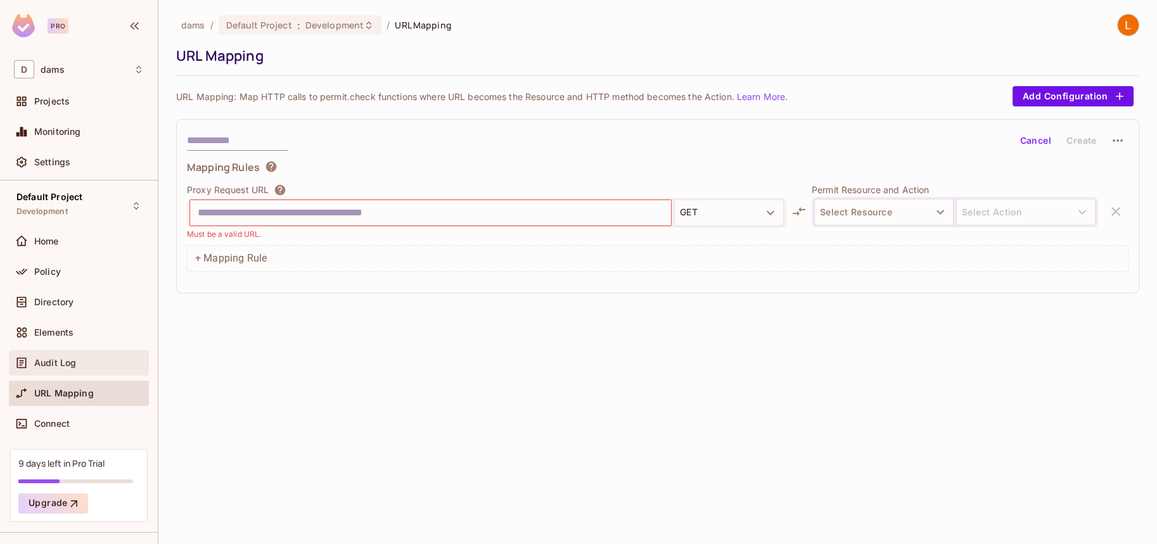
click at [86, 359] on div "Audit Log" at bounding box center [89, 363] width 110 height 10
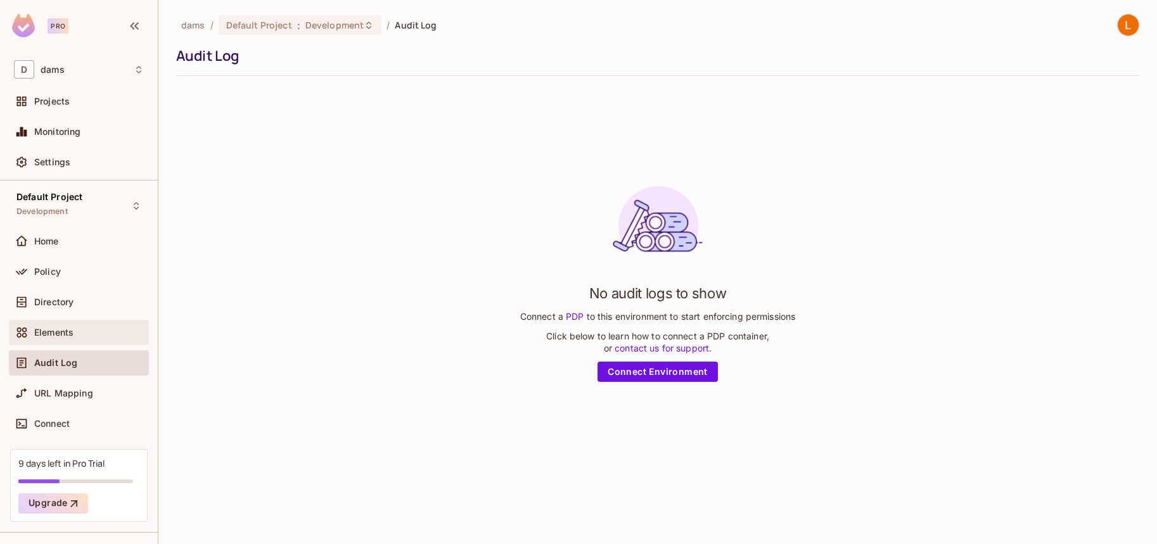
click at [80, 337] on div "Elements" at bounding box center [79, 332] width 130 height 15
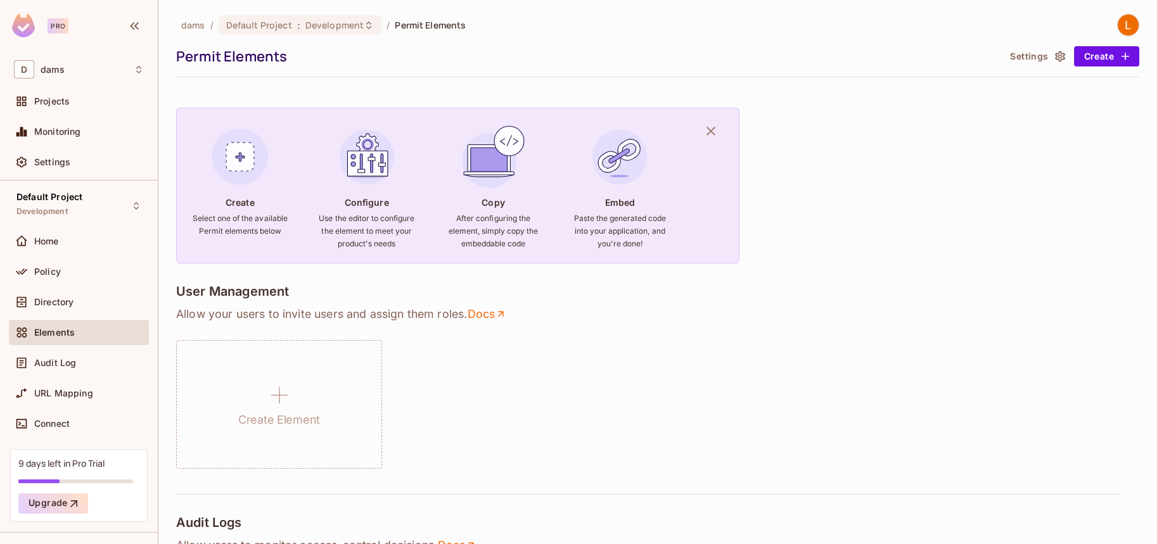
click at [193, 310] on p "Allow your users to invite users and assign them roles . Docs" at bounding box center [657, 314] width 963 height 15
click at [458, 342] on div "Create Element" at bounding box center [657, 404] width 963 height 129
click at [68, 290] on div "Directory" at bounding box center [79, 302] width 140 height 25
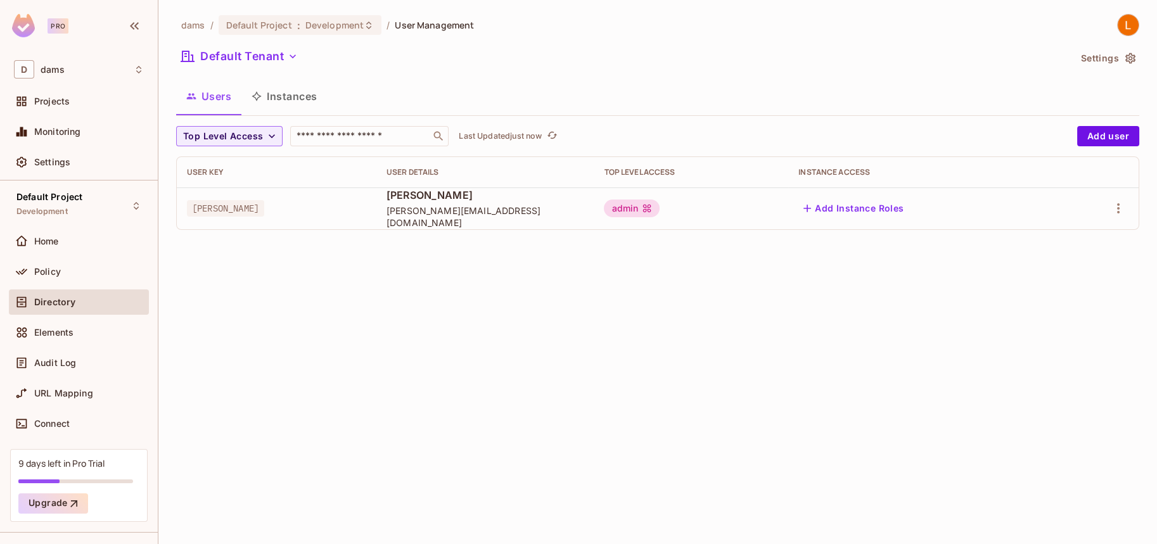
drag, startPoint x: 282, startPoint y: 108, endPoint x: 927, endPoint y: 89, distance: 644.8
click at [924, 91] on div "Users Instances" at bounding box center [657, 96] width 963 height 32
click at [1122, 53] on button "Settings" at bounding box center [1107, 58] width 63 height 20
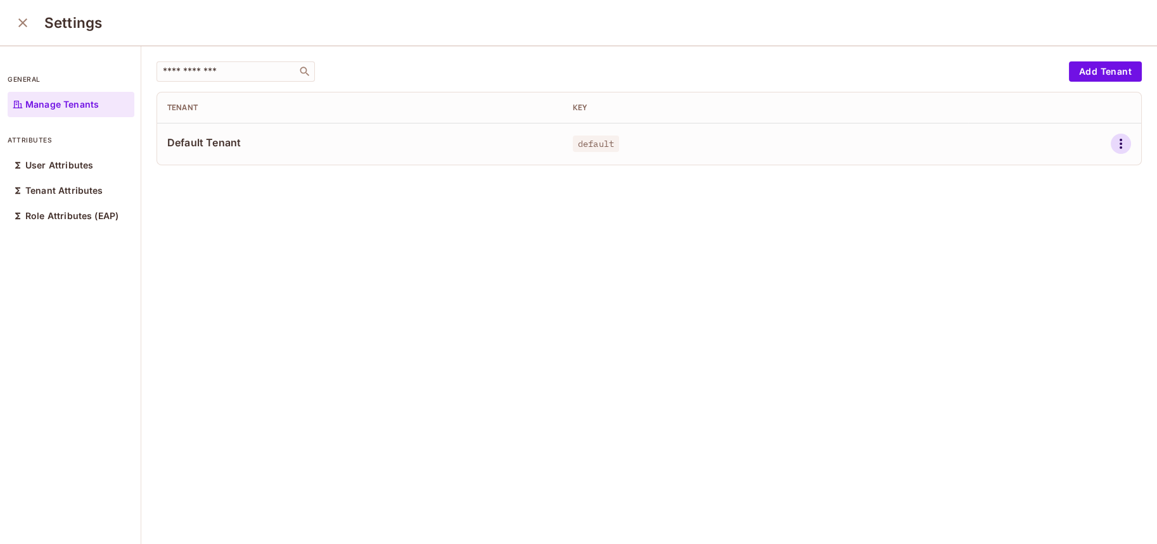
click at [1113, 143] on icon "button" at bounding box center [1120, 143] width 15 height 15
click at [1096, 174] on li "Edit" at bounding box center [1047, 173] width 112 height 28
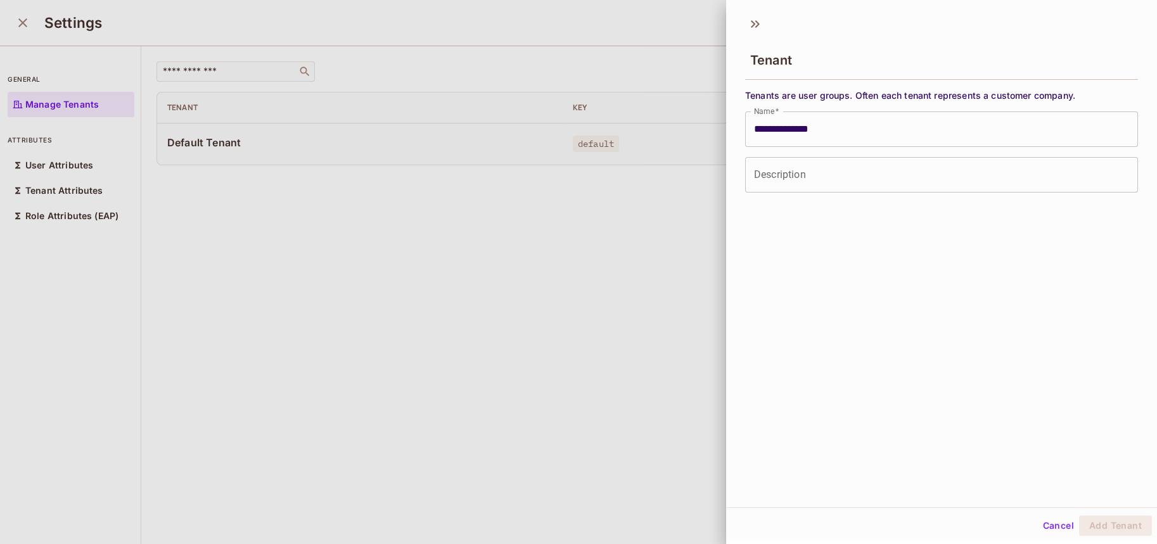
click at [952, 168] on input "Description" at bounding box center [941, 174] width 393 height 35
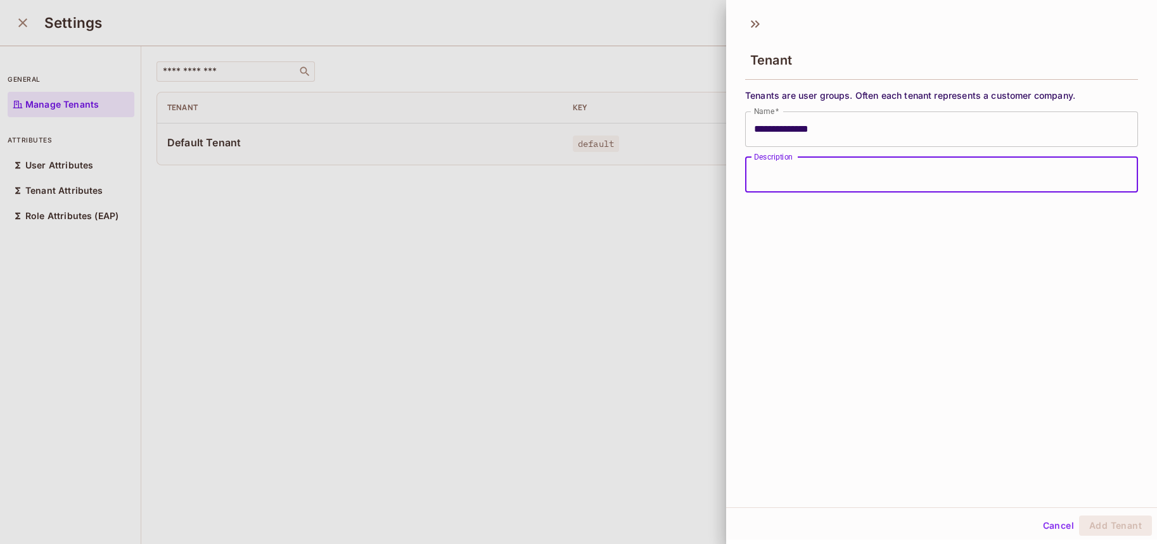
click at [691, 228] on div at bounding box center [578, 272] width 1157 height 544
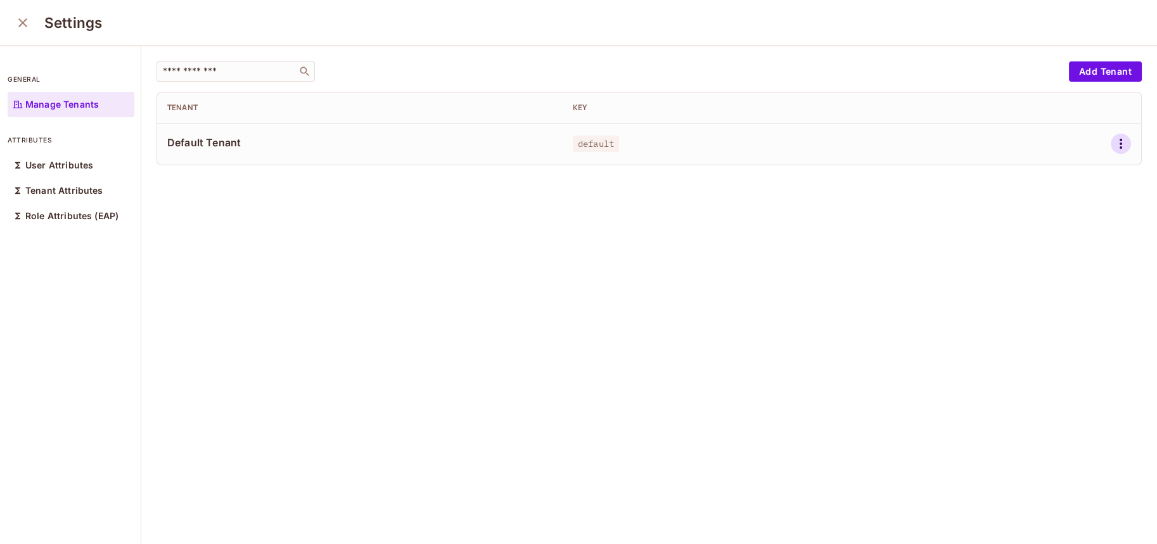
click at [1113, 146] on icon "button" at bounding box center [1120, 143] width 15 height 15
click at [1063, 188] on li "Edit Attributes" at bounding box center [1047, 201] width 112 height 28
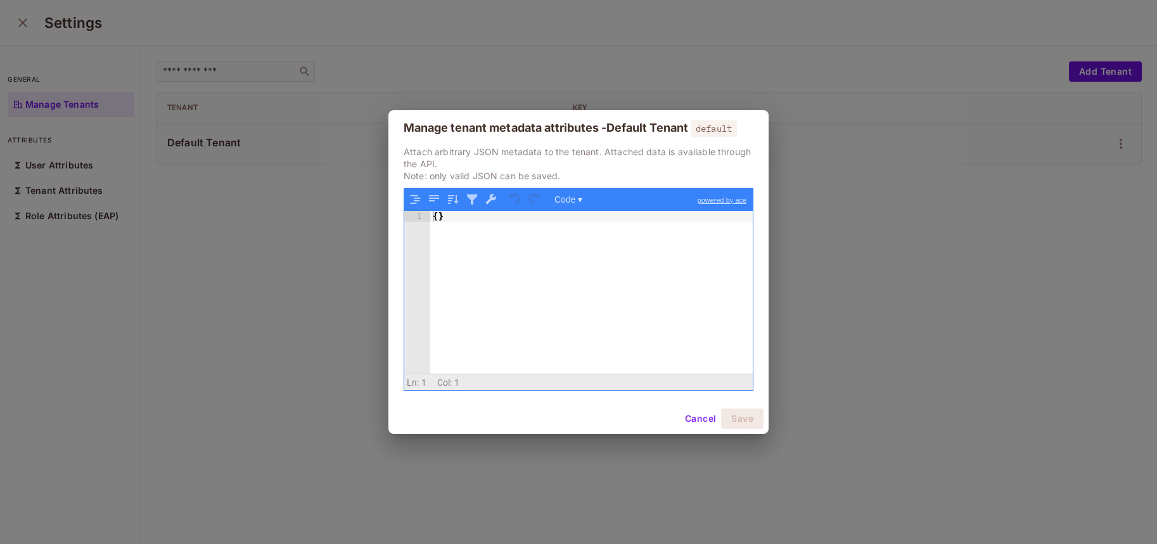
click at [980, 381] on div "Manage tenant metadata attributes - Default Tenant default Attach arbitrary JSO…" at bounding box center [578, 272] width 1157 height 544
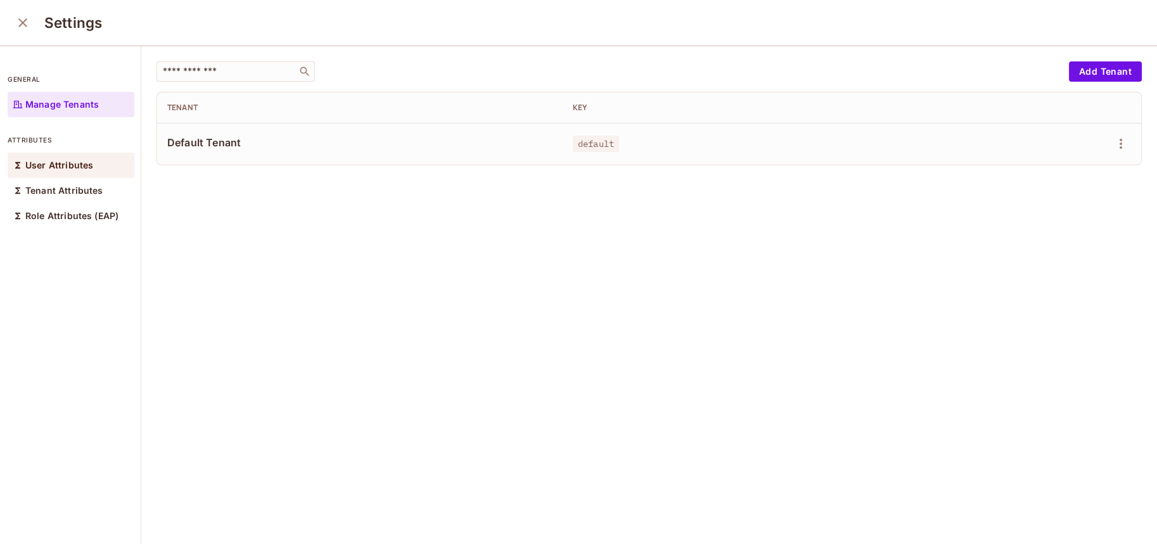
click at [67, 174] on div "User Attributes" at bounding box center [71, 165] width 127 height 25
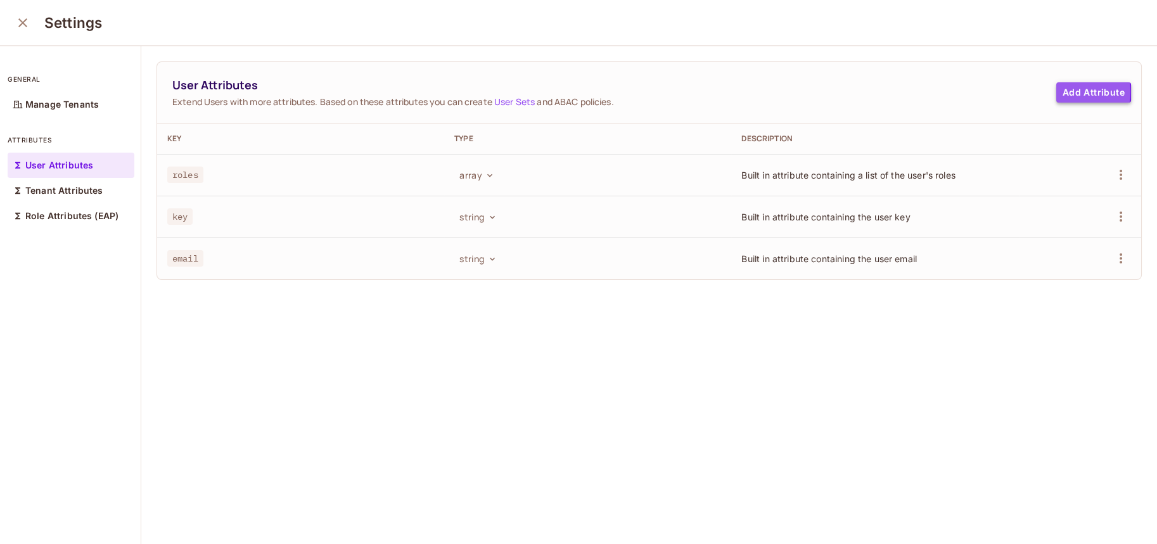
click at [1056, 92] on button "Add Attribute" at bounding box center [1093, 92] width 75 height 20
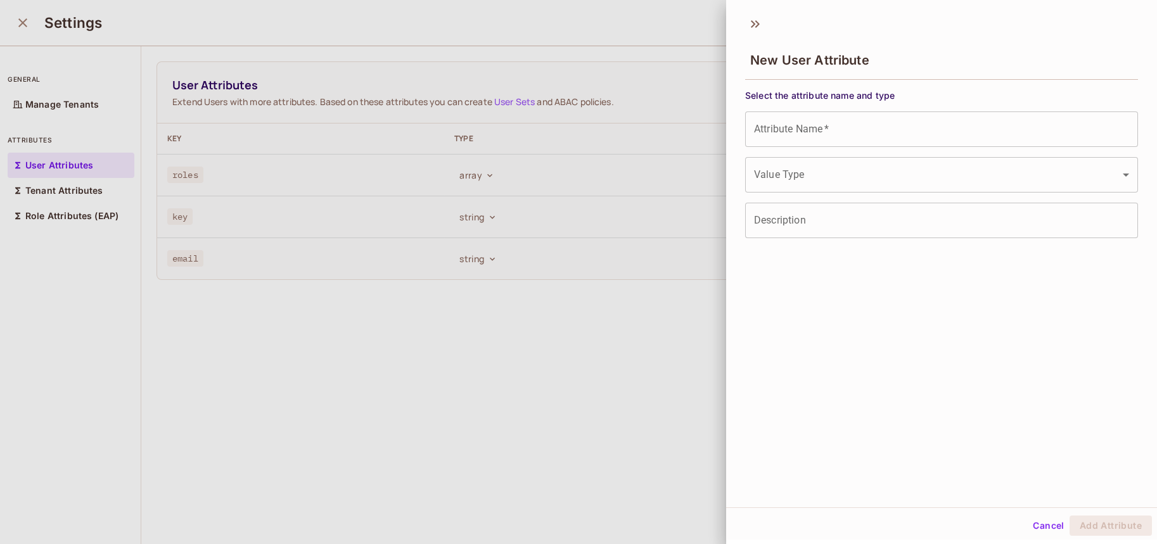
click at [989, 129] on input "Attribute Name   *" at bounding box center [941, 129] width 393 height 35
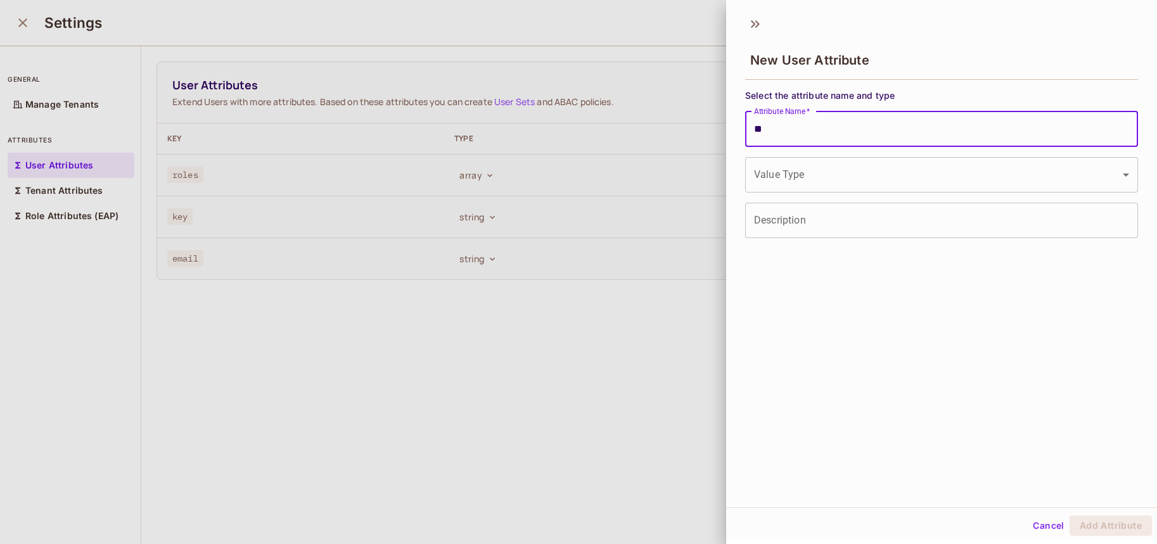
type input "**"
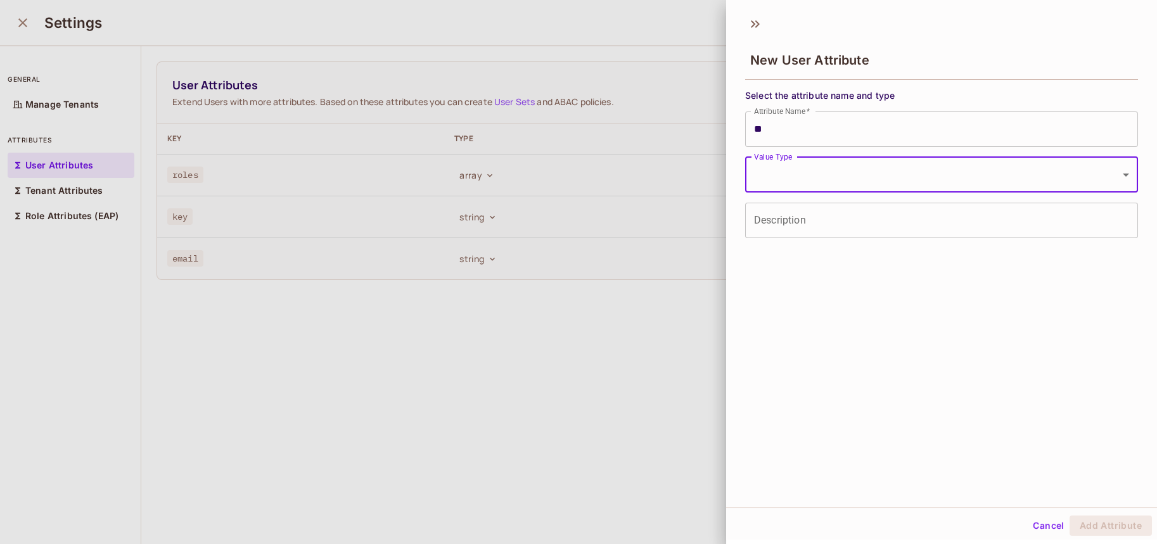
click at [977, 179] on body "Pro D dams Projects Monitoring Settings Default Project Development Home Policy…" at bounding box center [578, 272] width 1157 height 544
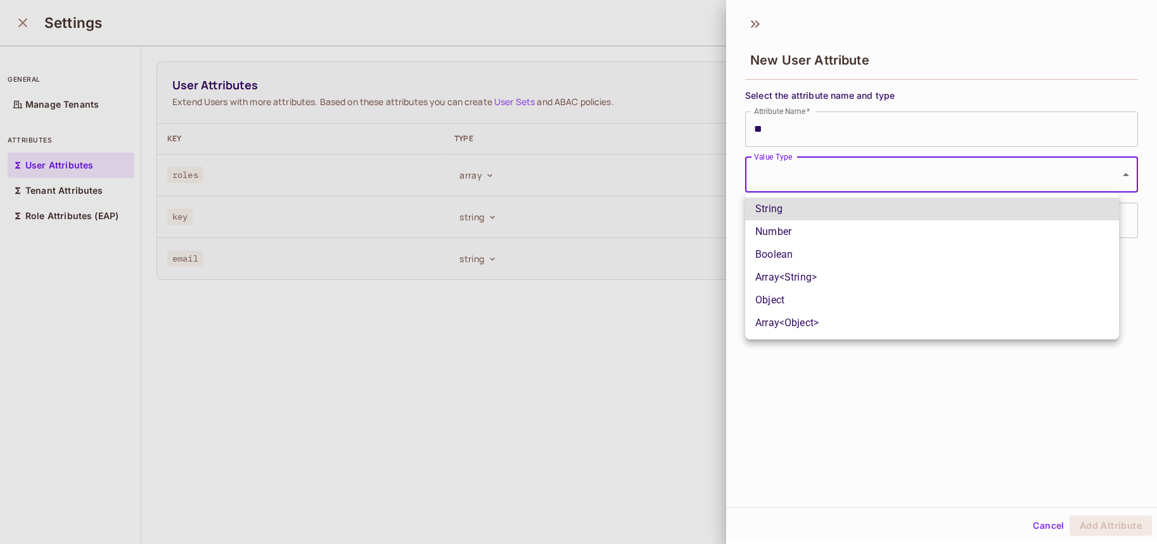
click at [902, 215] on li "String" at bounding box center [932, 209] width 374 height 23
type input "******"
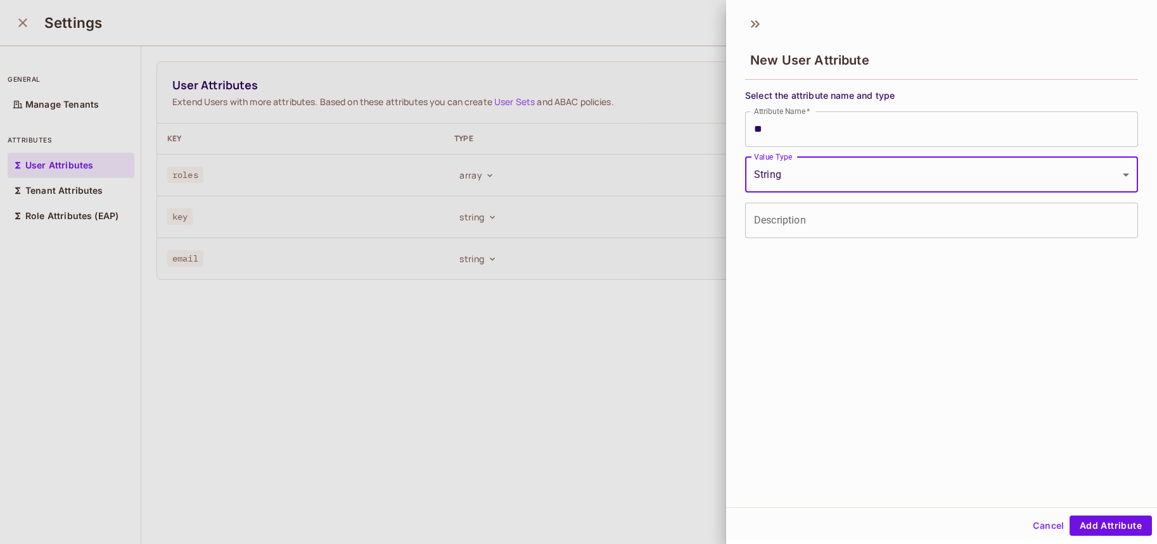
click at [873, 228] on input "Description" at bounding box center [941, 220] width 393 height 35
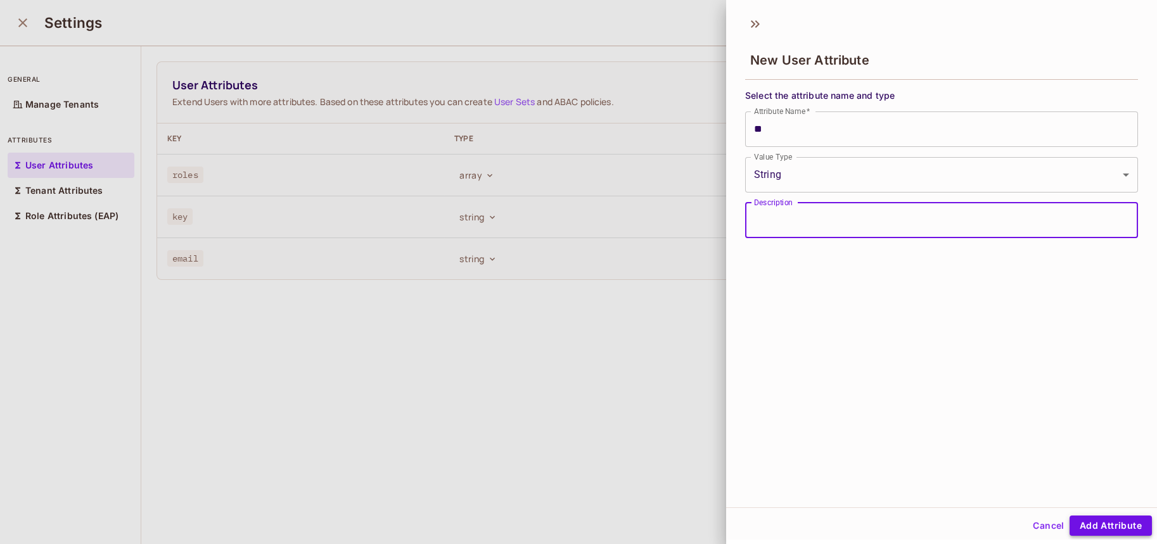
click at [1092, 528] on button "Add Attribute" at bounding box center [1111, 526] width 82 height 20
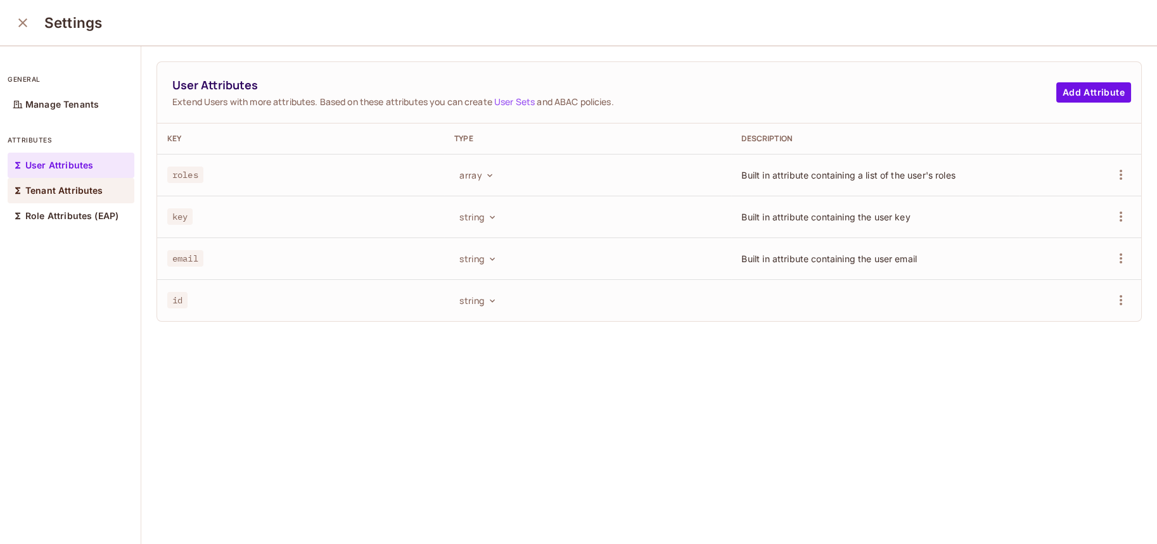
click at [96, 189] on p "Tenant Attributes" at bounding box center [64, 191] width 78 height 10
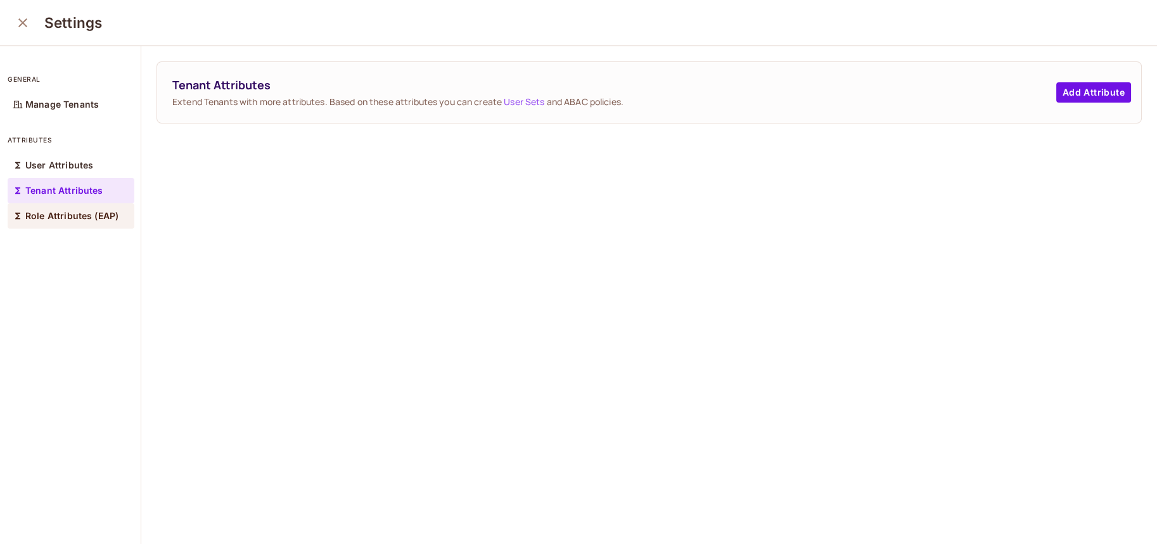
click at [77, 226] on div "Role Attributes (EAP)" at bounding box center [71, 215] width 127 height 25
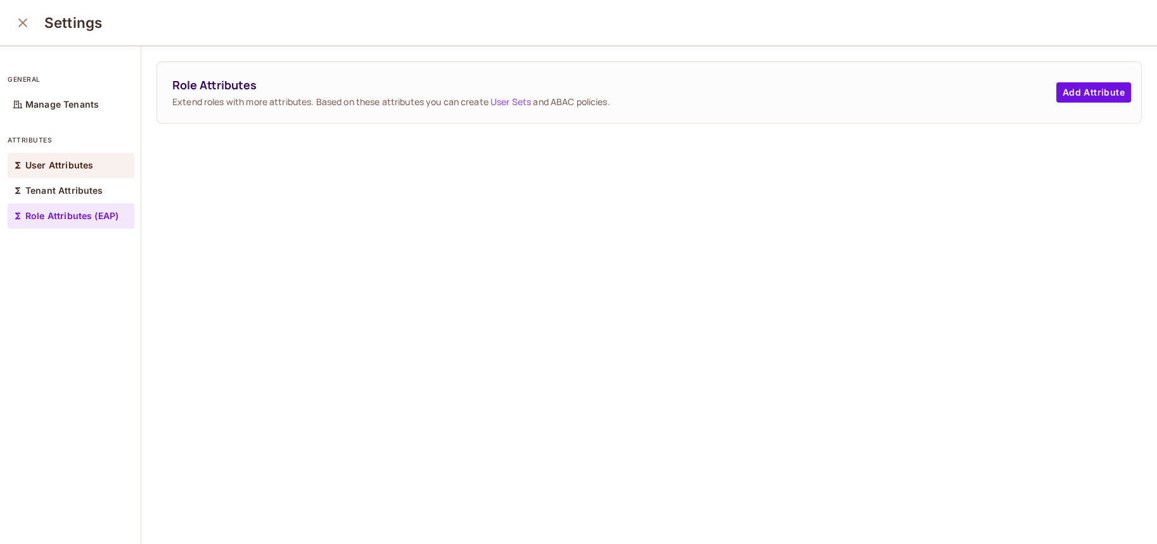
click at [83, 167] on p "User Attributes" at bounding box center [59, 165] width 68 height 10
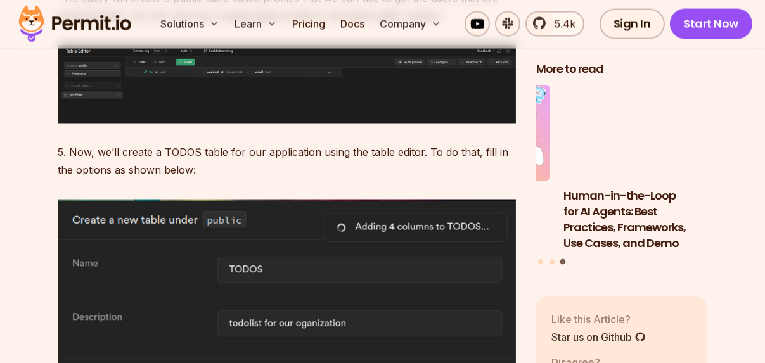
scroll to position [2894, 0]
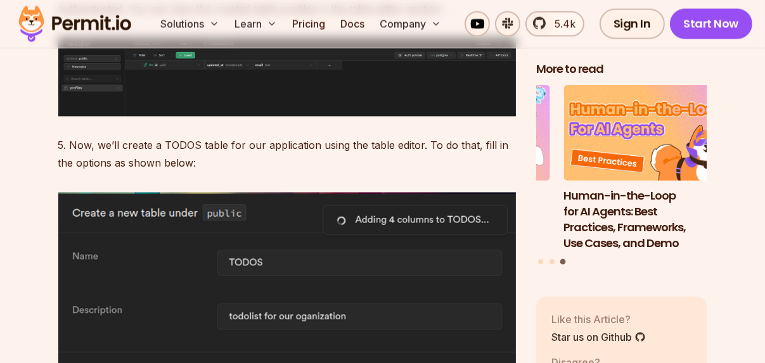
click at [350, 116] on img at bounding box center [287, 77] width 458 height 78
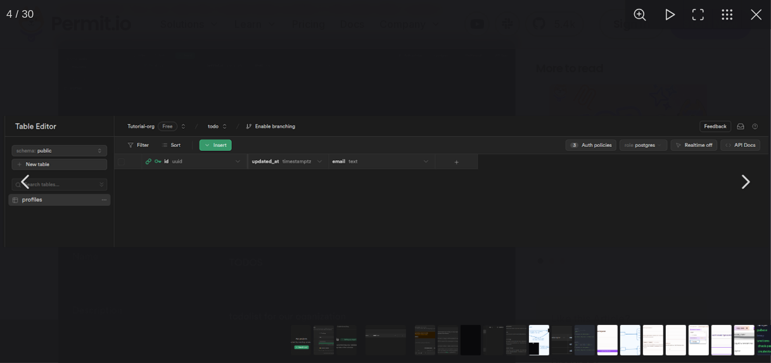
click at [350, 236] on img "You can close this modal content with the ESC key" at bounding box center [386, 181] width 766 height 131
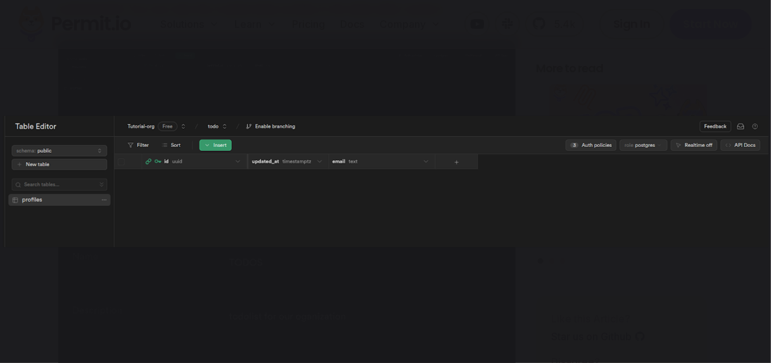
click at [329, 267] on div "You can close this modal content with the ESC key" at bounding box center [385, 181] width 771 height 363
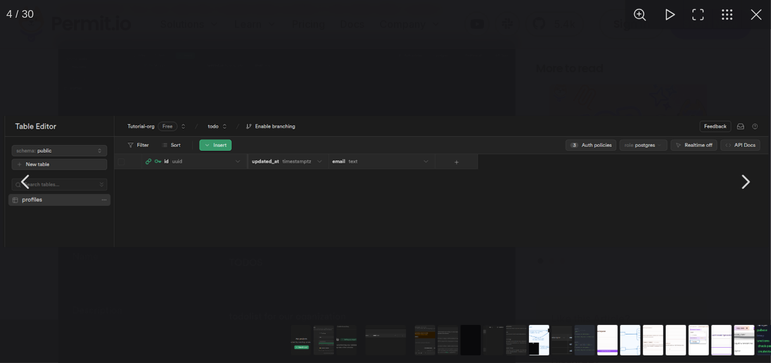
click at [323, 28] on div "You can close this modal content with the ESC key" at bounding box center [385, 181] width 771 height 363
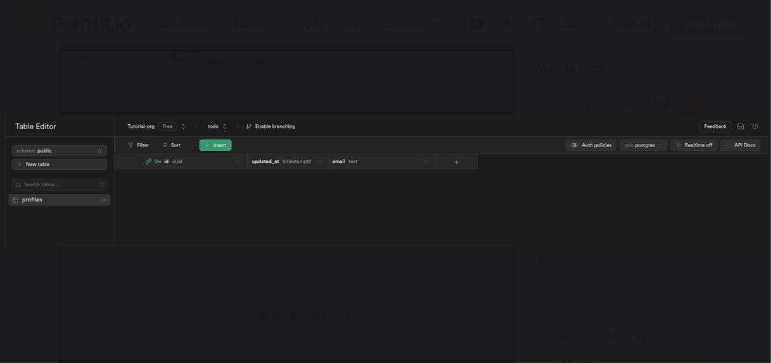
click at [720, 21] on button "You can close this modal content with the ESC key" at bounding box center [727, 14] width 29 height 29
click at [705, 74] on div "You can close this modal content with the ESC key" at bounding box center [385, 182] width 771 height 363
click at [759, 28] on button "You can close this modal content with the ESC key" at bounding box center [756, 14] width 29 height 29
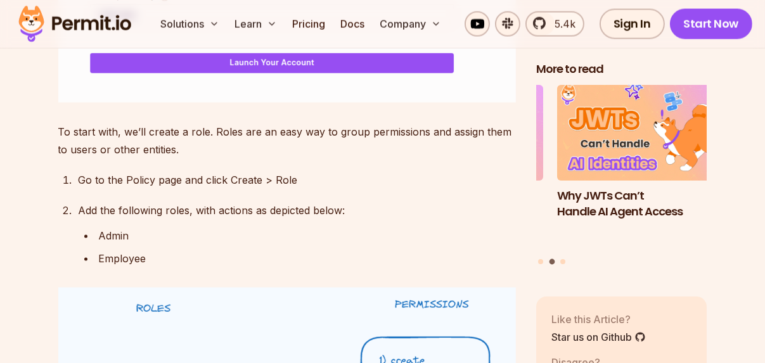
scroll to position [8428, 0]
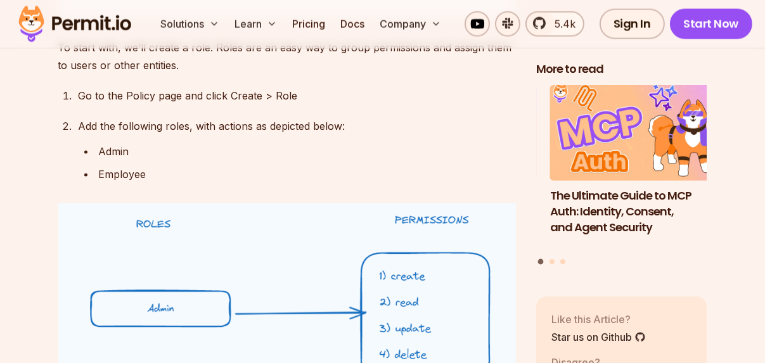
drag, startPoint x: 349, startPoint y: 137, endPoint x: 449, endPoint y: 96, distance: 108.9
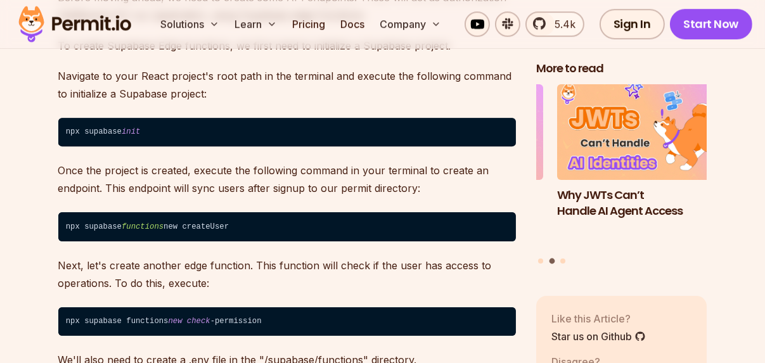
scroll to position [11005, 0]
drag, startPoint x: 130, startPoint y: 240, endPoint x: 16, endPoint y: 226, distance: 115.0
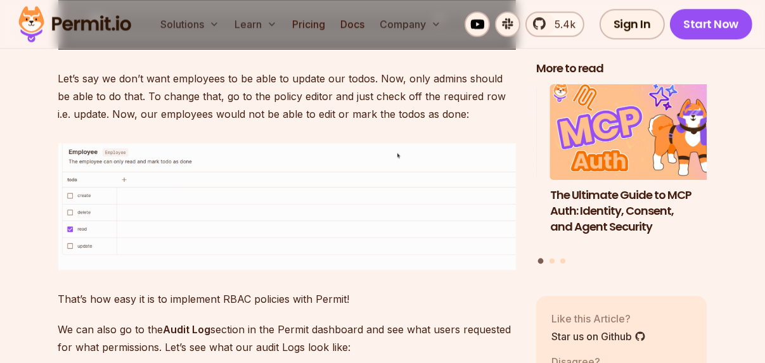
scroll to position [16118, 0]
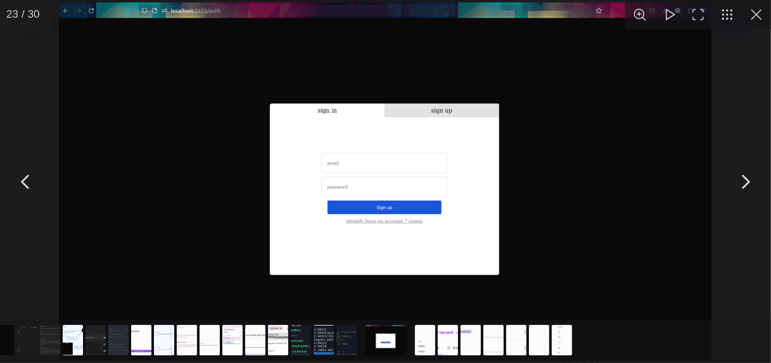
click at [179, 206] on img "You can close this modal content with the ESC key" at bounding box center [385, 182] width 653 height 358
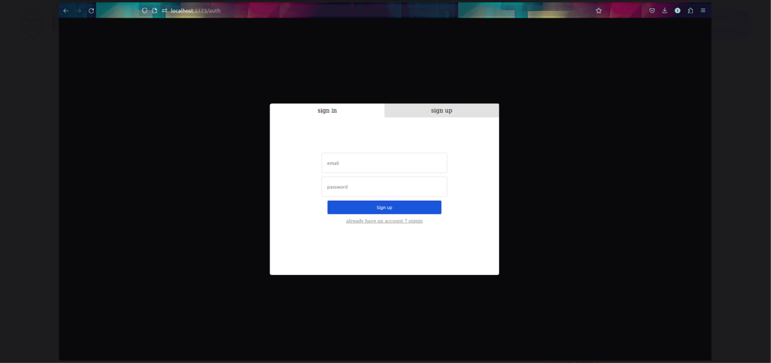
click at [0, 278] on div "You can close this modal content with the ESC key" at bounding box center [385, 181] width 771 height 363
click at [7, 274] on div "You can close this modal content with the ESC key" at bounding box center [385, 181] width 771 height 363
click at [763, 14] on button "You can close this modal content with the ESC key" at bounding box center [756, 14] width 29 height 29
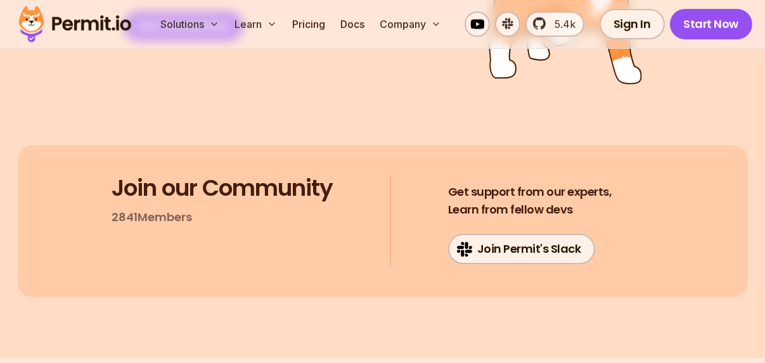
scroll to position [17301, 0]
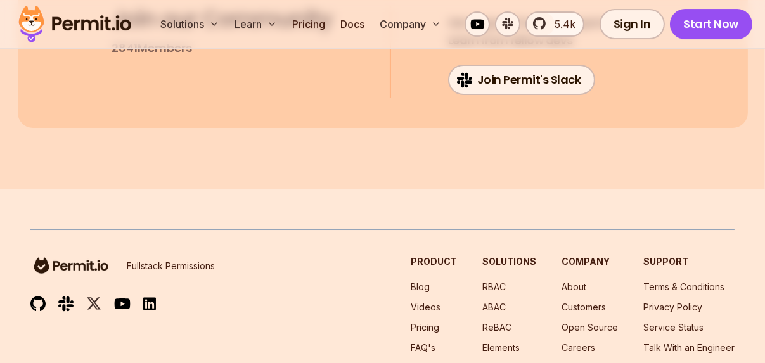
scroll to position [17681, 0]
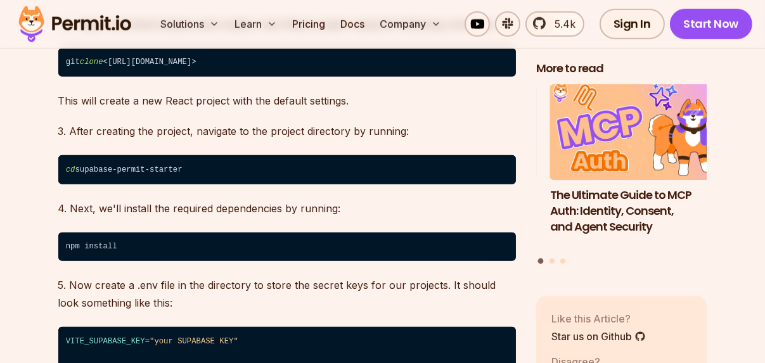
scroll to position [1267, 0]
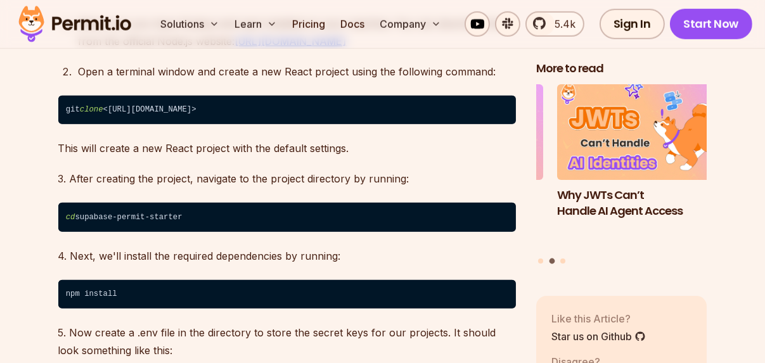
drag, startPoint x: 331, startPoint y: 89, endPoint x: 113, endPoint y: 89, distance: 218.0
click at [113, 96] on code "git clone <https://github.com/permitio/permit-supabase-example>" at bounding box center [287, 110] width 458 height 29
copy code "https://github.com/permitio/permit-supabase-example"
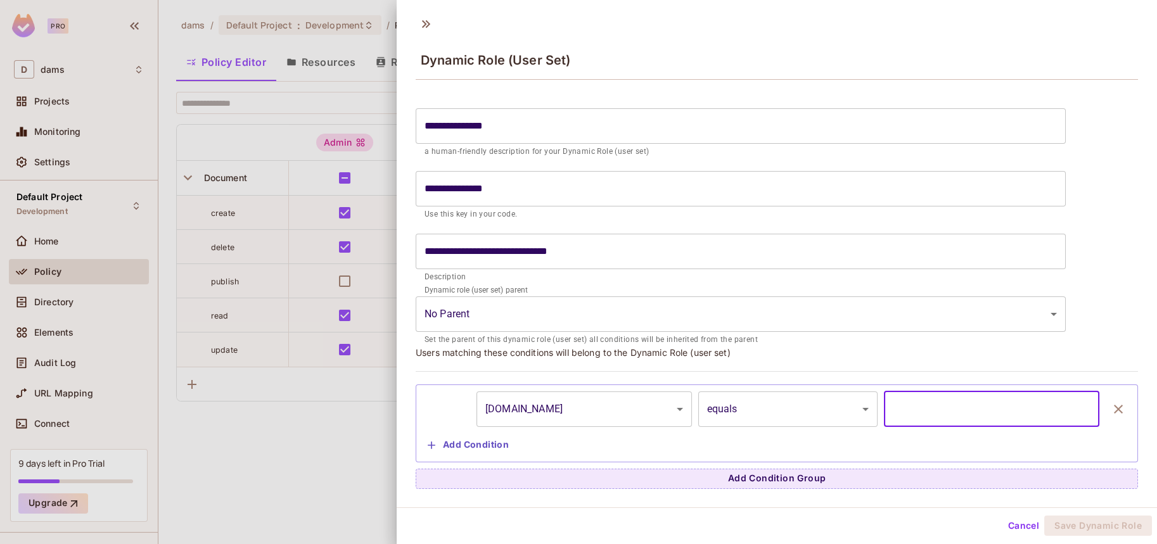
click at [911, 421] on input "text" at bounding box center [991, 409] width 215 height 35
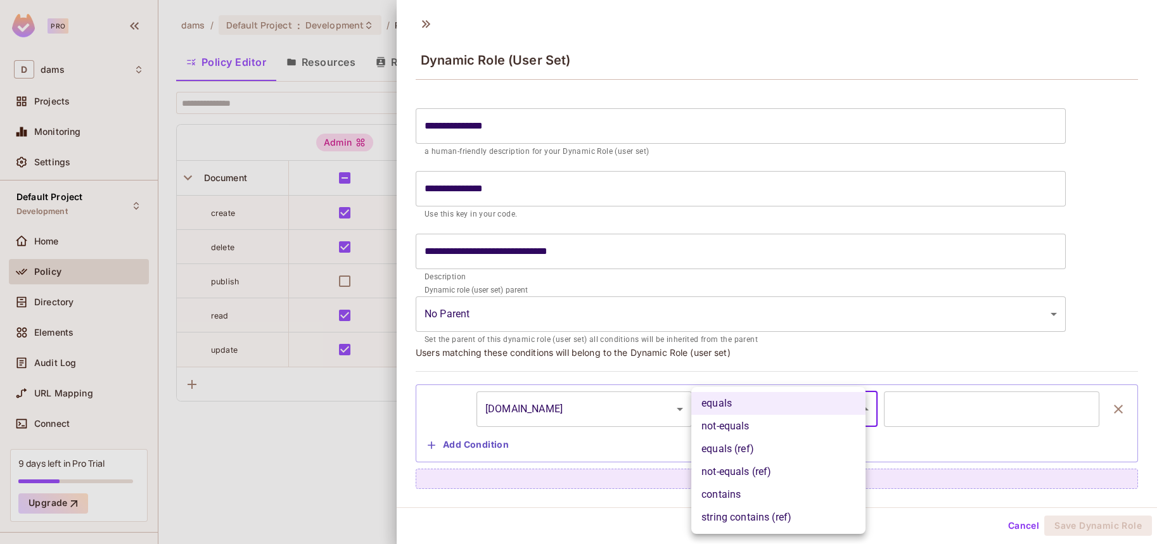
click at [783, 405] on body "**********" at bounding box center [578, 272] width 1157 height 544
click at [1066, 235] on div at bounding box center [578, 272] width 1157 height 544
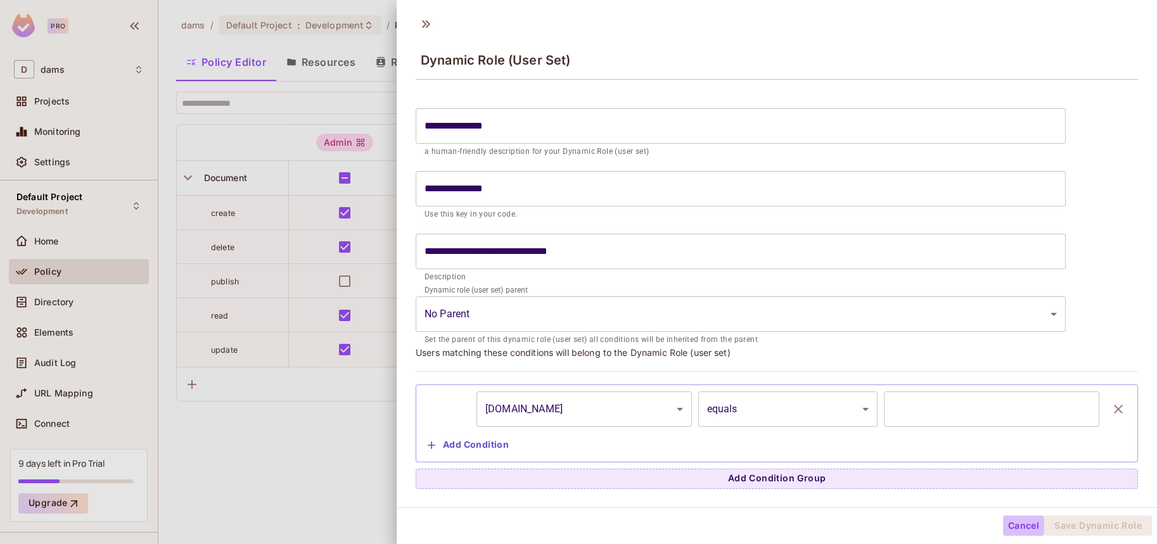
click at [1004, 527] on button "Cancel" at bounding box center [1023, 526] width 41 height 20
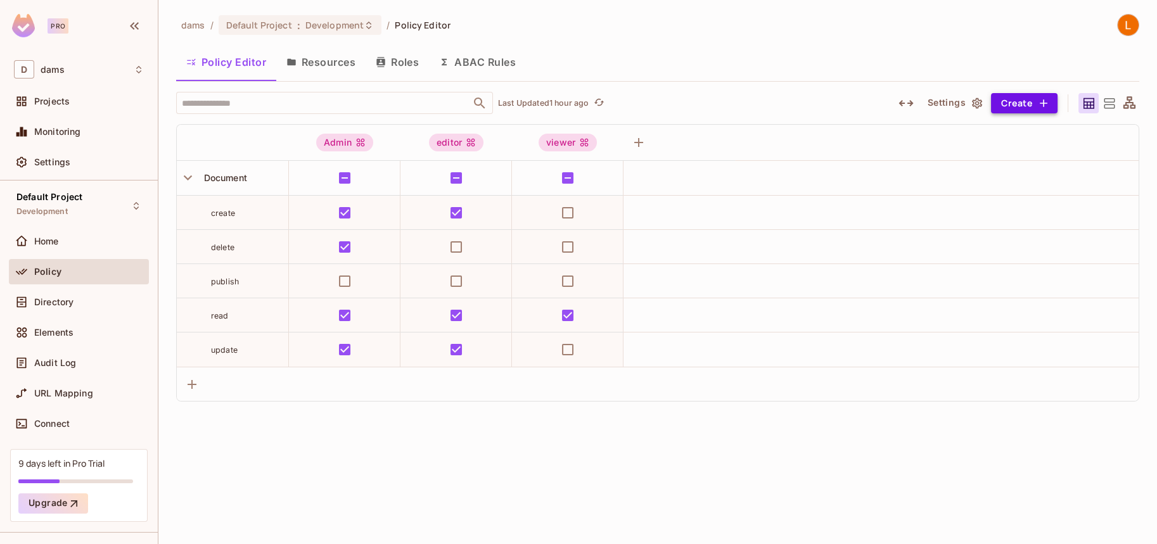
click at [1034, 113] on button "Create" at bounding box center [1024, 103] width 67 height 20
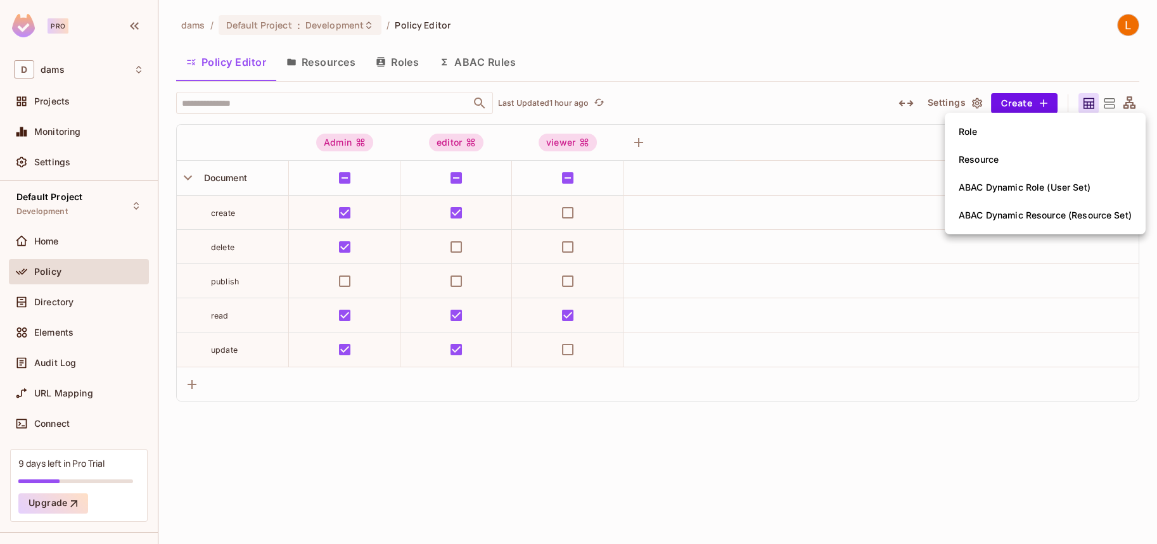
click at [996, 210] on div "ABAC Dynamic Resource (Resource Set)" at bounding box center [1045, 215] width 173 height 13
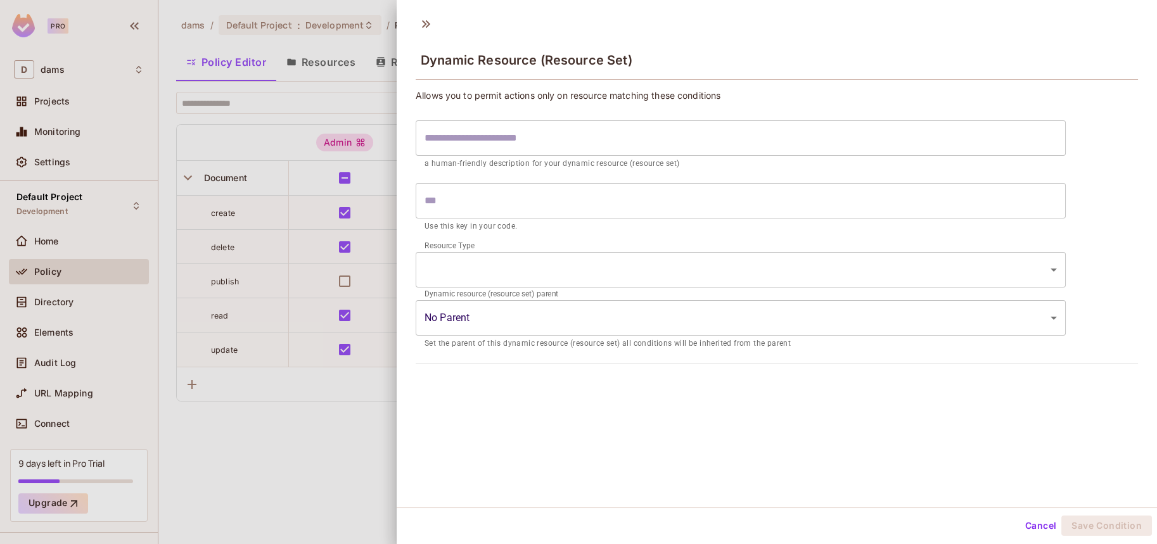
click at [514, 195] on input "text" at bounding box center [741, 200] width 650 height 35
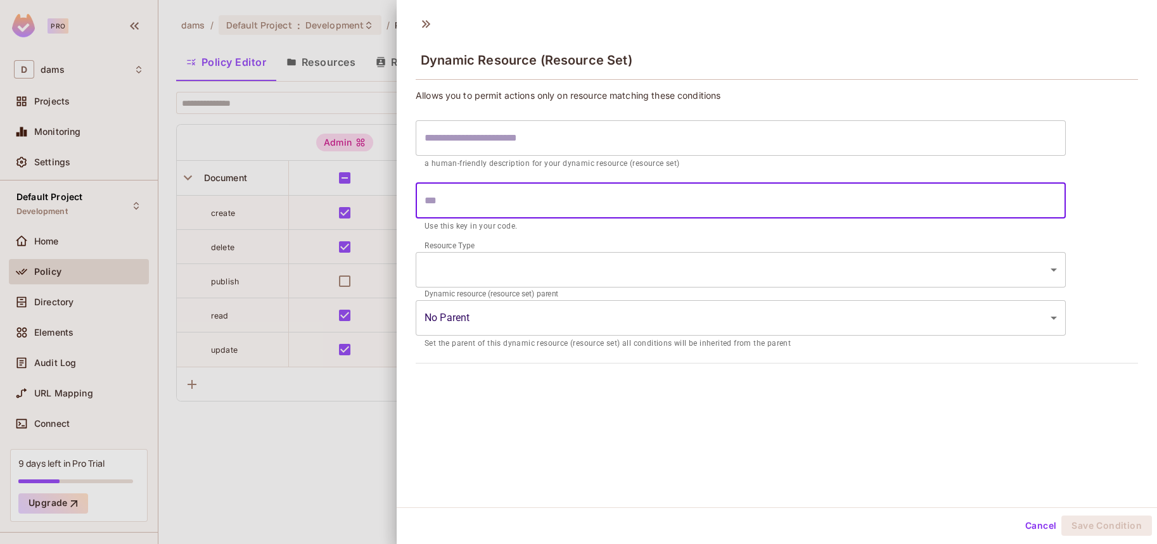
click at [503, 266] on body "Pro D dams Projects Monitoring Settings Default Project Development Home Policy…" at bounding box center [578, 272] width 1157 height 544
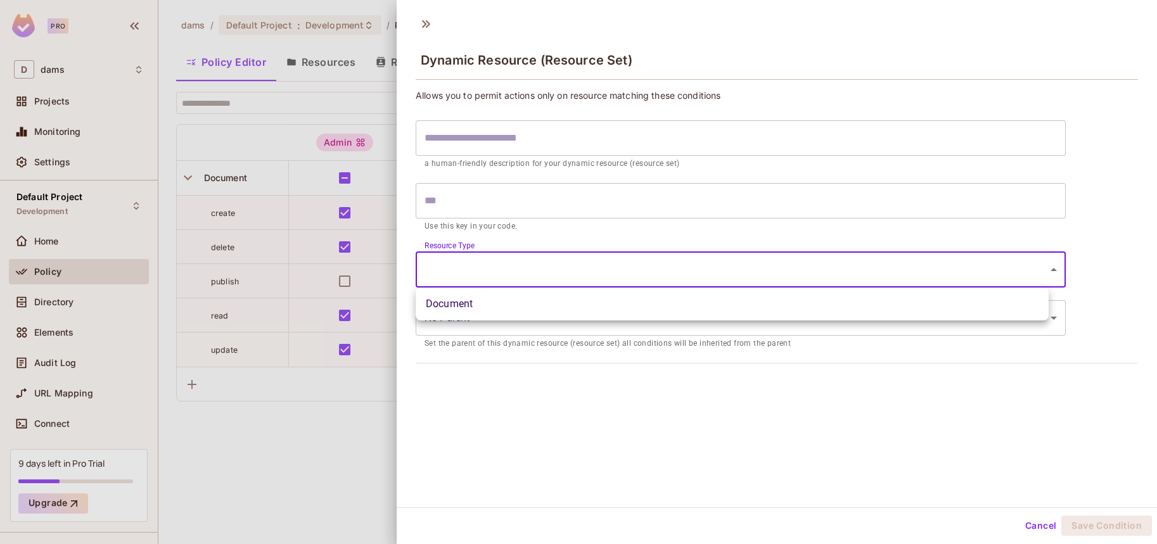
click at [505, 369] on div at bounding box center [578, 272] width 1157 height 544
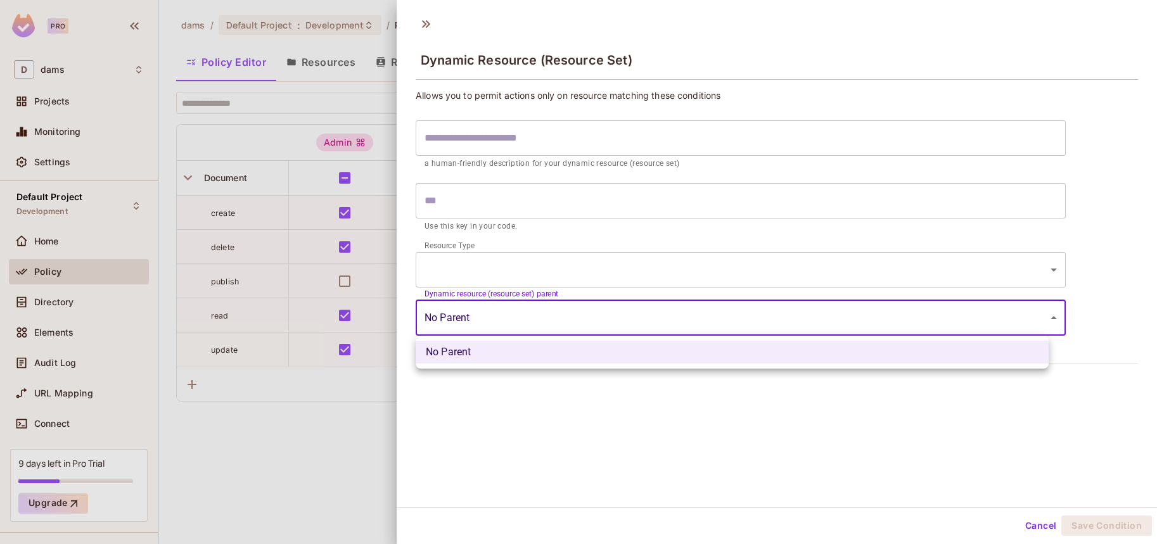
click at [508, 312] on body "Pro D dams Projects Monitoring Settings Default Project Development Home Policy…" at bounding box center [578, 272] width 1157 height 544
click at [506, 290] on div at bounding box center [578, 272] width 1157 height 544
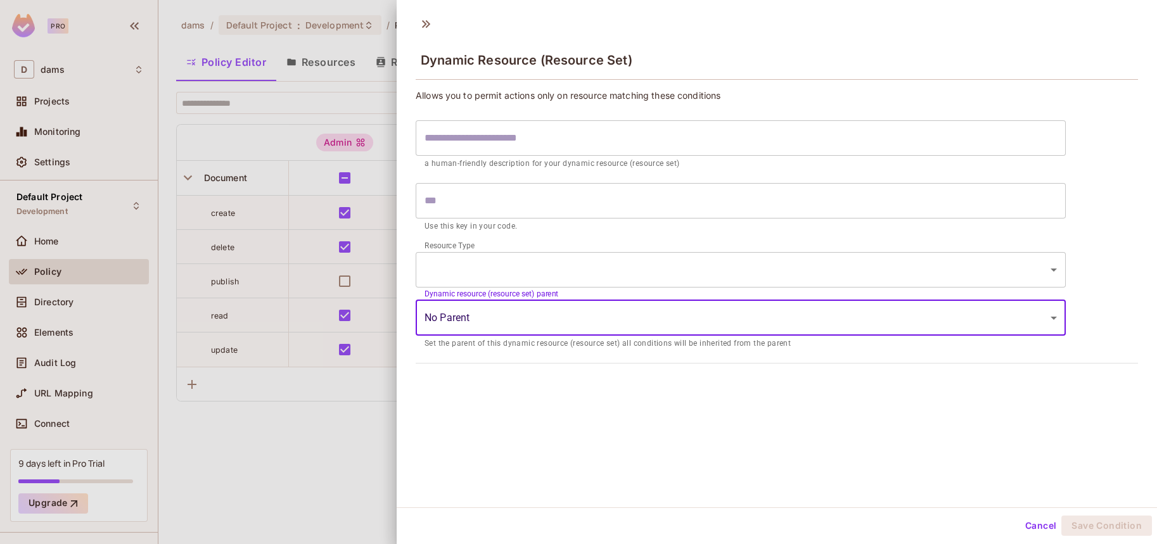
click at [1023, 518] on button "Cancel" at bounding box center [1040, 526] width 41 height 20
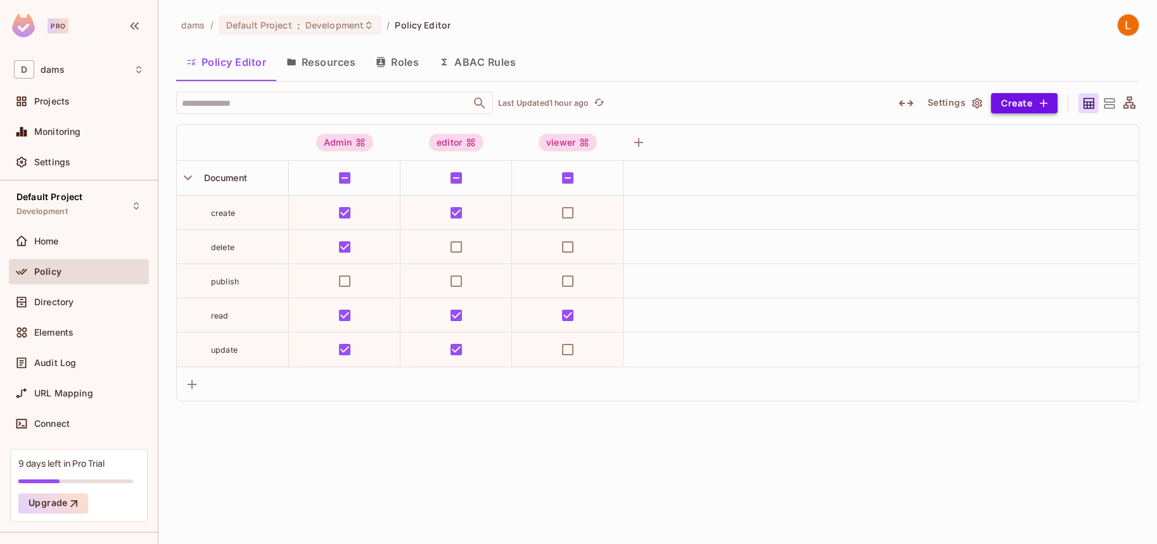
click at [1043, 108] on icon "button" at bounding box center [1043, 103] width 13 height 13
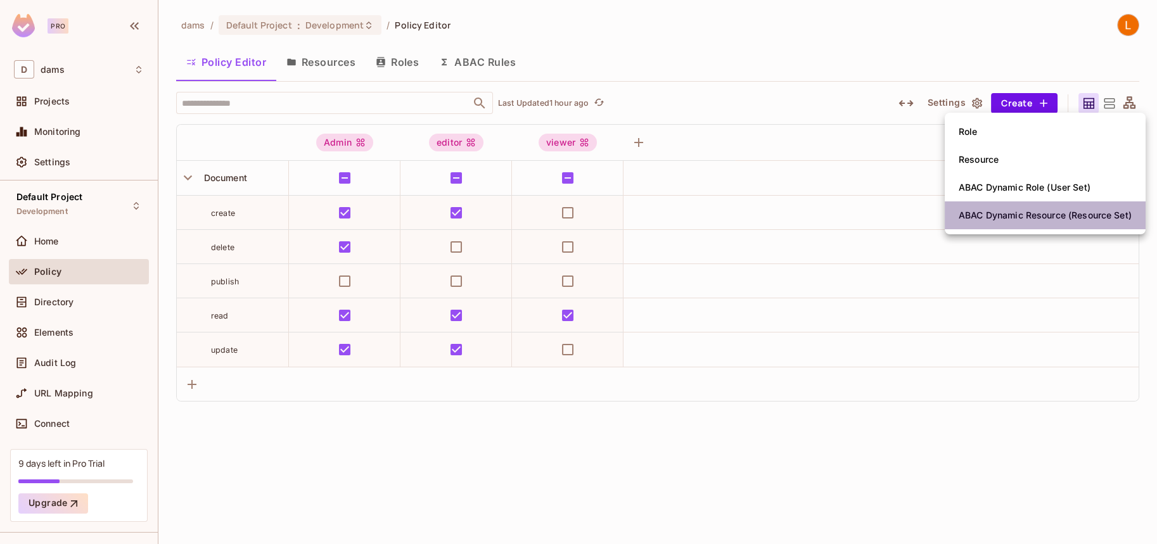
click at [1002, 203] on li "ABAC Dynamic Resource (Resource Set)" at bounding box center [1045, 216] width 201 height 28
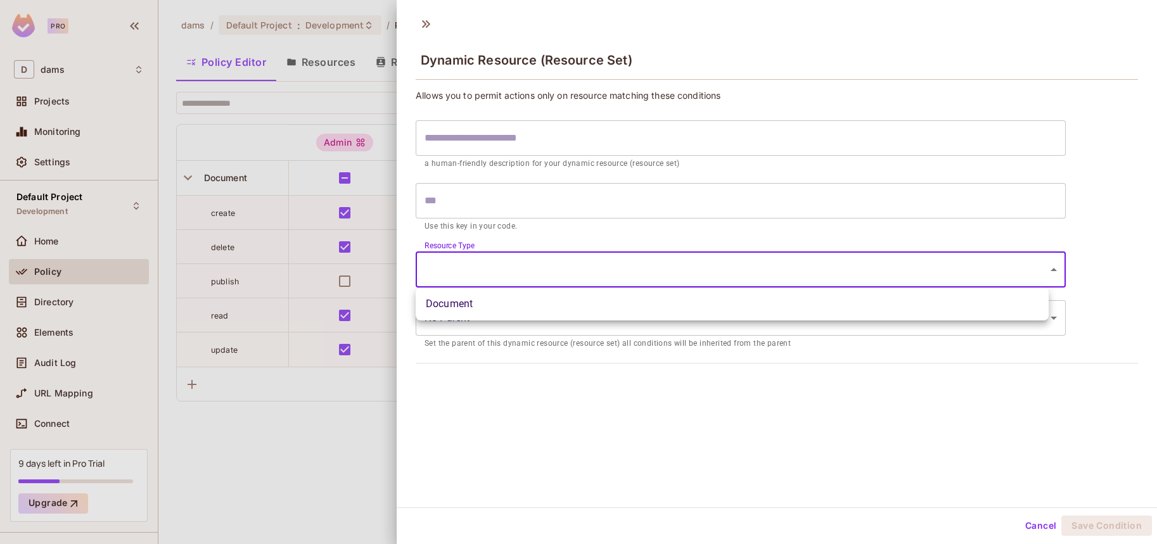
click at [592, 276] on body "Pro D dams Projects Monitoring Settings Default Project Development Home Policy…" at bounding box center [578, 272] width 1157 height 544
click at [596, 155] on div at bounding box center [578, 272] width 1157 height 544
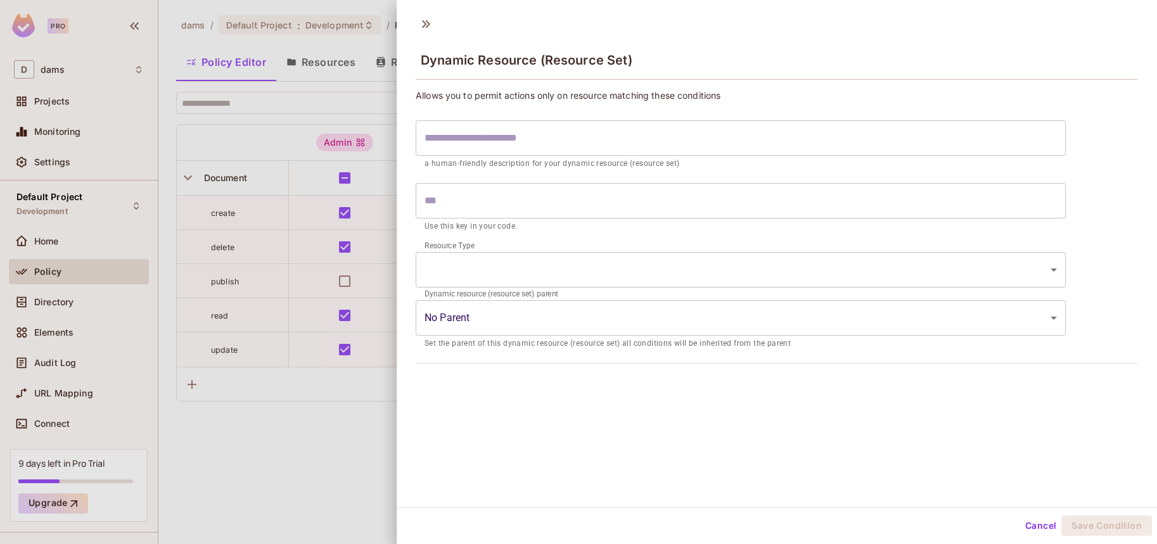
click at [600, 138] on input "text" at bounding box center [741, 137] width 650 height 35
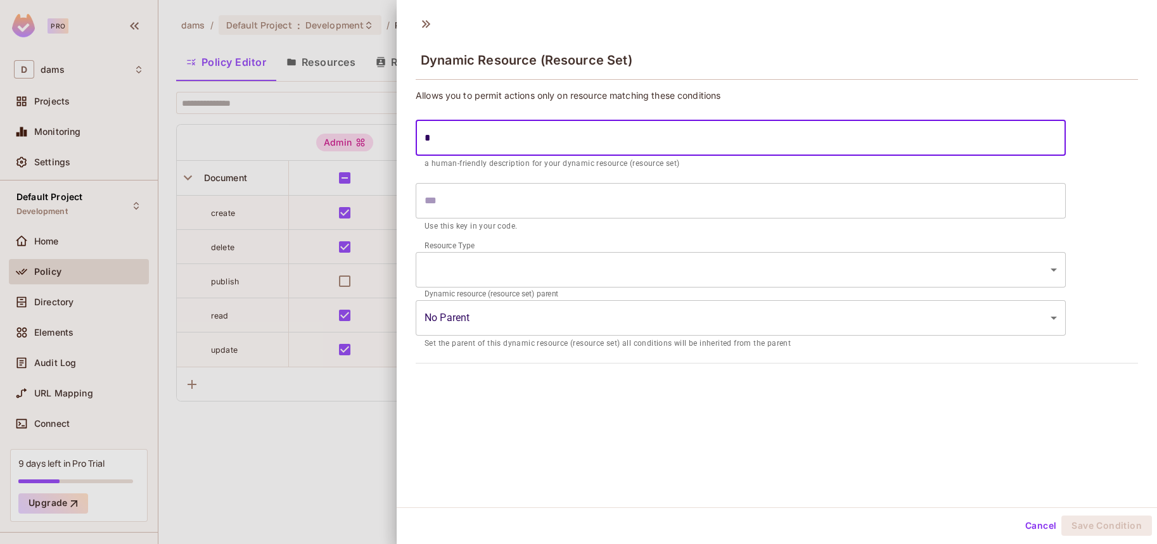
type input "**"
type input "***"
type input "****"
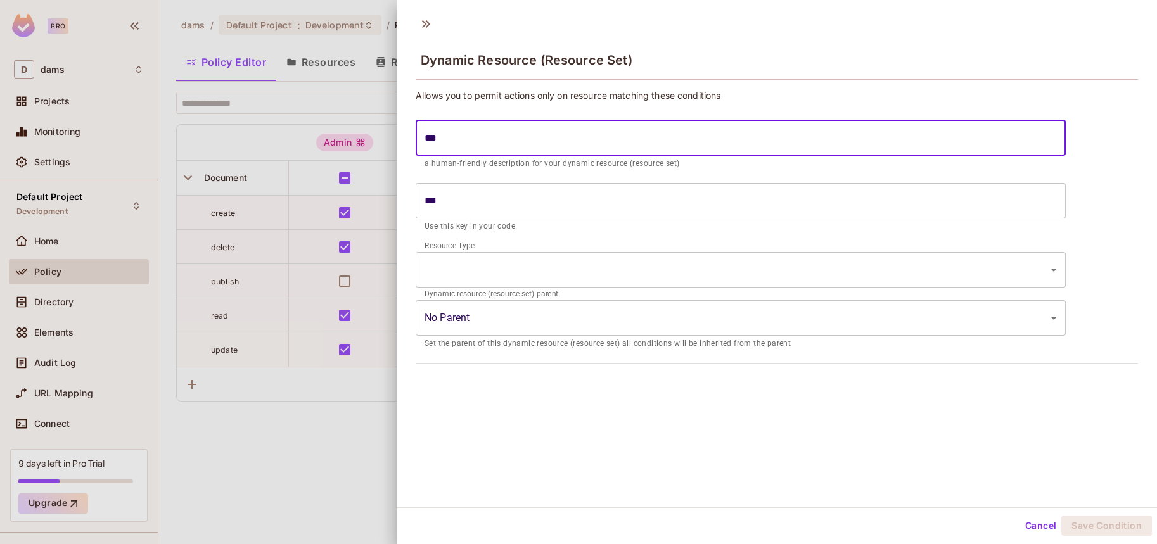
type input "****"
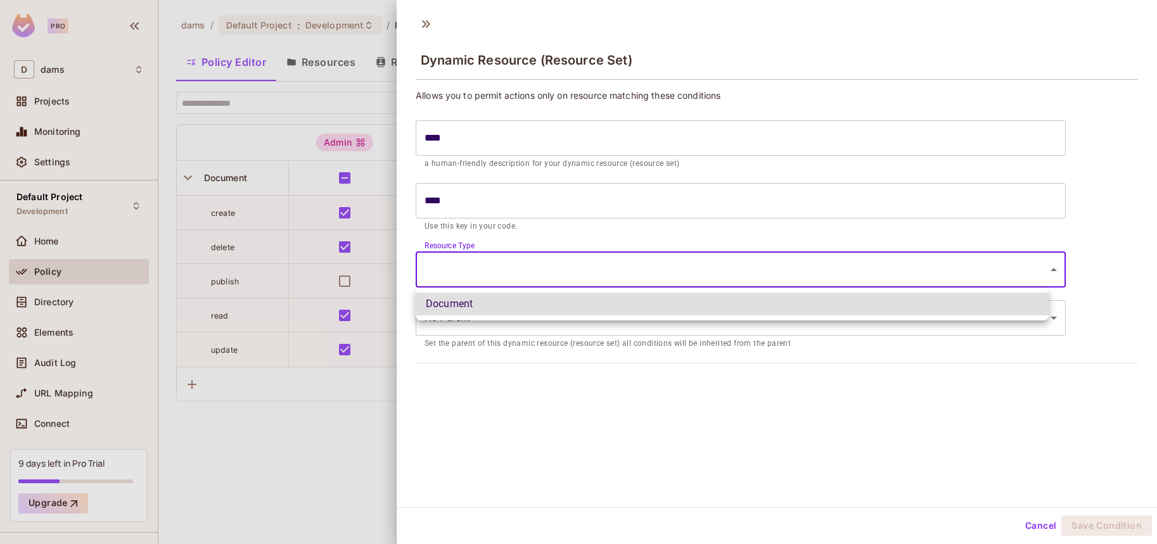
click at [562, 276] on body "Pro D dams Projects Monitoring Settings Default Project Development Home Policy…" at bounding box center [578, 272] width 1157 height 544
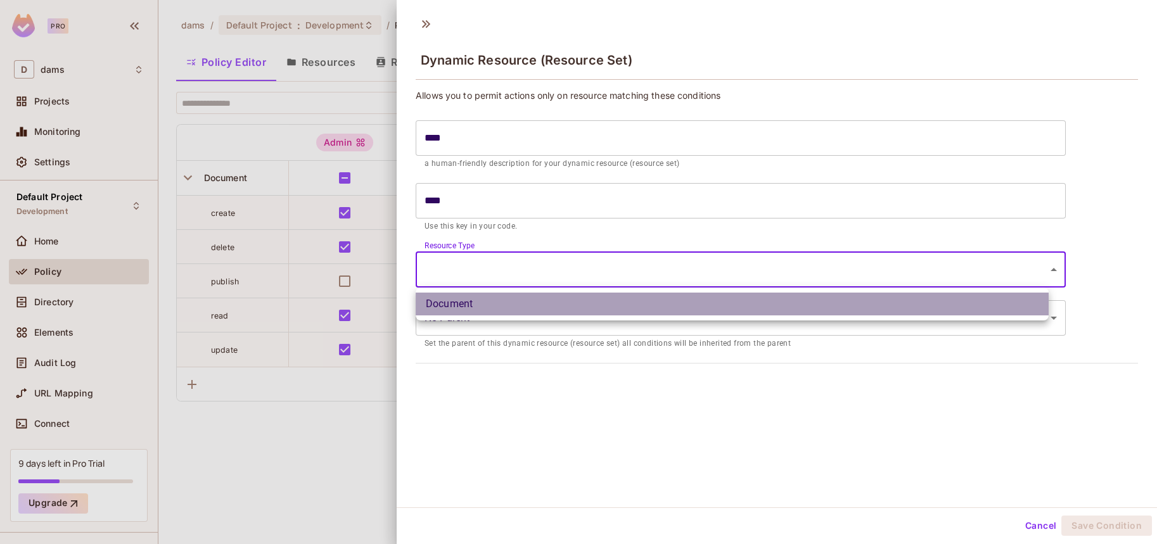
click at [562, 300] on li "Document" at bounding box center [732, 304] width 633 height 23
type input "********"
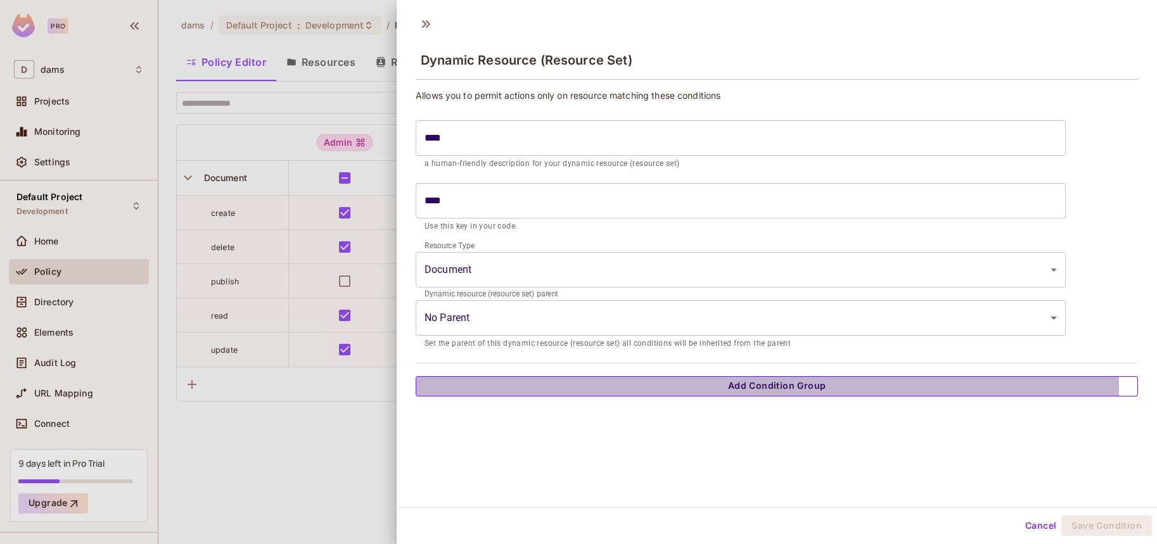
click at [560, 388] on button "Add Condition Group" at bounding box center [777, 386] width 722 height 20
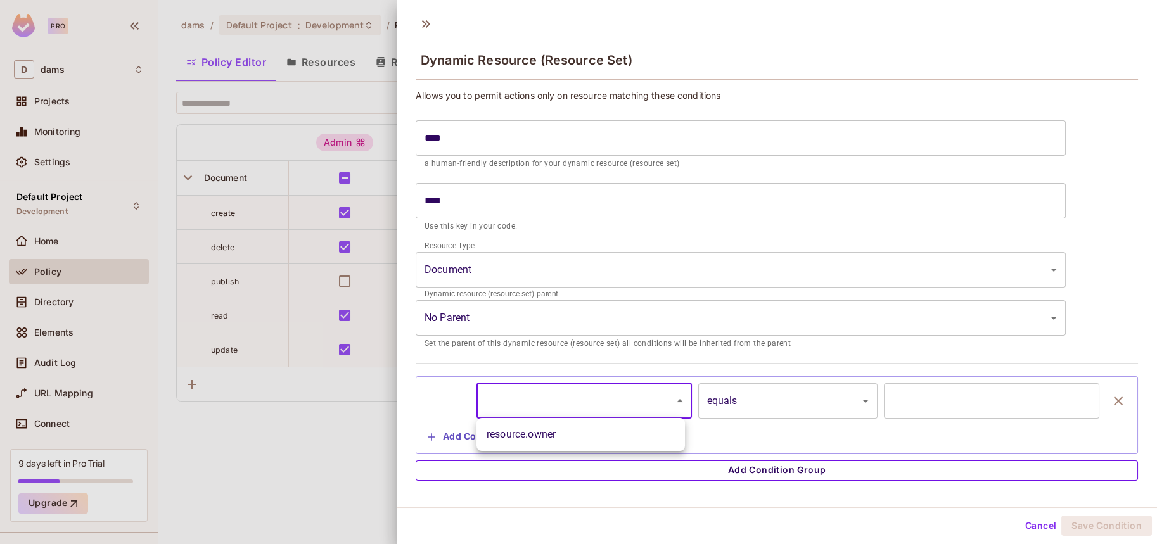
click at [560, 388] on body "Pro D dams Projects Monitoring Settings Default Project Development Home Policy…" at bounding box center [578, 272] width 1157 height 544
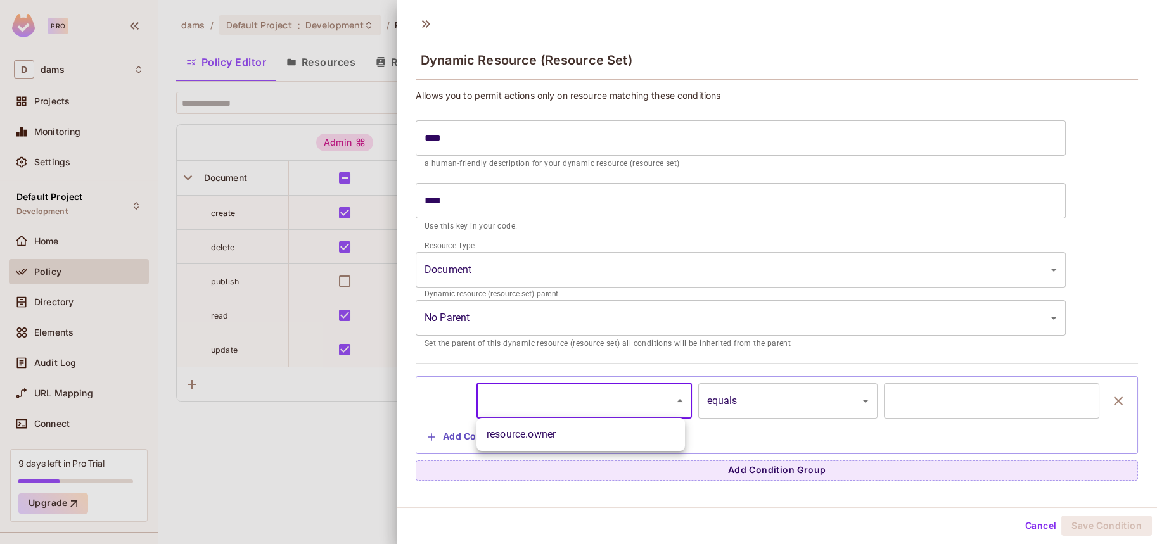
click at [811, 412] on div at bounding box center [578, 272] width 1157 height 544
click at [906, 402] on input "text" at bounding box center [991, 400] width 215 height 35
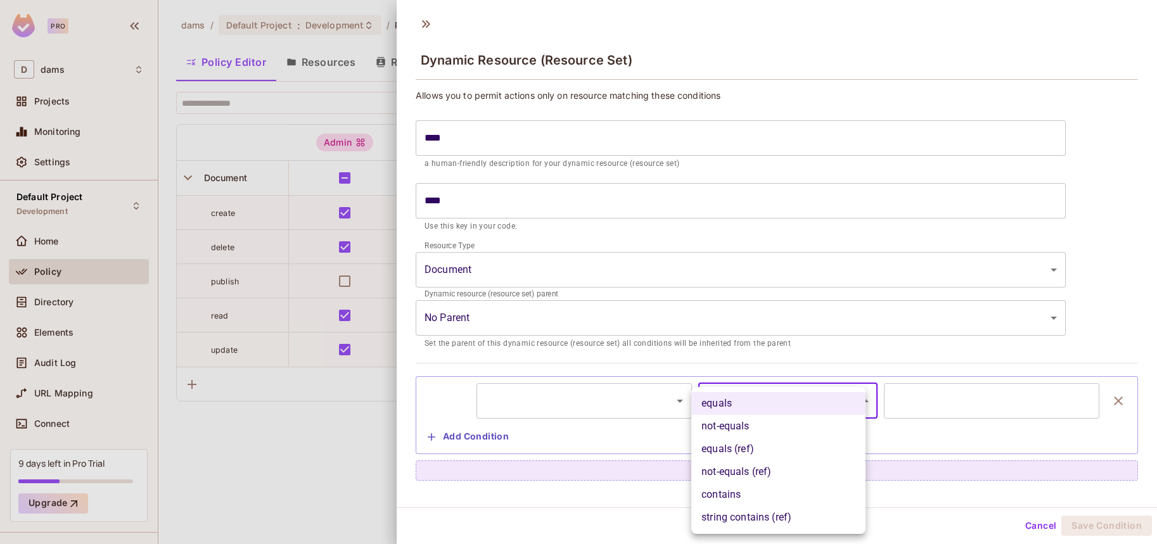
click at [842, 402] on body "Pro D dams Projects Monitoring Settings Default Project Development Home Policy…" at bounding box center [578, 272] width 1157 height 544
click at [611, 321] on div at bounding box center [578, 272] width 1157 height 544
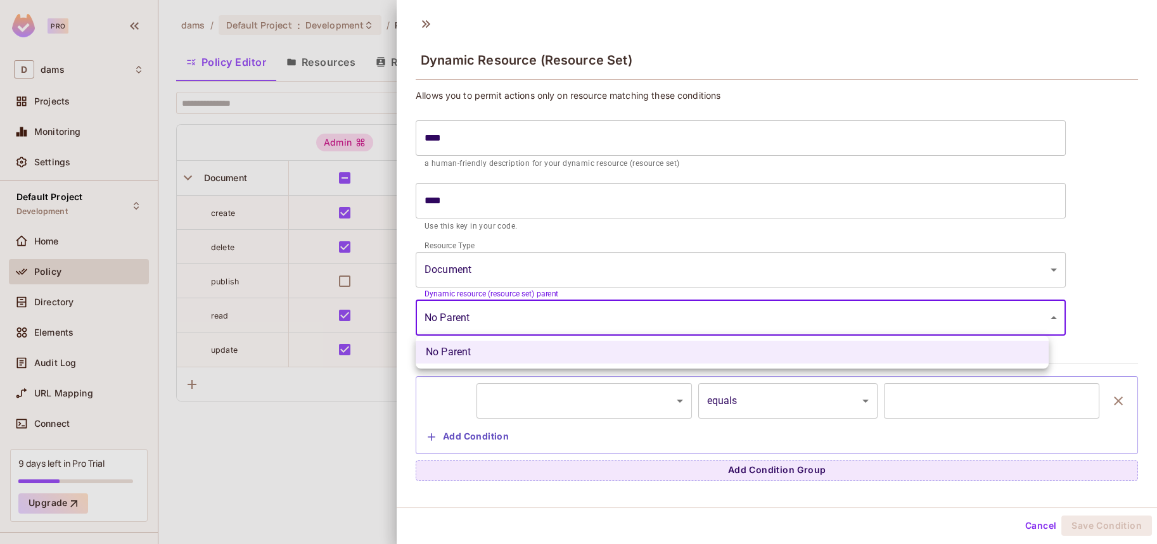
click at [546, 327] on body "Pro D dams Projects Monitoring Settings Default Project Development Home Policy…" at bounding box center [578, 272] width 1157 height 544
click at [495, 351] on li "No Parent" at bounding box center [732, 352] width 633 height 23
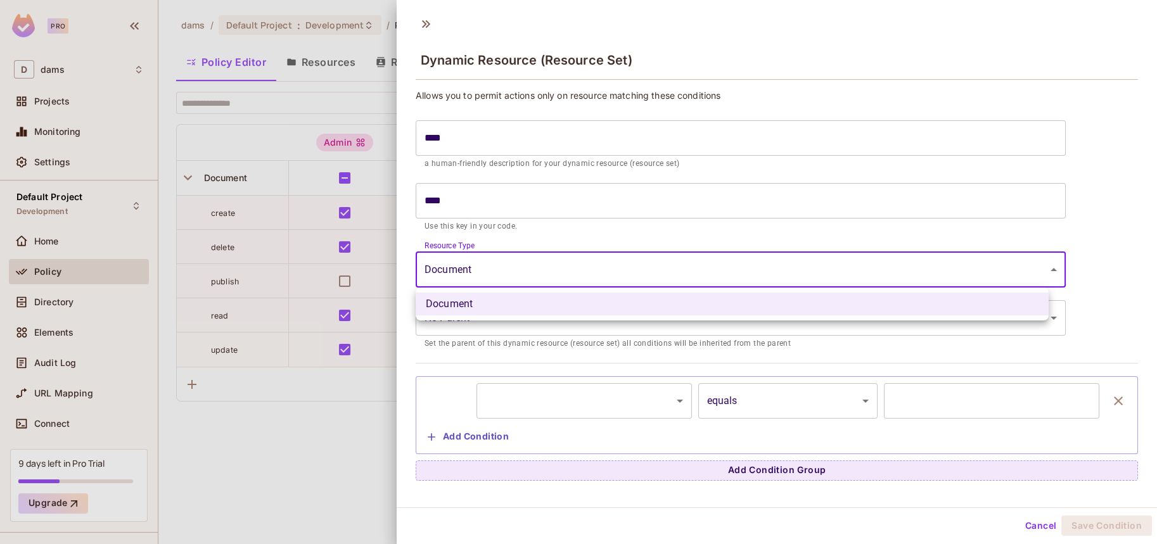
click at [582, 266] on body "Pro D dams Projects Monitoring Settings Default Project Development Home Policy…" at bounding box center [578, 272] width 1157 height 544
click at [582, 266] on div at bounding box center [578, 272] width 1157 height 544
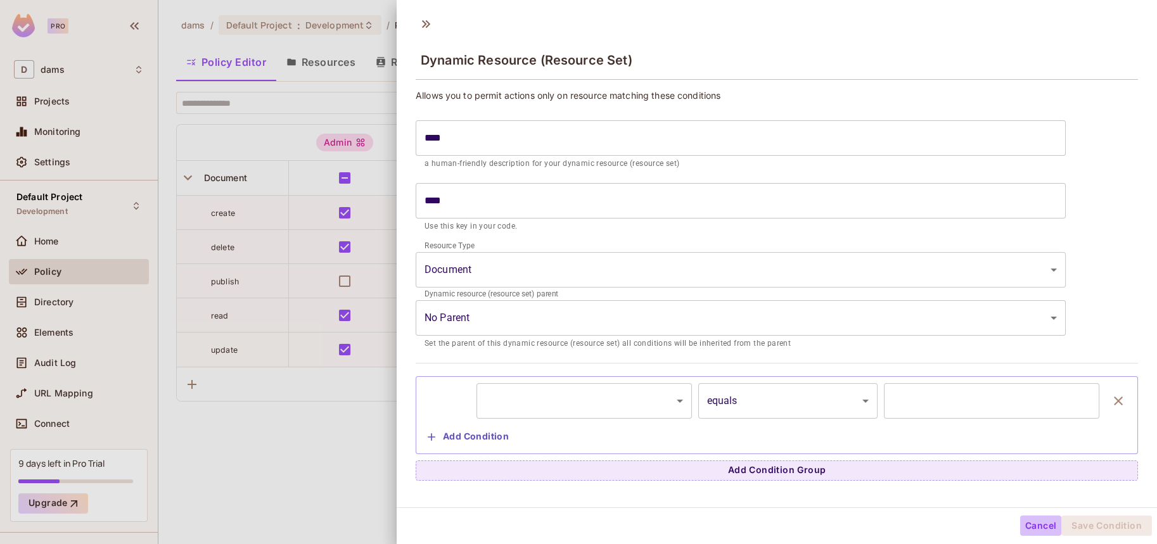
click at [1027, 522] on button "Cancel" at bounding box center [1040, 526] width 41 height 20
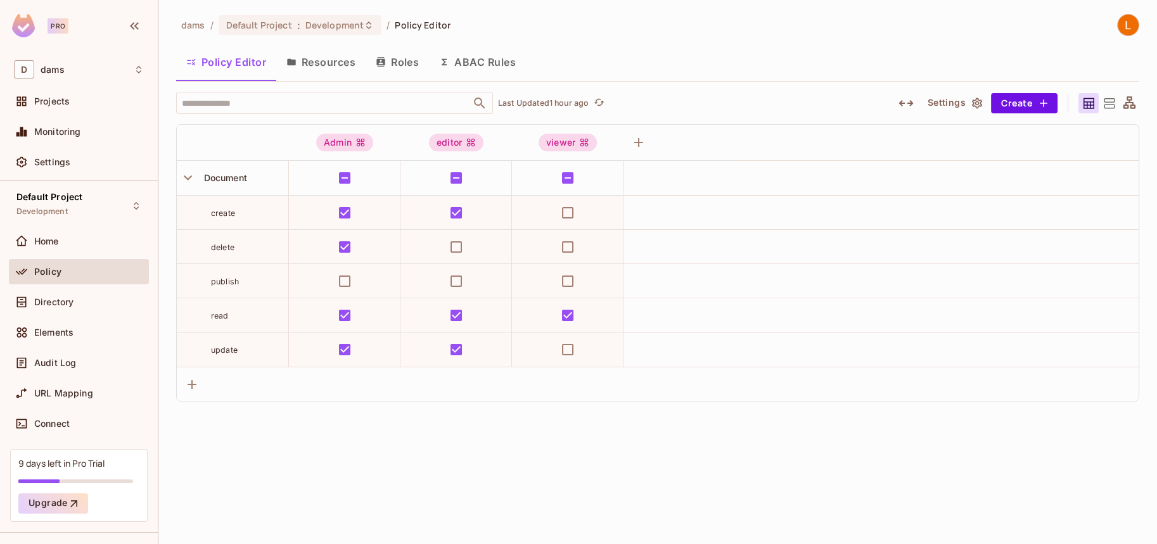
click at [456, 66] on button "ABAC Rules" at bounding box center [477, 62] width 97 height 32
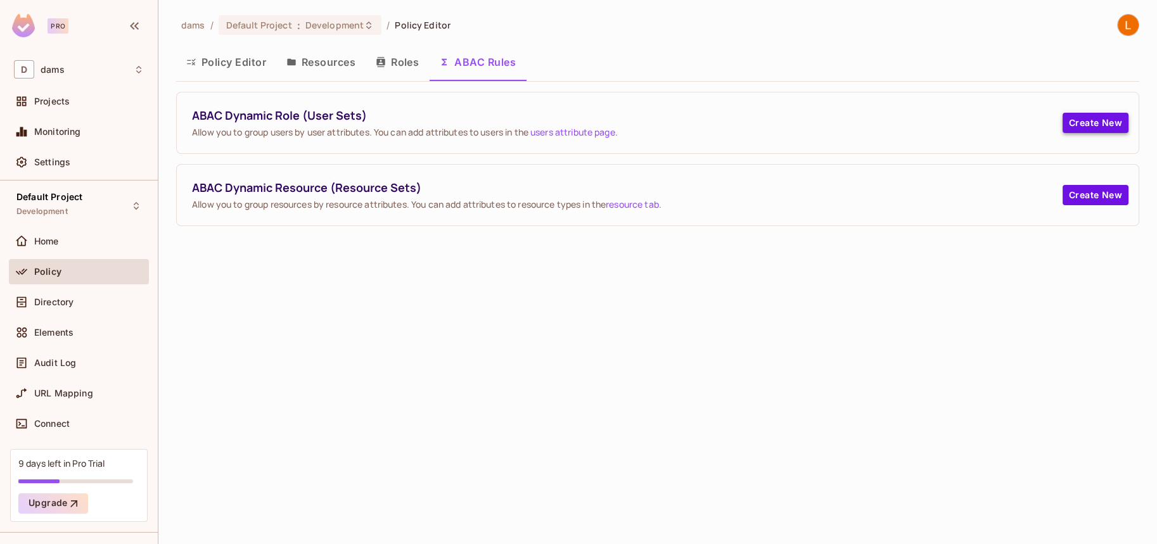
click at [1113, 125] on button "Create New" at bounding box center [1096, 123] width 66 height 20
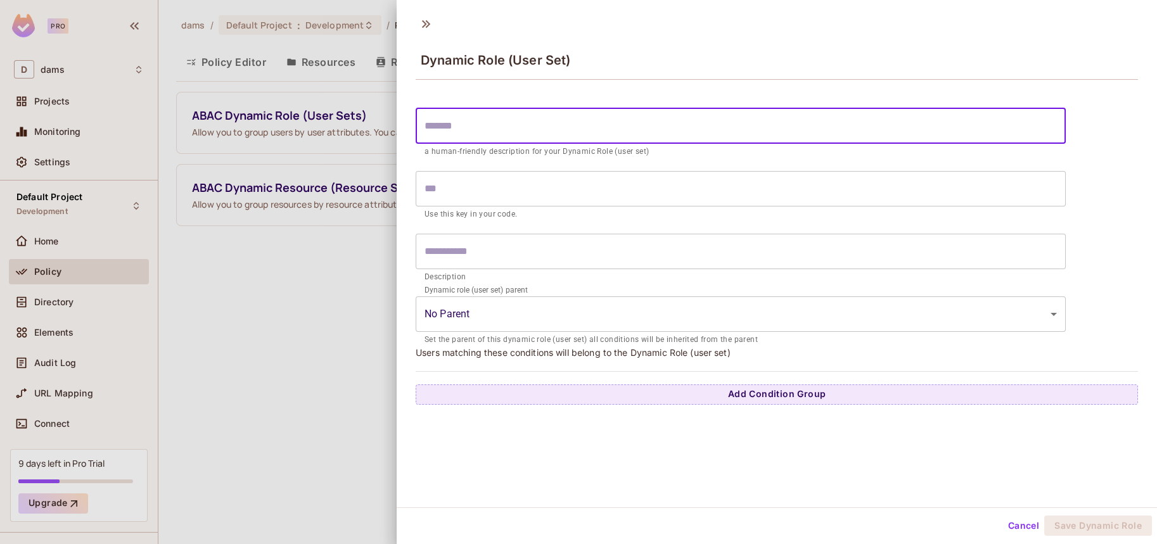
click at [502, 130] on input "text" at bounding box center [741, 125] width 650 height 35
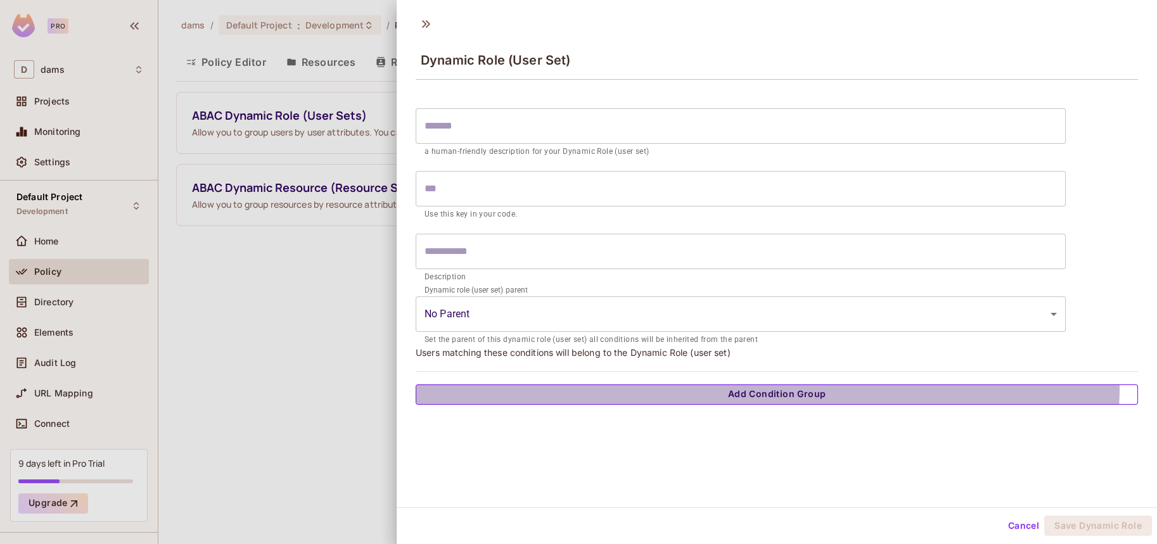
click at [767, 386] on button "Add Condition Group" at bounding box center [777, 395] width 722 height 20
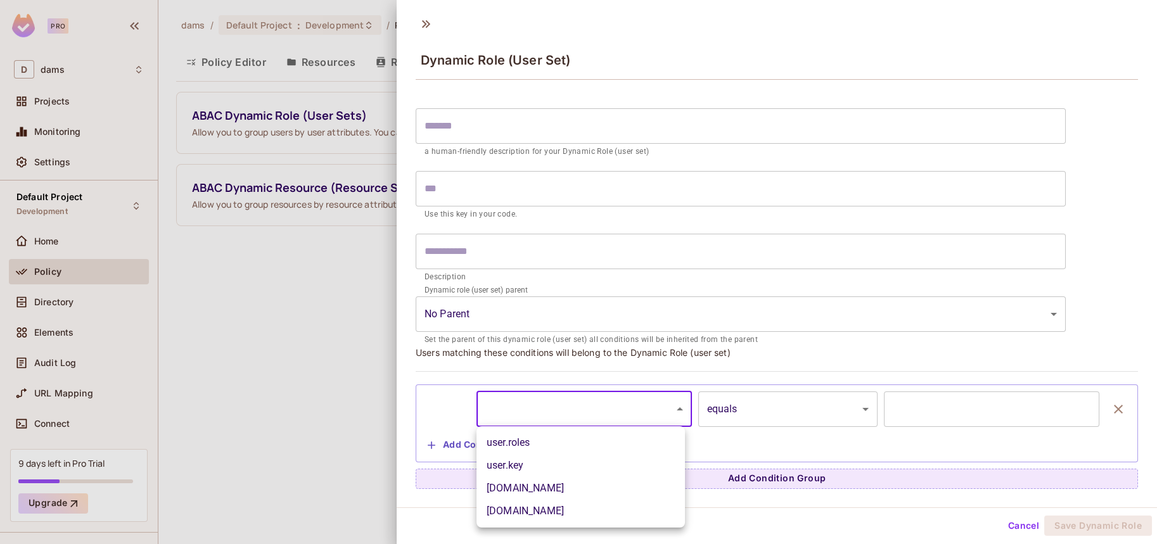
click at [606, 397] on body "Pro D dams Projects Monitoring Settings Default Project Development Home Policy…" at bounding box center [578, 272] width 1157 height 544
click at [583, 513] on li "[DOMAIN_NAME]" at bounding box center [581, 511] width 208 height 23
type input "*******"
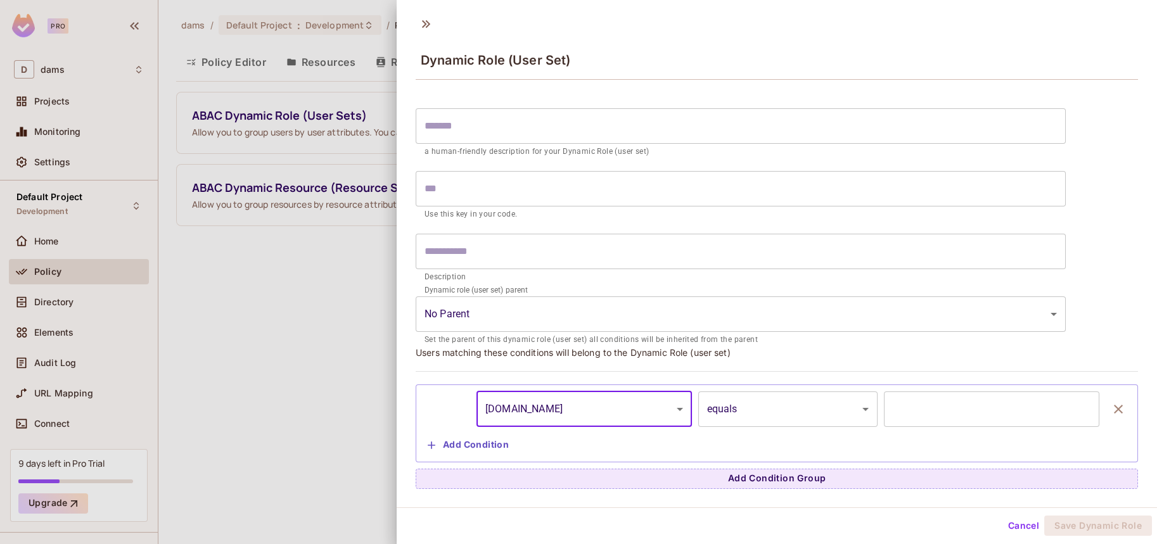
click at [900, 418] on input "text" at bounding box center [991, 409] width 215 height 35
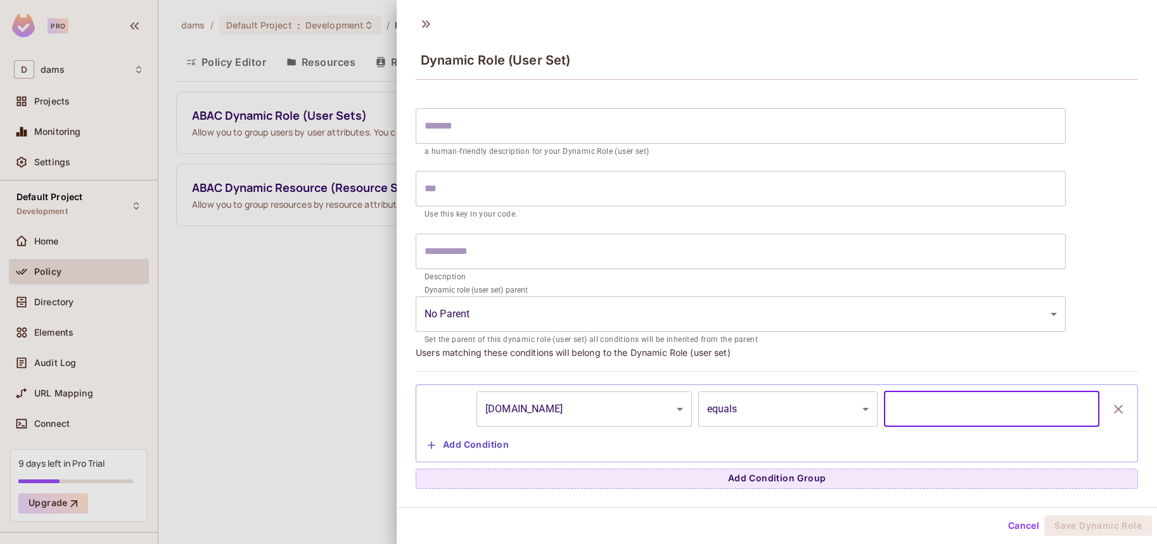
click at [805, 412] on body "Pro D dams Projects Monitoring Settings Default Project Development Home Policy…" at bounding box center [578, 272] width 1157 height 544
